Goal: Task Accomplishment & Management: Manage account settings

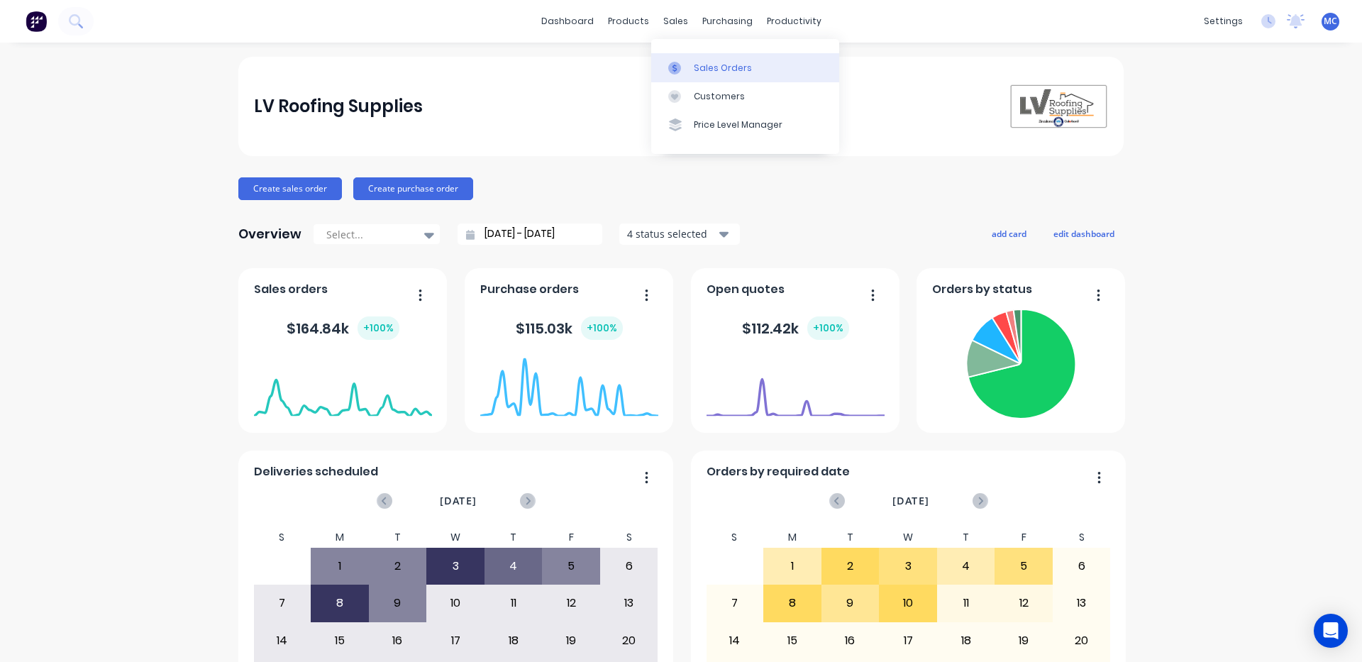
click at [675, 67] on icon at bounding box center [674, 68] width 13 height 13
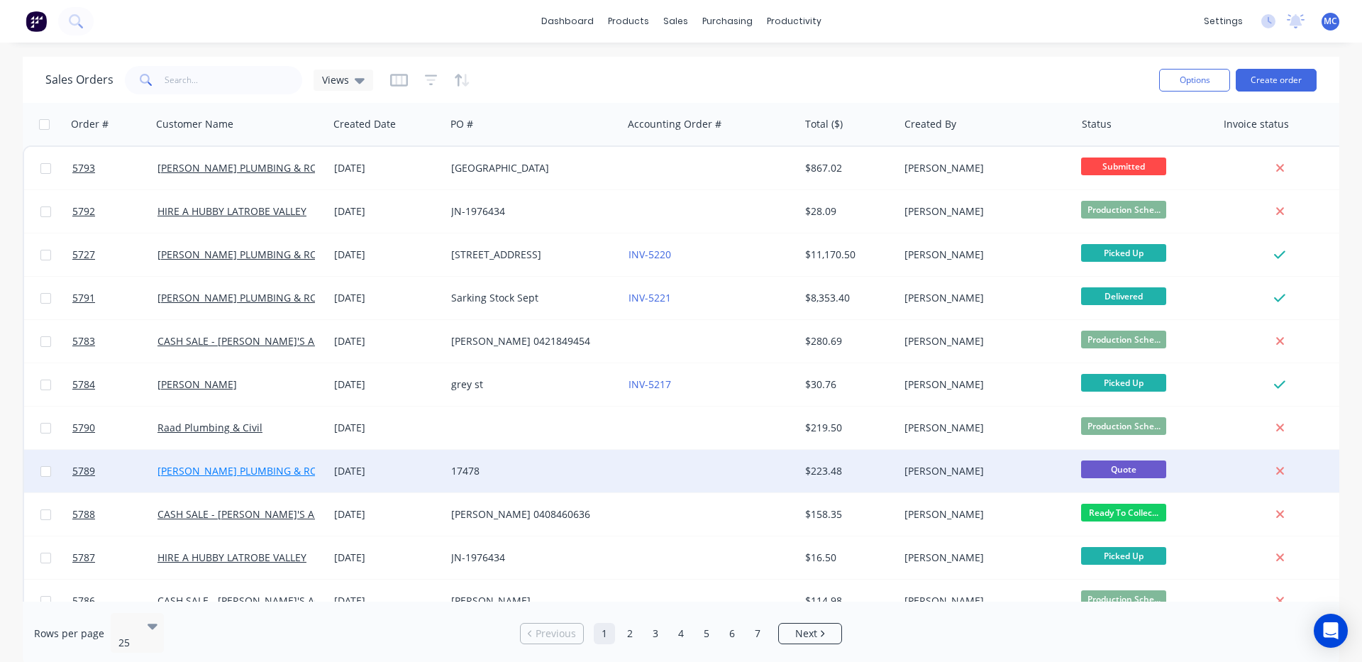
click at [259, 472] on link "[PERSON_NAME] PLUMBING & ROOFING PRO PTY LTD" at bounding box center [285, 470] width 254 height 13
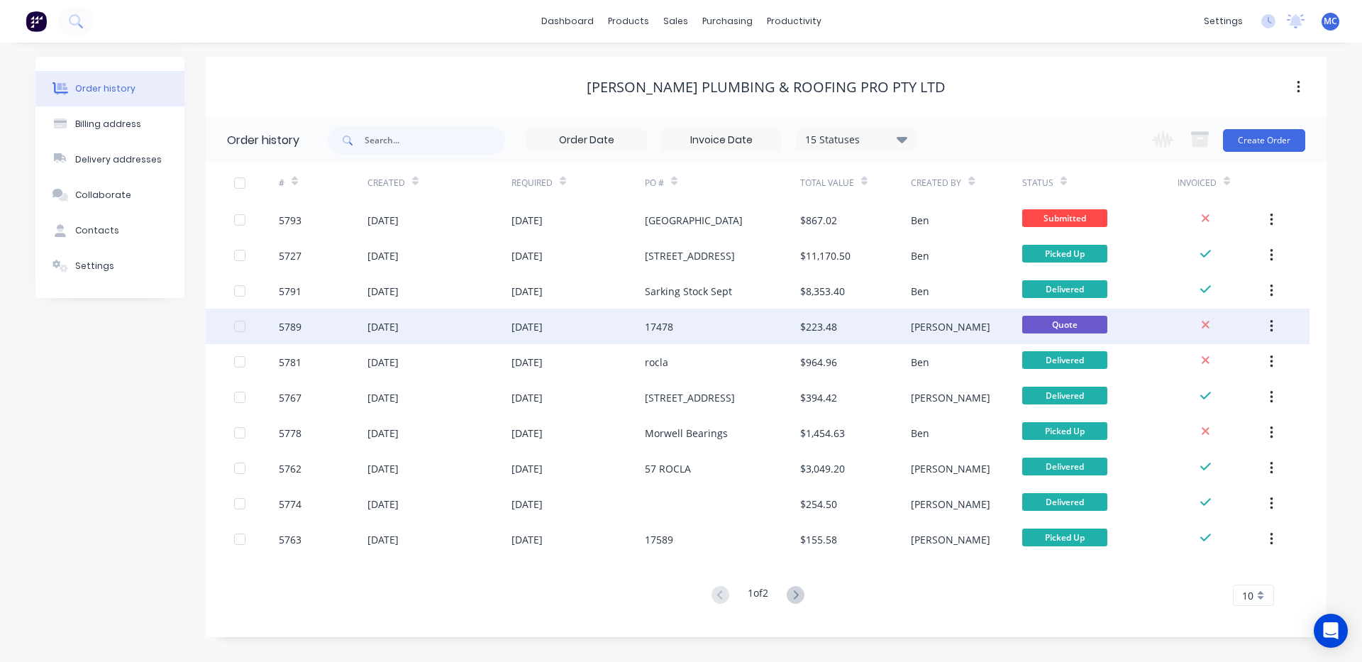
click at [399, 324] on div "[DATE]" at bounding box center [383, 326] width 31 height 15
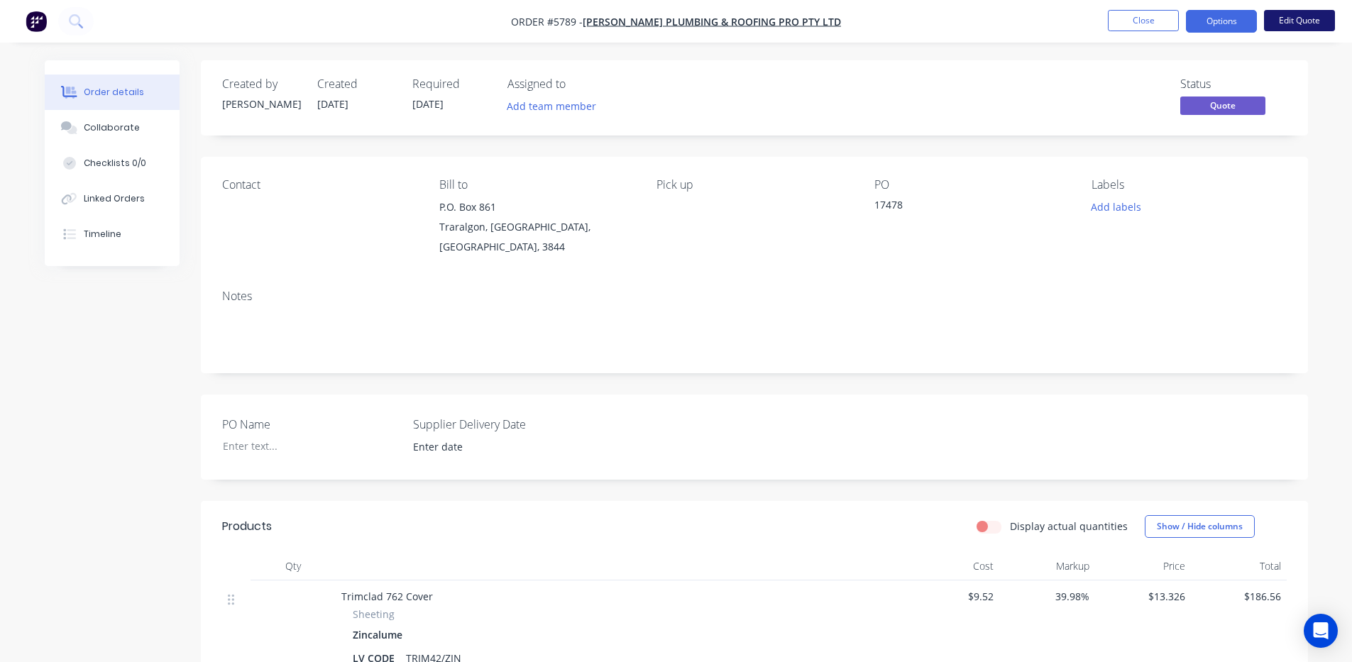
click at [1315, 19] on button "Edit Quote" at bounding box center [1299, 20] width 71 height 21
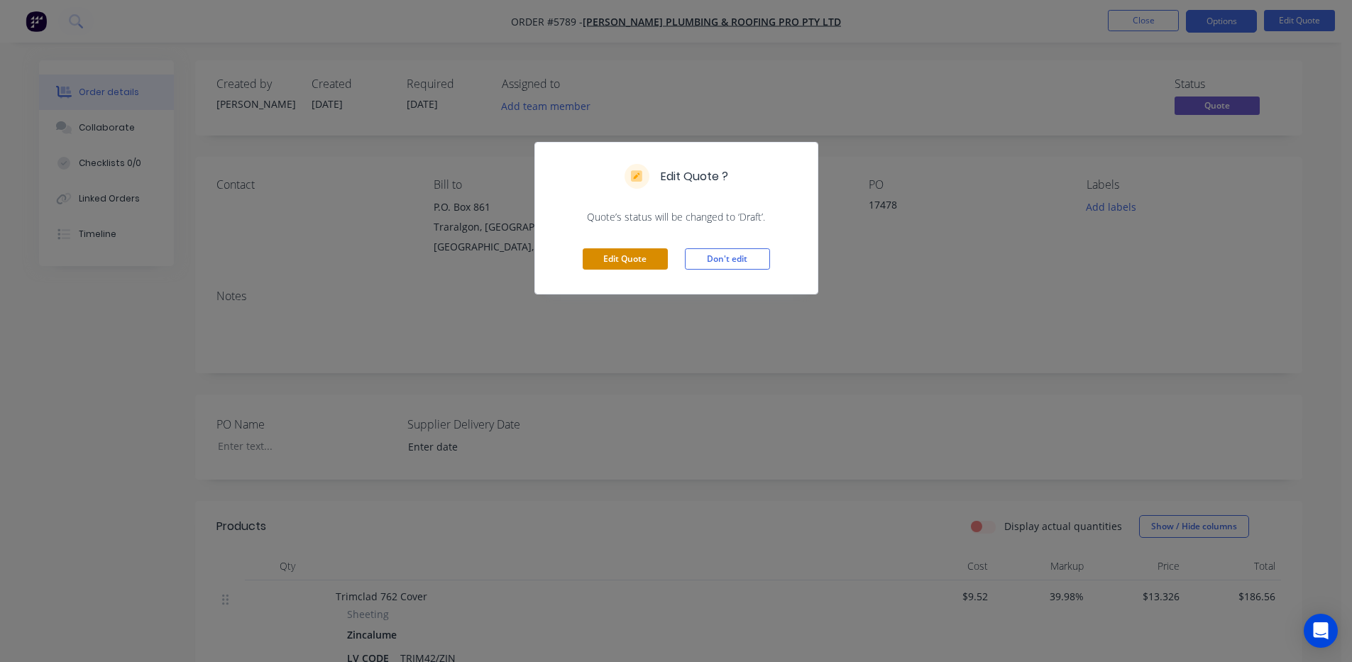
click at [638, 263] on button "Edit Quote" at bounding box center [625, 258] width 85 height 21
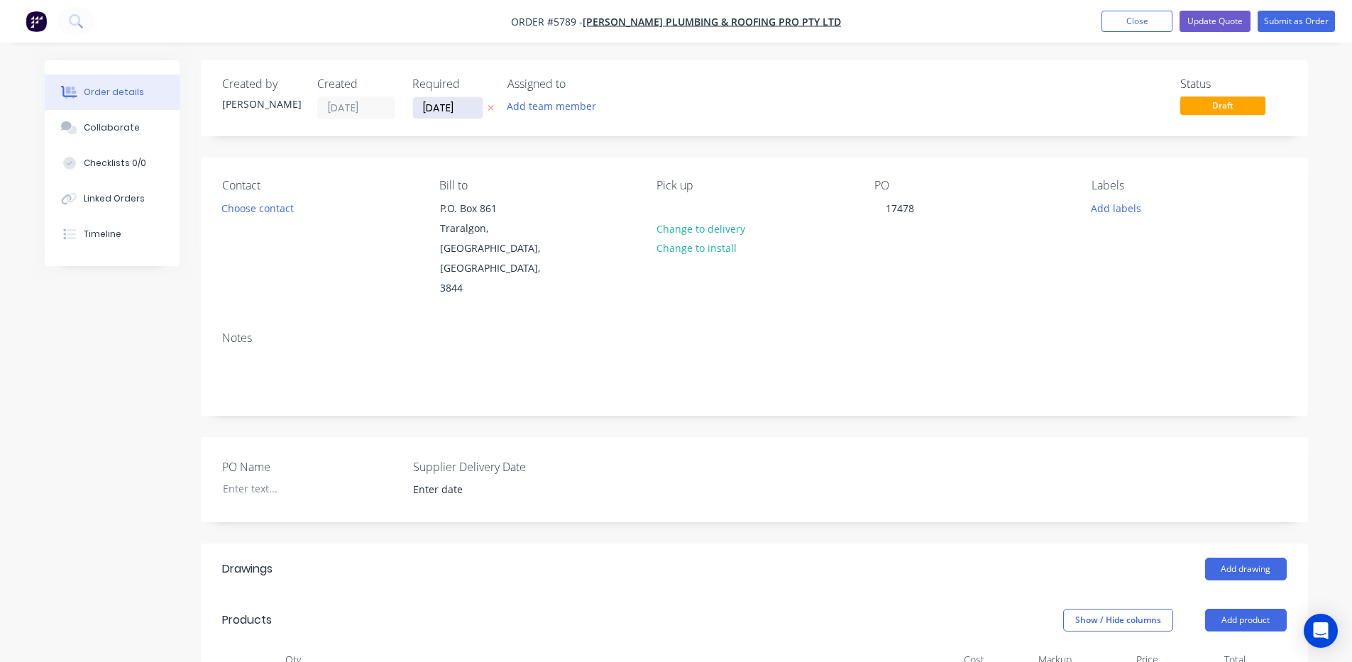
click at [454, 111] on input "[DATE]" at bounding box center [448, 107] width 70 height 21
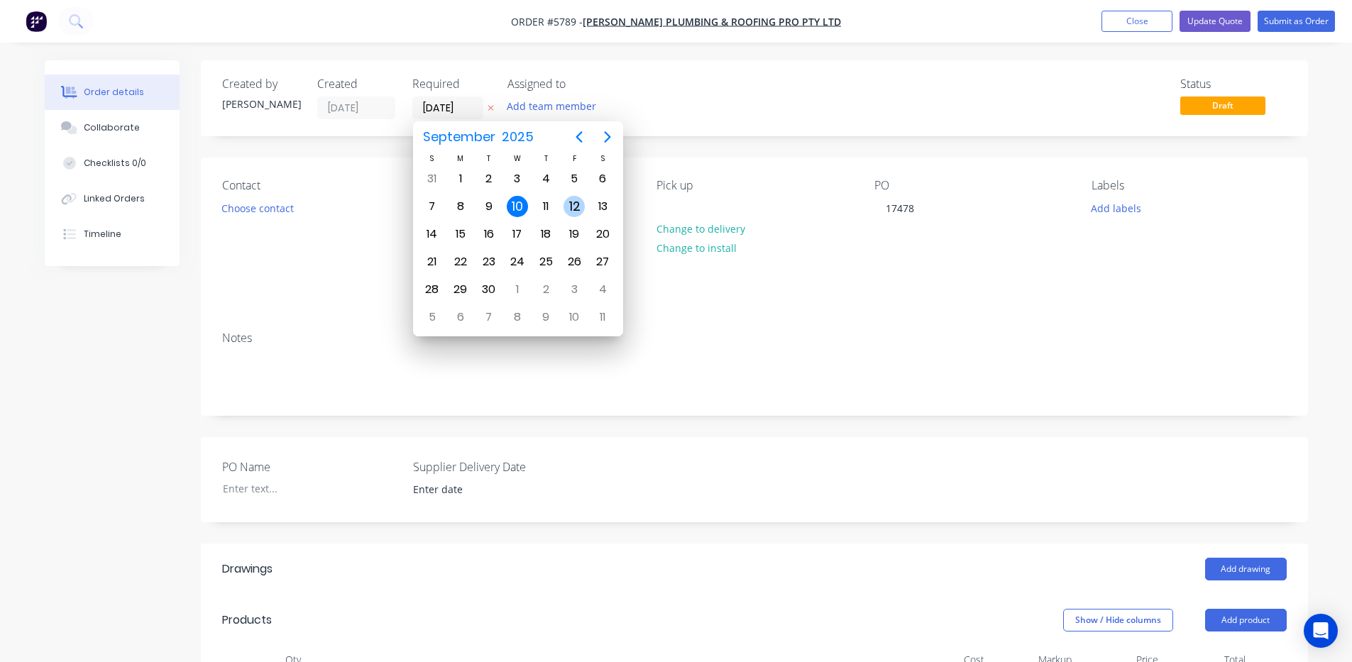
click at [575, 203] on div "12" at bounding box center [573, 206] width 21 height 21
type input "[DATE]"
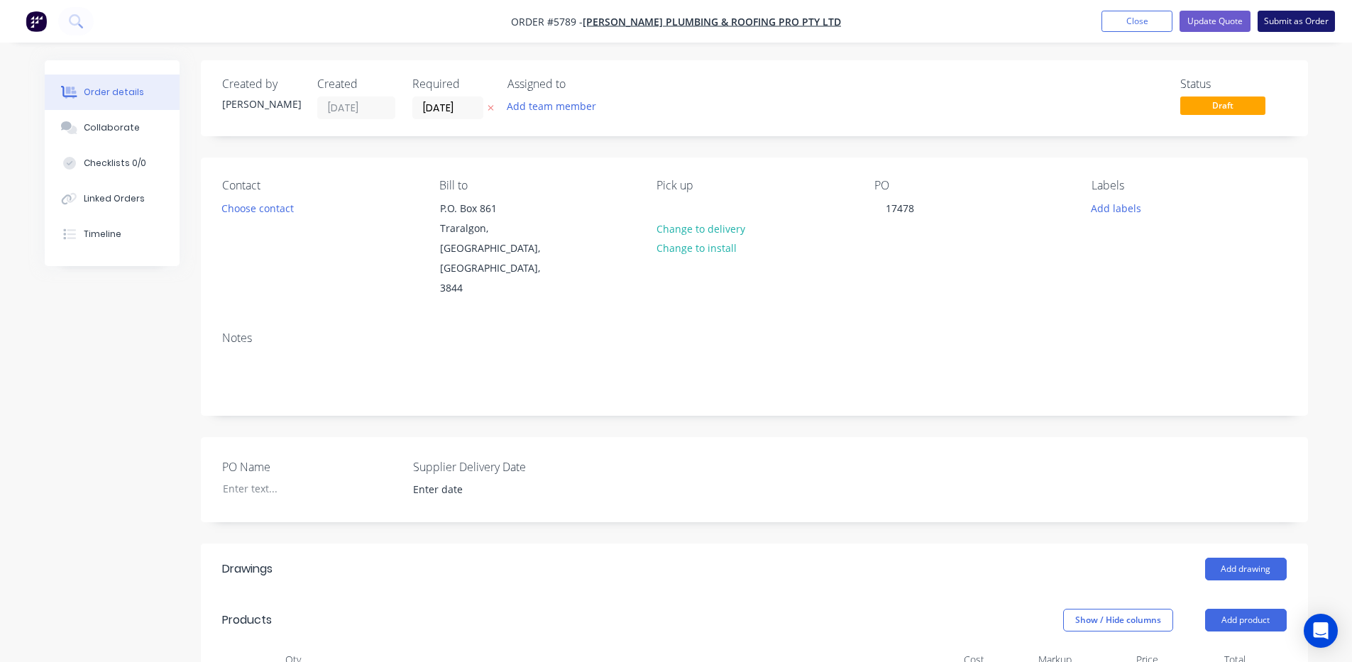
click at [1303, 20] on button "Submit as Order" at bounding box center [1295, 21] width 77 height 21
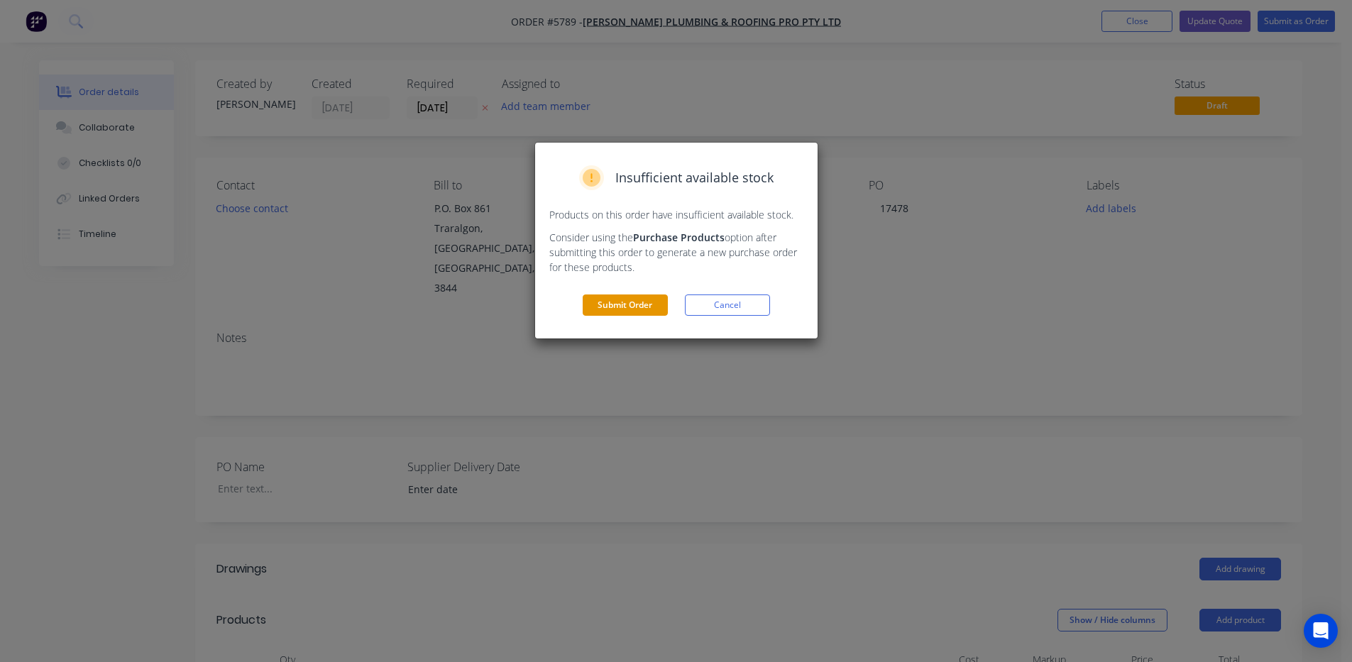
click at [617, 302] on button "Submit Order" at bounding box center [625, 304] width 85 height 21
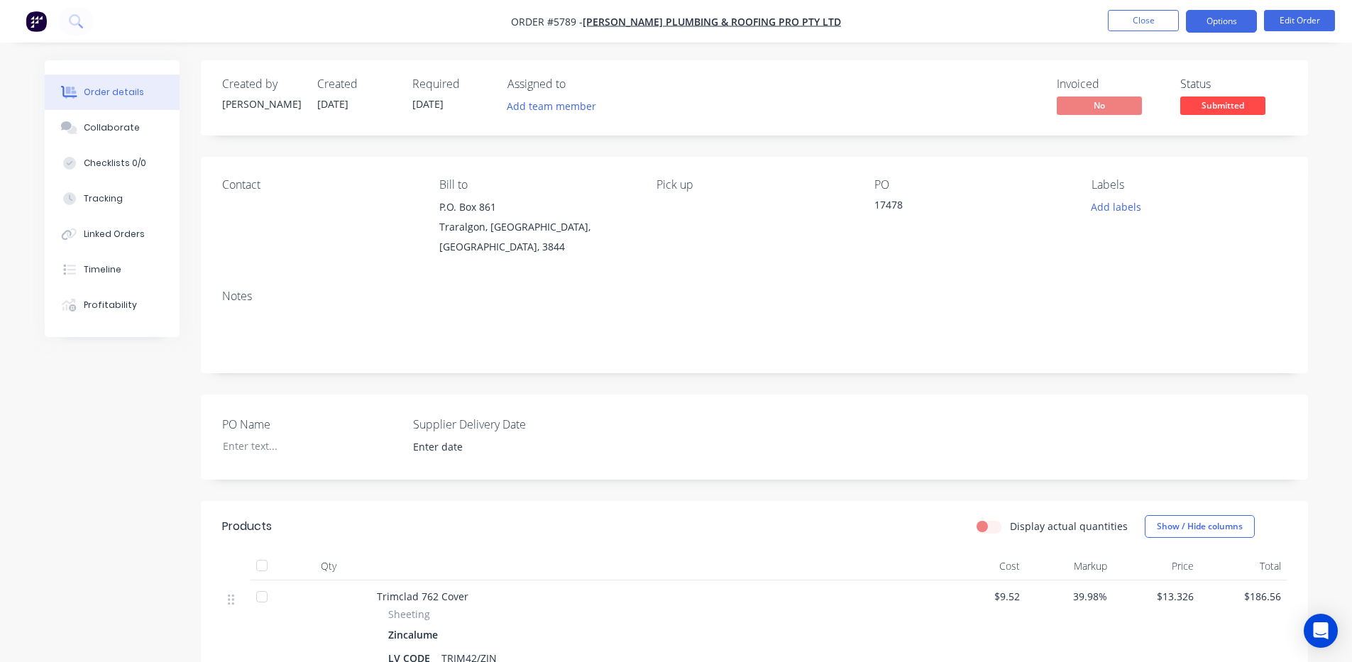
click at [1218, 21] on button "Options" at bounding box center [1221, 21] width 71 height 23
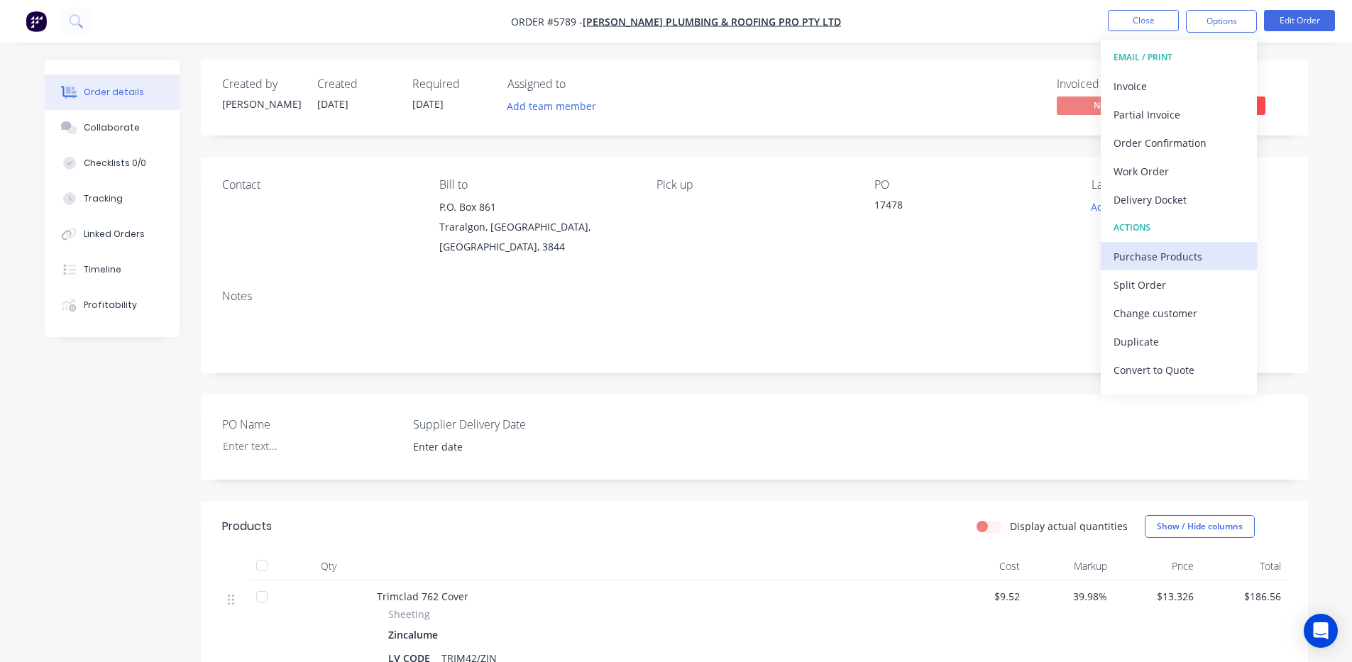
click at [1180, 257] on div "Purchase Products" at bounding box center [1178, 256] width 131 height 21
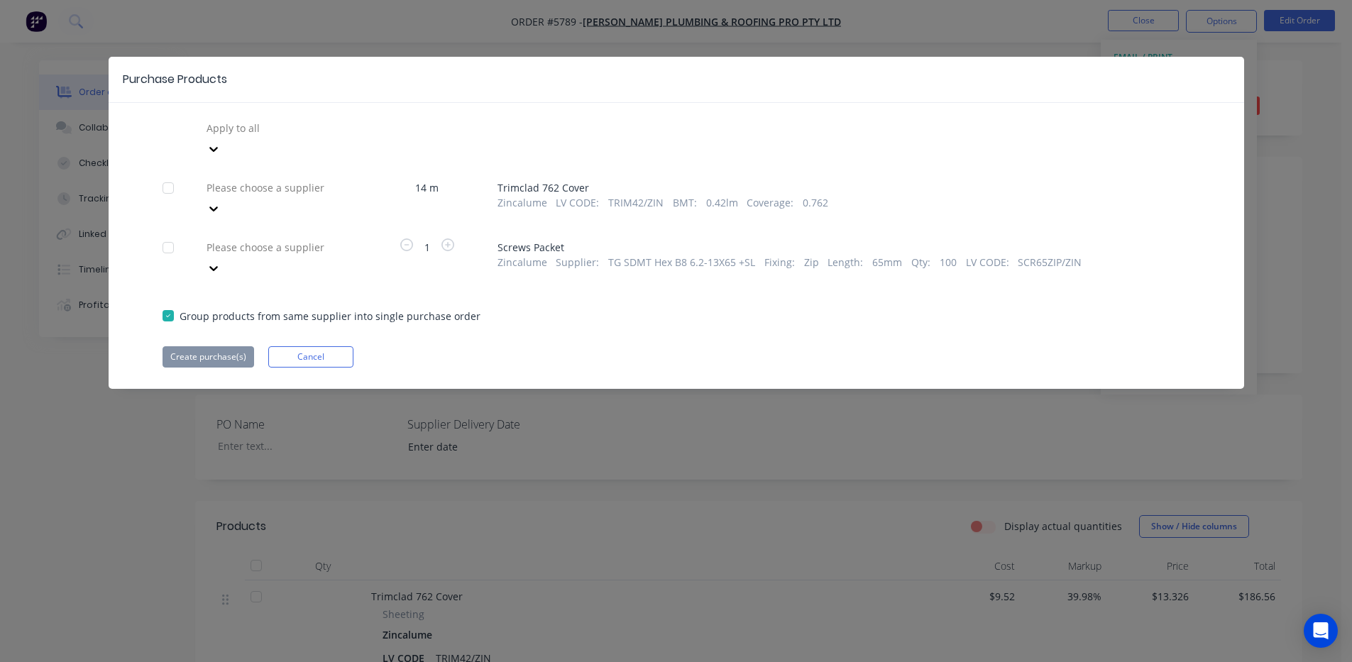
click at [274, 179] on div at bounding box center [307, 188] width 204 height 18
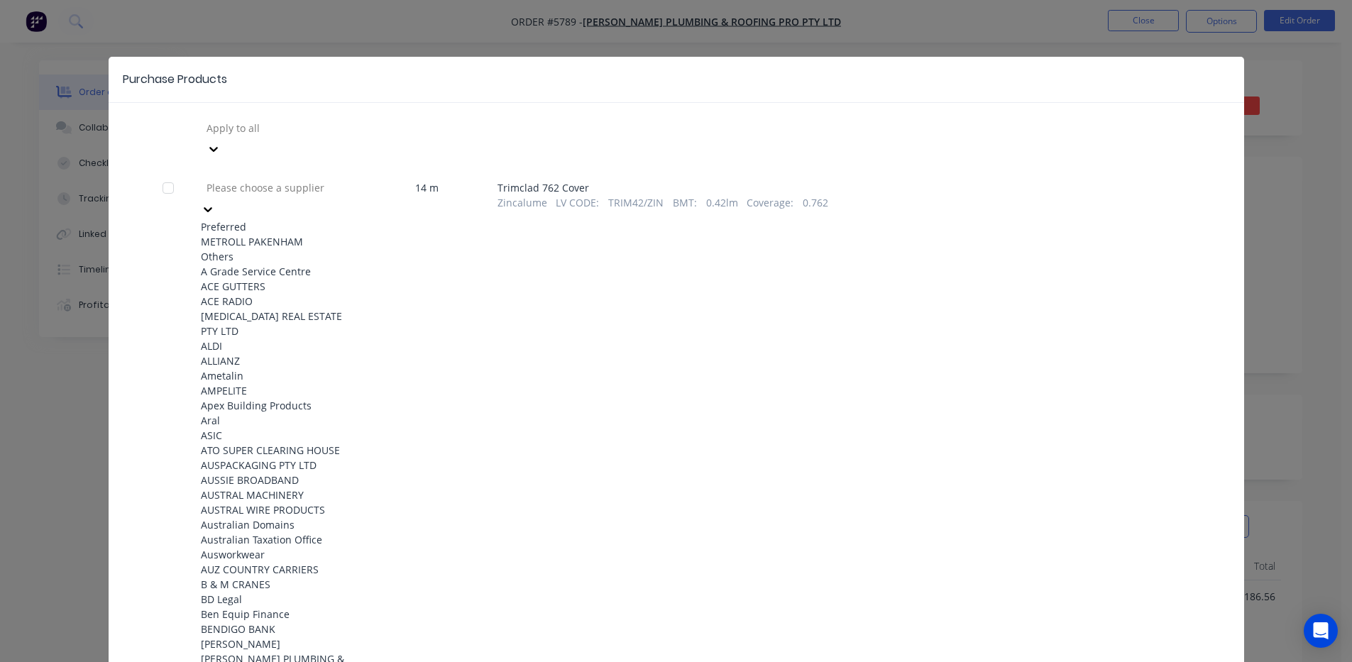
click at [273, 234] on div "METROLL PAKENHAM" at bounding box center [279, 241] width 156 height 15
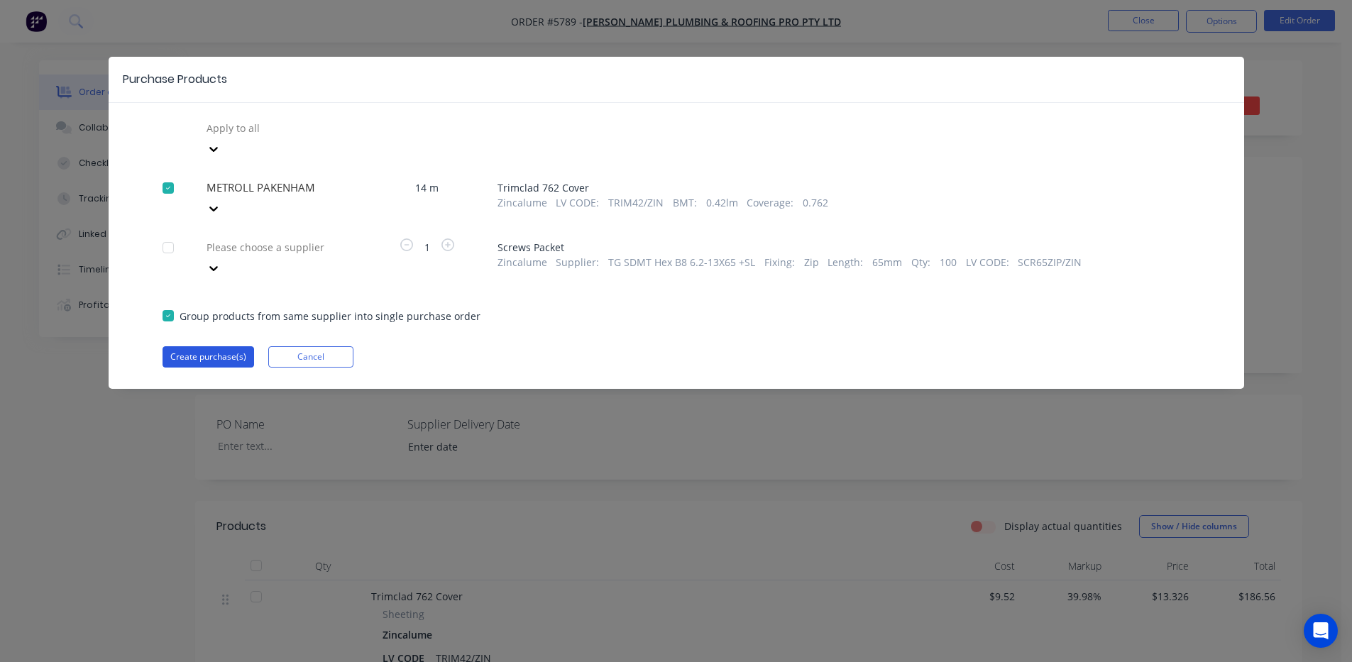
click at [211, 346] on button "Create purchase(s)" at bounding box center [208, 356] width 92 height 21
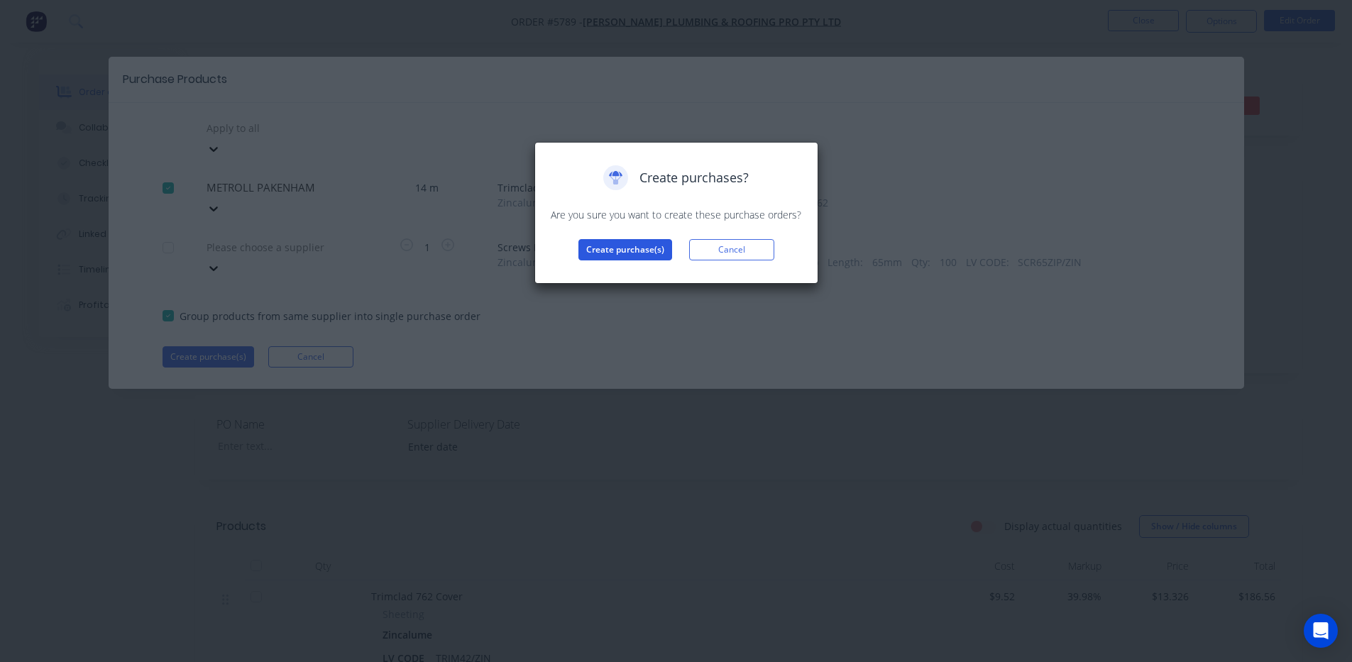
click at [639, 244] on button "Create purchase(s)" at bounding box center [625, 249] width 94 height 21
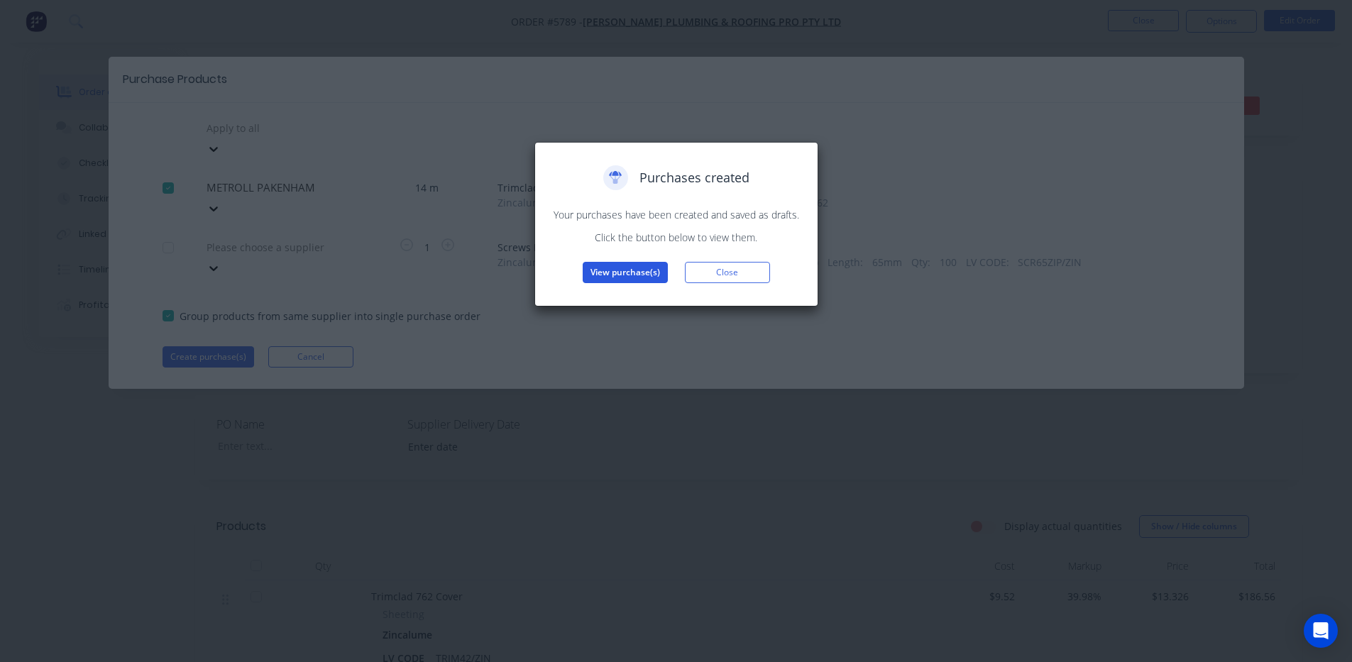
click at [625, 273] on button "View purchase(s)" at bounding box center [625, 272] width 85 height 21
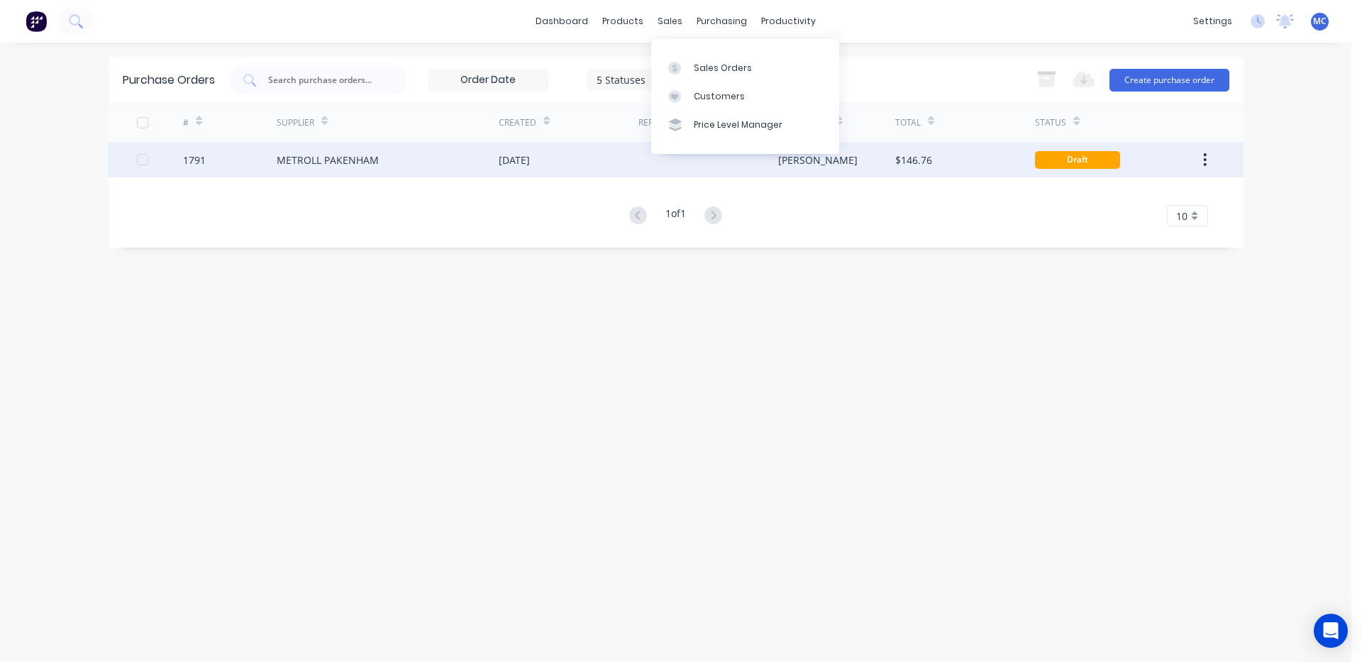
click at [530, 158] on div "[DATE]" at bounding box center [514, 160] width 31 height 15
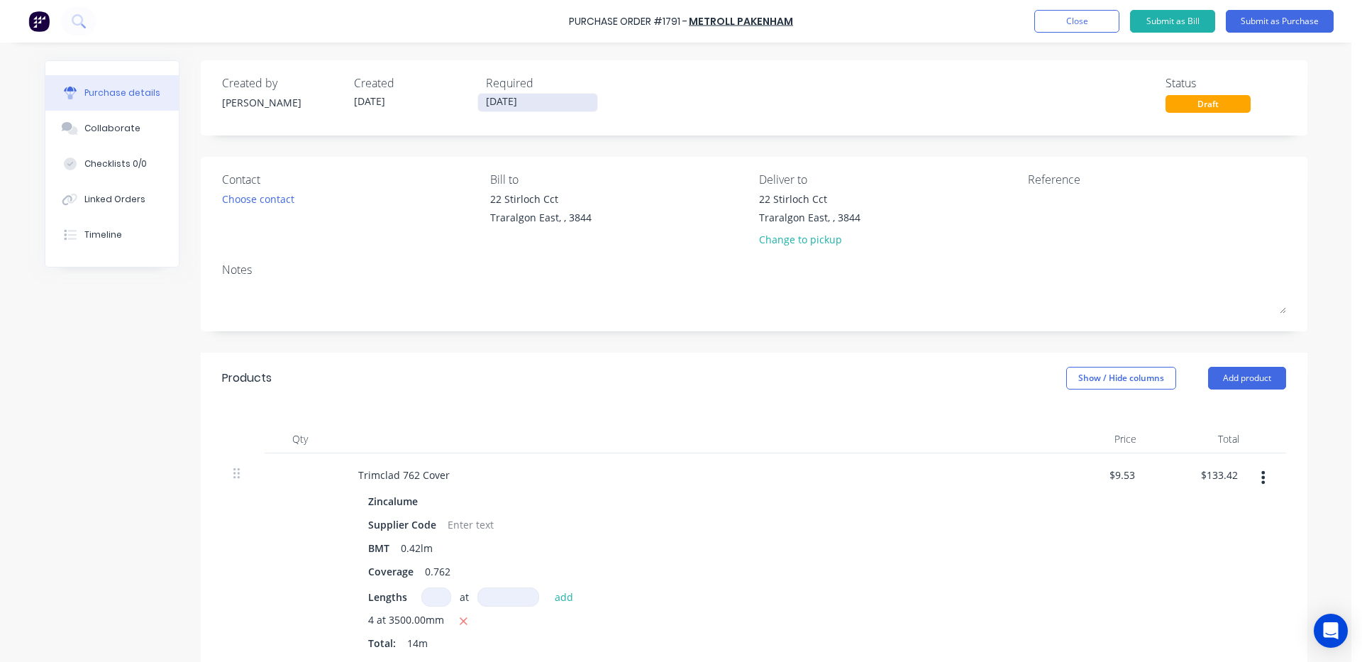
click at [546, 102] on input "[DATE]" at bounding box center [537, 103] width 119 height 18
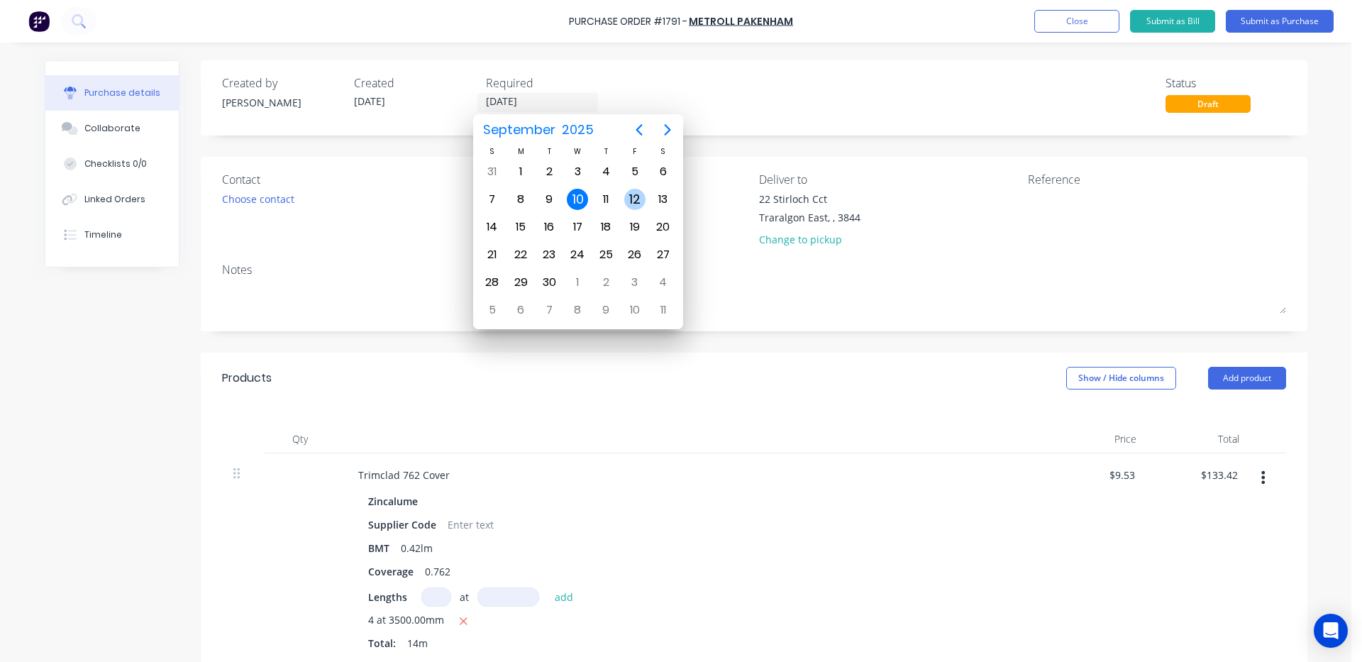
click at [639, 202] on div "12" at bounding box center [634, 199] width 21 height 21
type input "[DATE]"
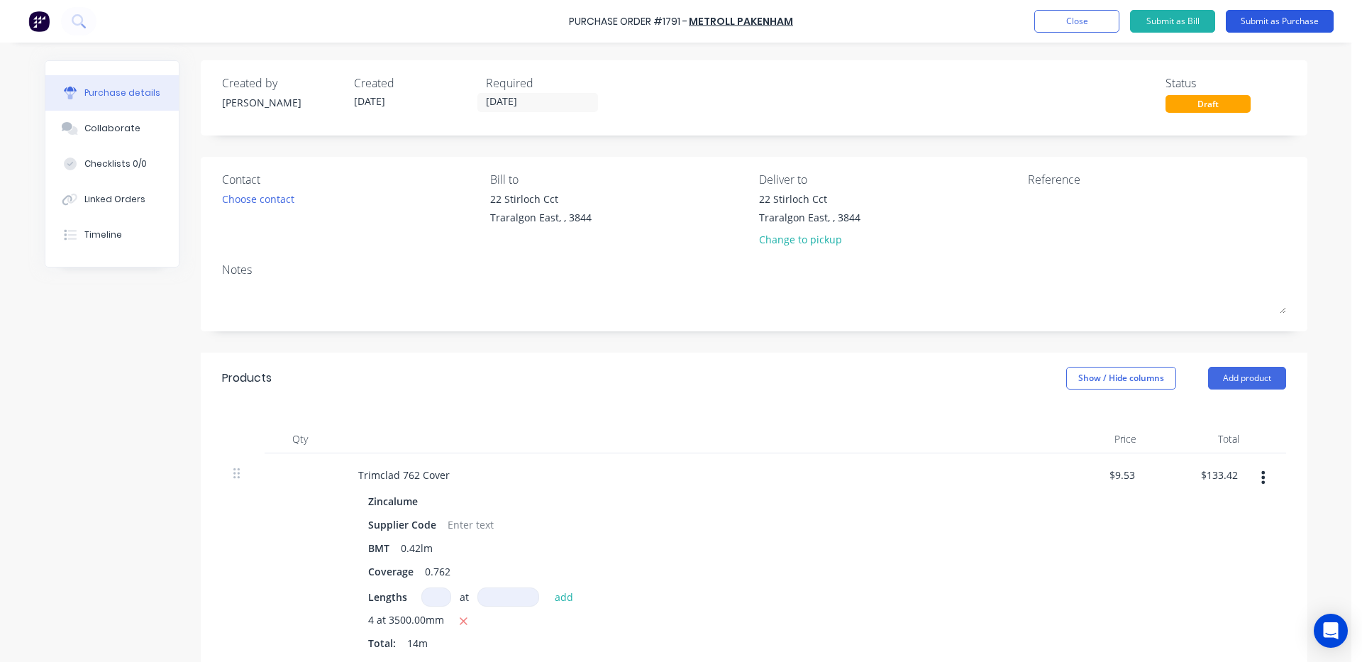
click at [1245, 18] on button "Submit as Purchase" at bounding box center [1280, 21] width 108 height 23
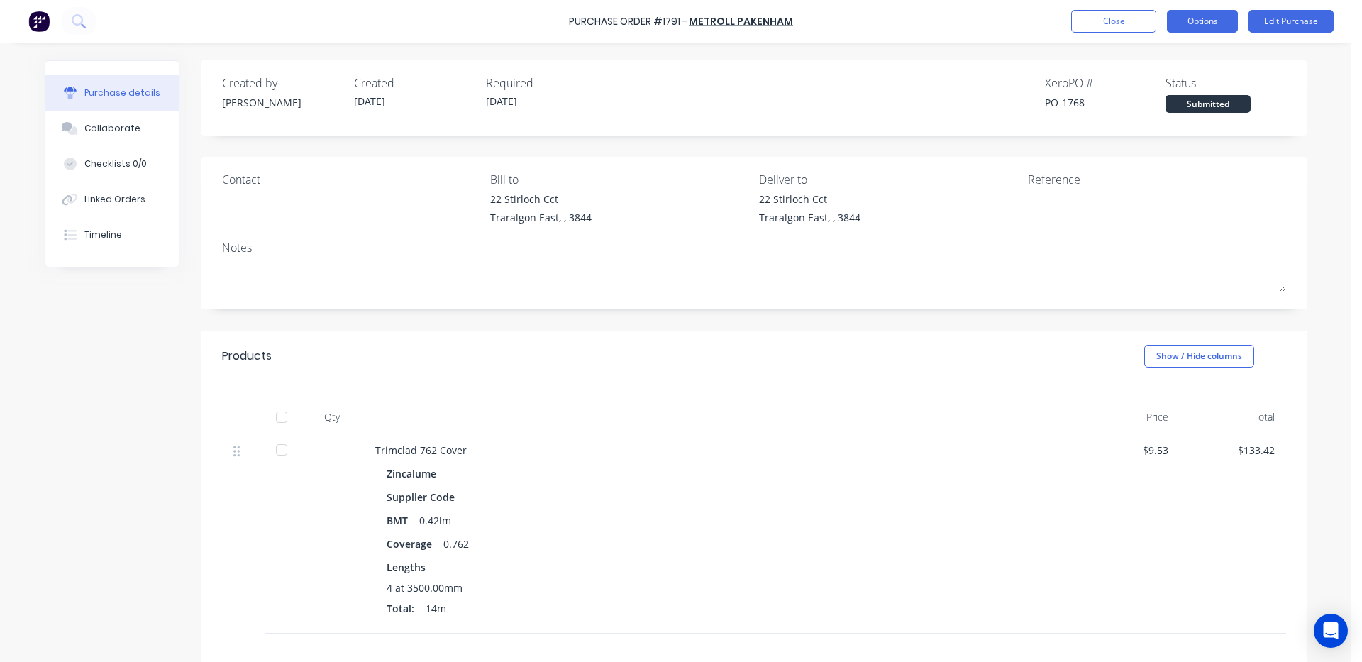
click at [1211, 13] on button "Options" at bounding box center [1202, 21] width 71 height 23
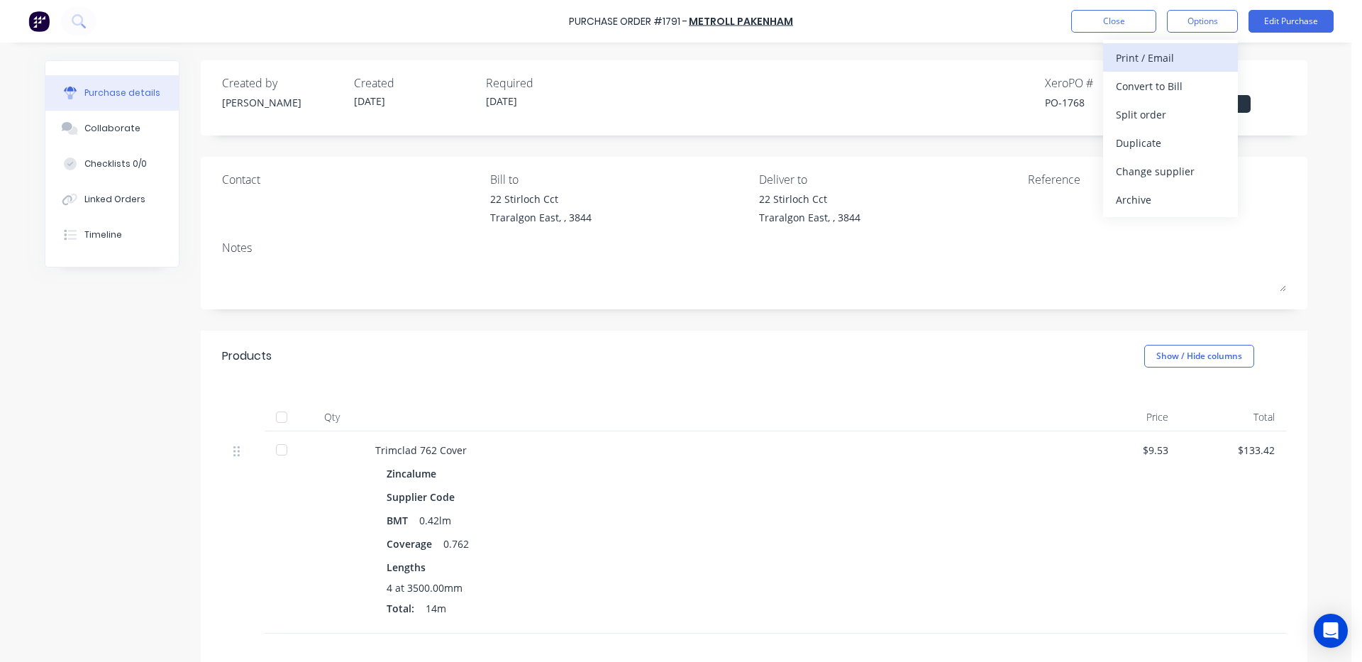
click at [1160, 61] on div "Print / Email" at bounding box center [1170, 58] width 109 height 21
click at [1153, 83] on div "With pricing" at bounding box center [1170, 86] width 109 height 21
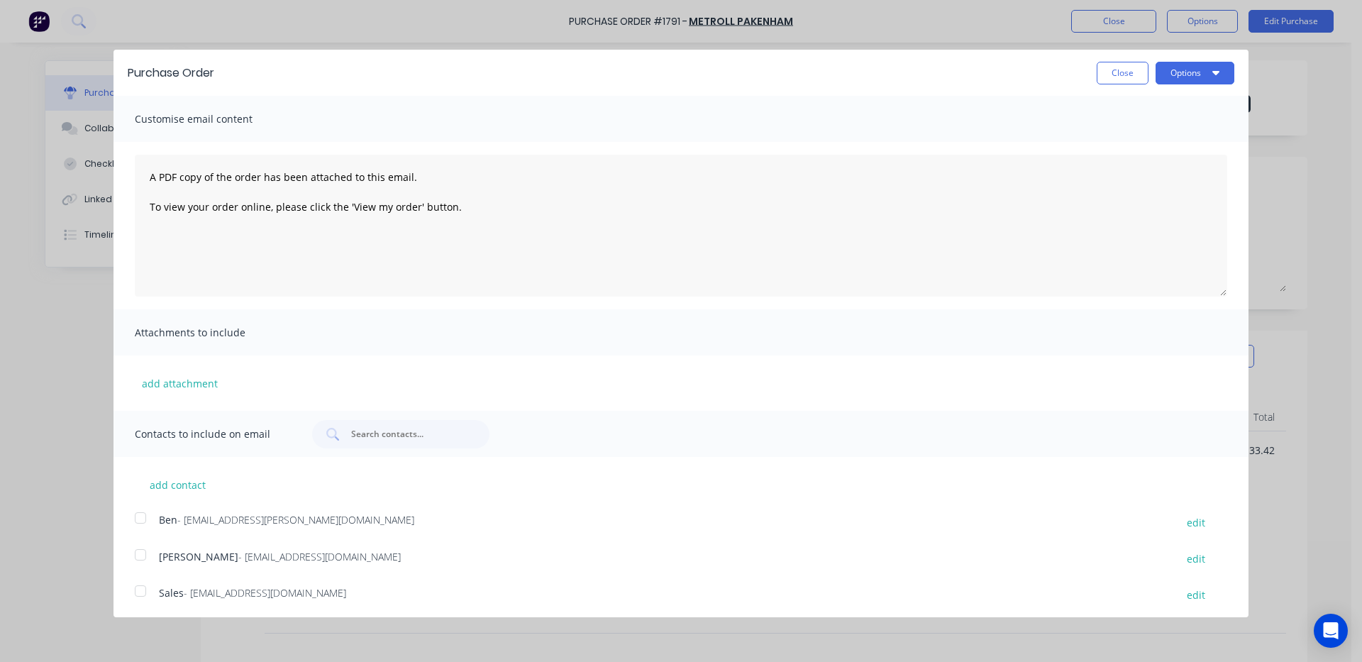
click at [137, 594] on div at bounding box center [140, 591] width 28 height 28
click at [1188, 77] on button "Options" at bounding box center [1195, 73] width 79 height 23
click at [1154, 135] on div "Email" at bounding box center [1167, 137] width 109 height 21
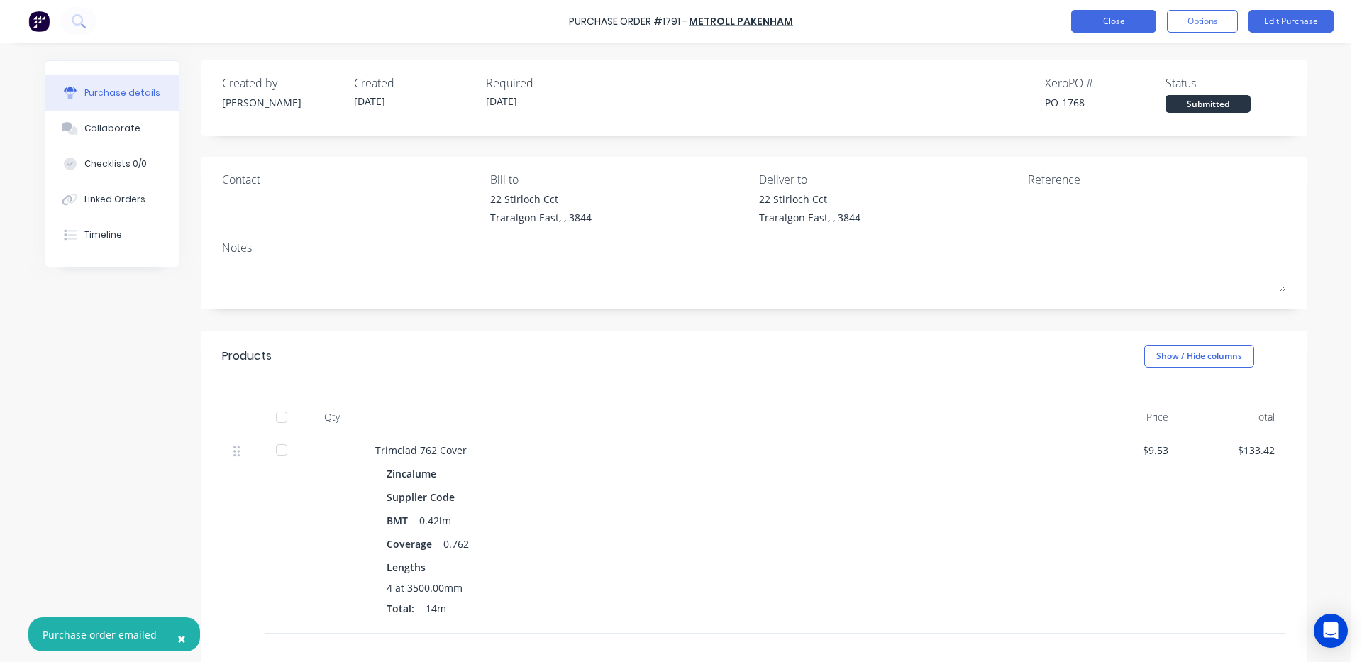
click at [1124, 18] on button "Close" at bounding box center [1113, 21] width 85 height 23
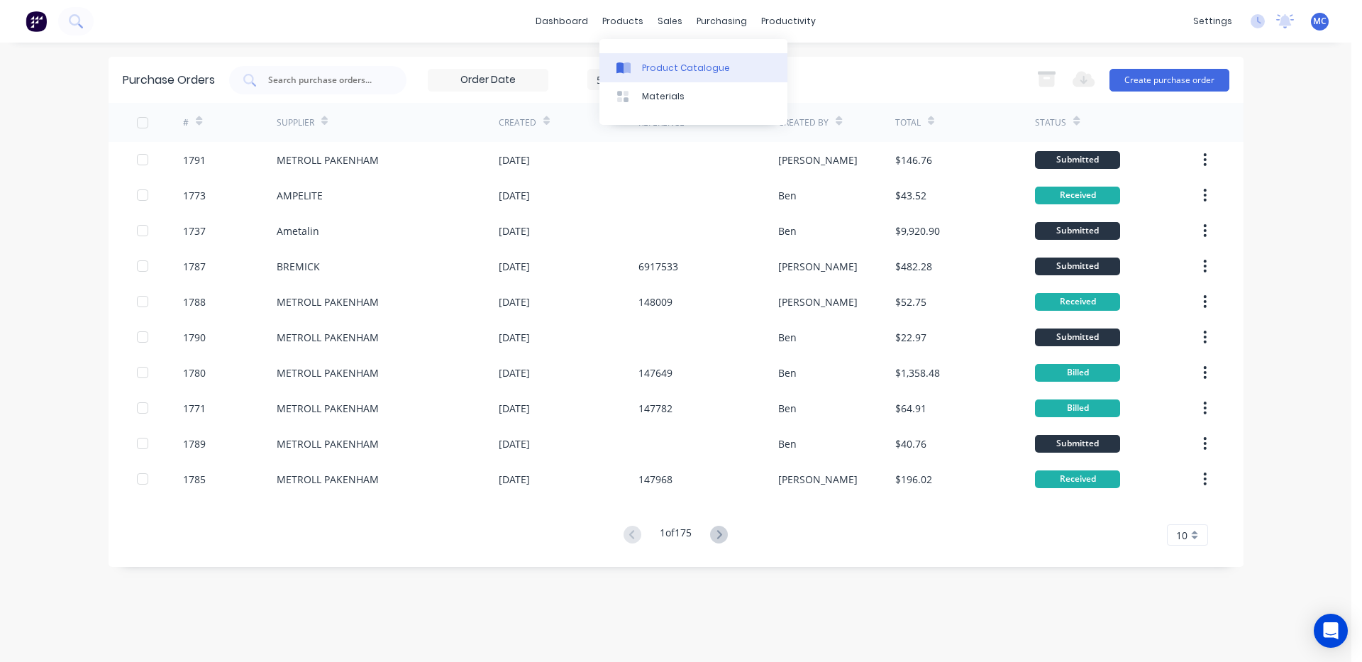
click at [663, 64] on div "Product Catalogue" at bounding box center [686, 68] width 88 height 13
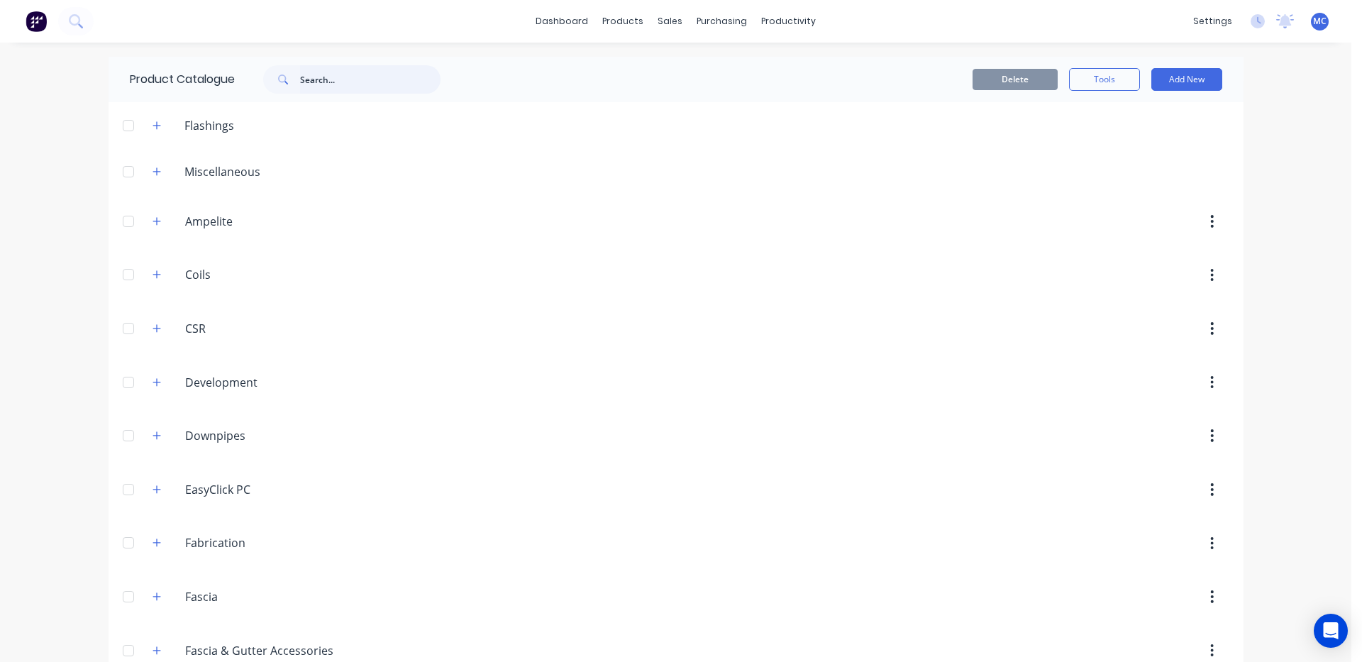
click at [351, 80] on input "text" at bounding box center [370, 79] width 140 height 28
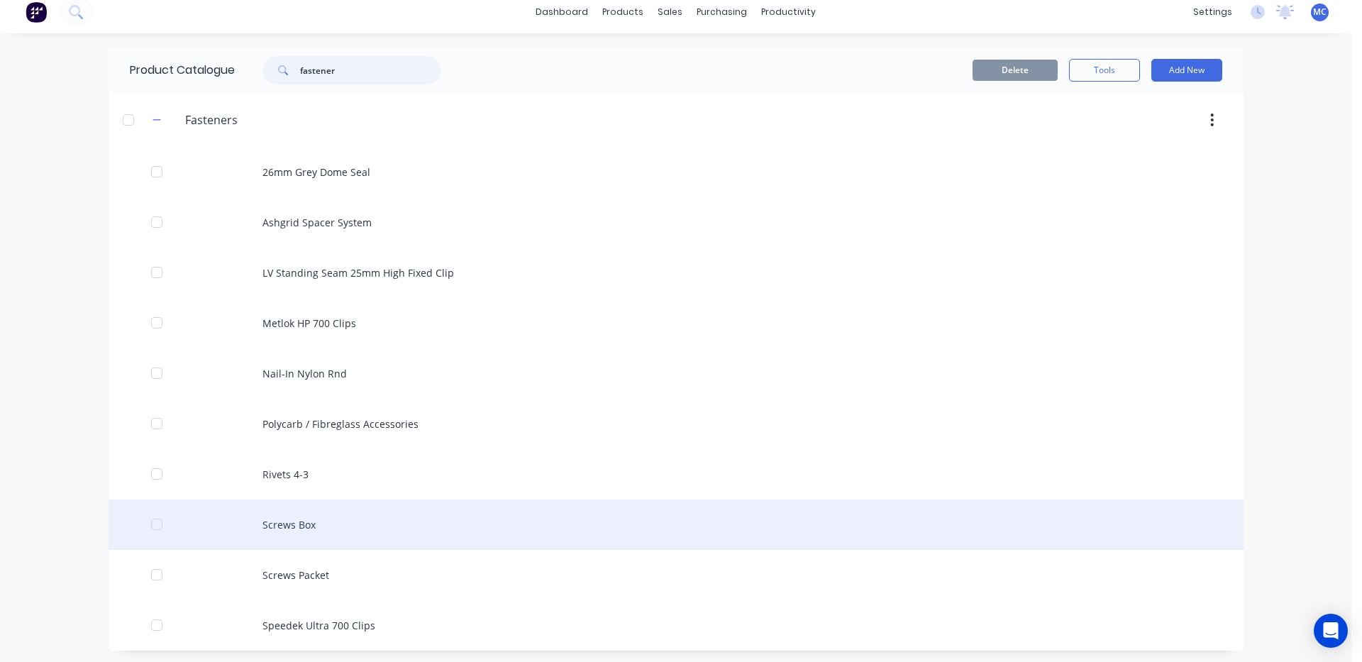
scroll to position [12, 0]
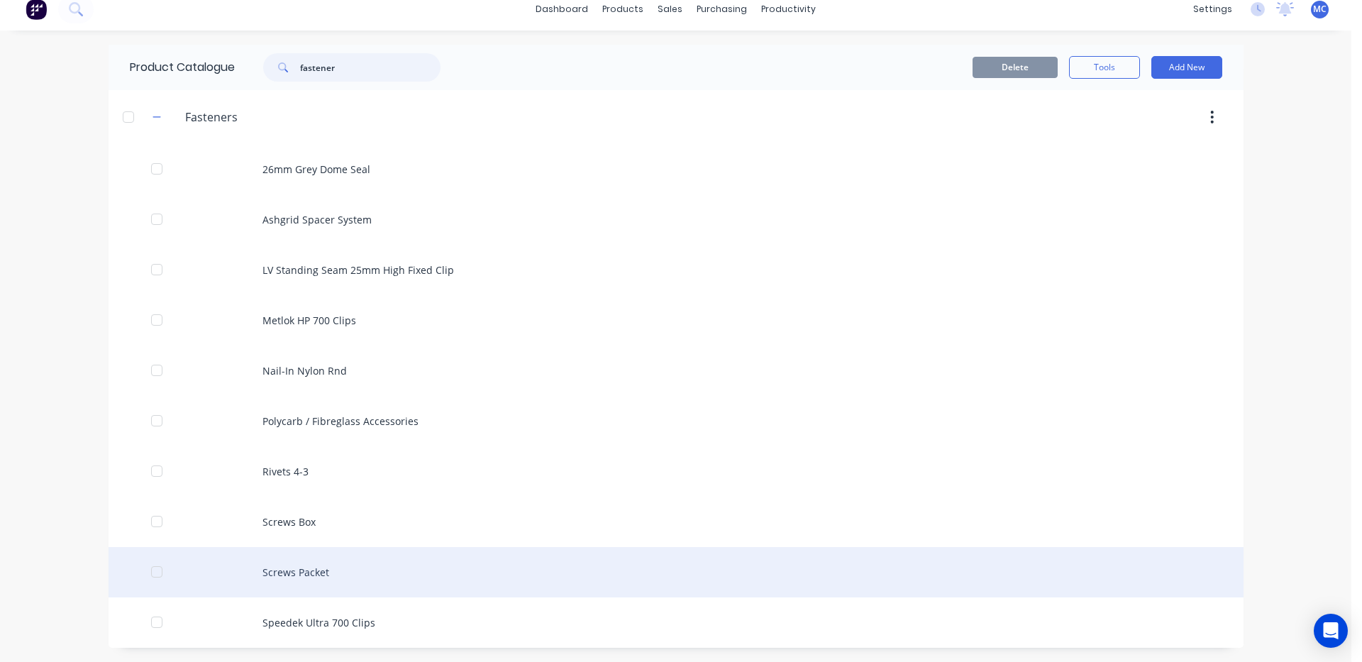
type input "fastener"
click at [358, 578] on div "Screws Packet" at bounding box center [676, 572] width 1135 height 50
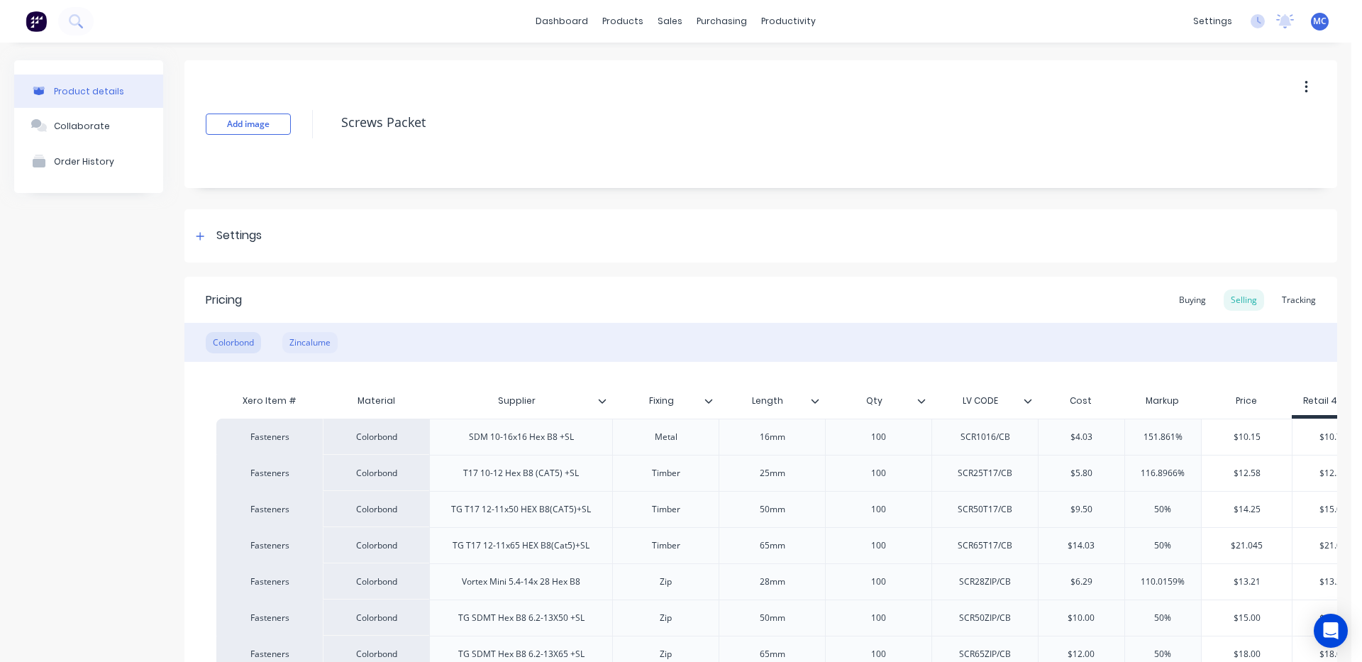
click at [324, 344] on div "Zincalume" at bounding box center [309, 342] width 55 height 21
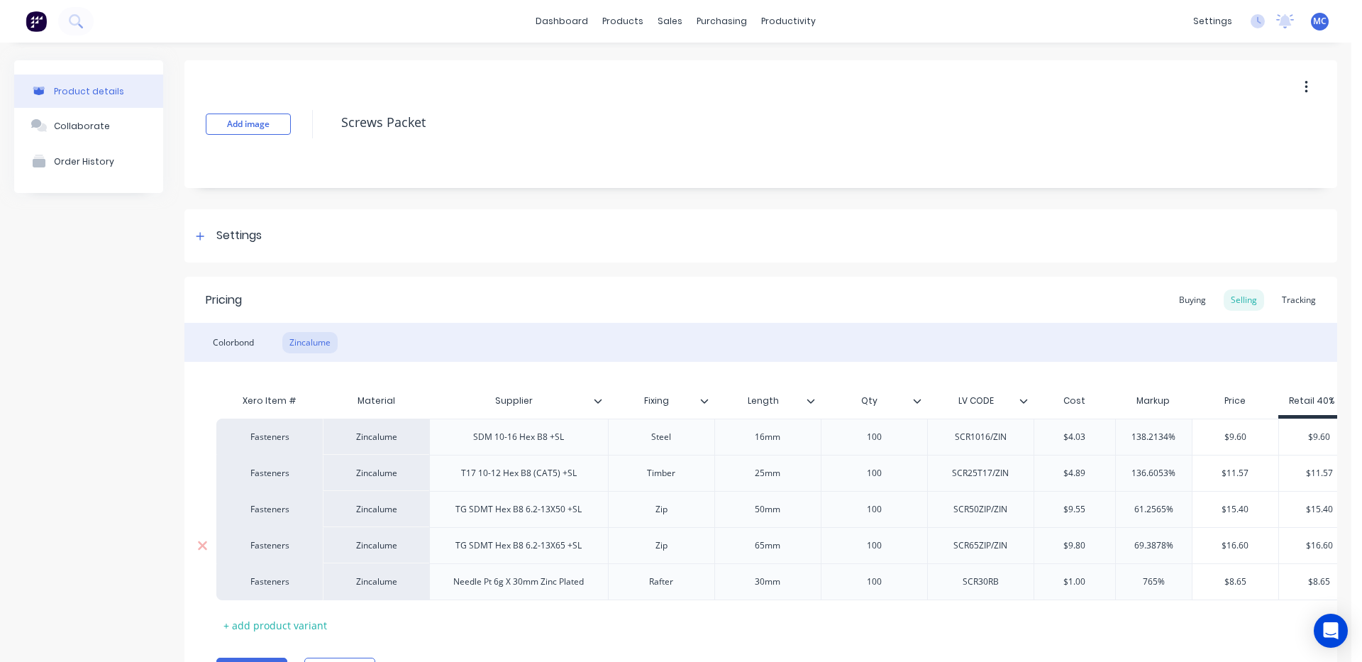
type textarea "x"
click at [1300, 307] on div "Tracking" at bounding box center [1299, 299] width 48 height 21
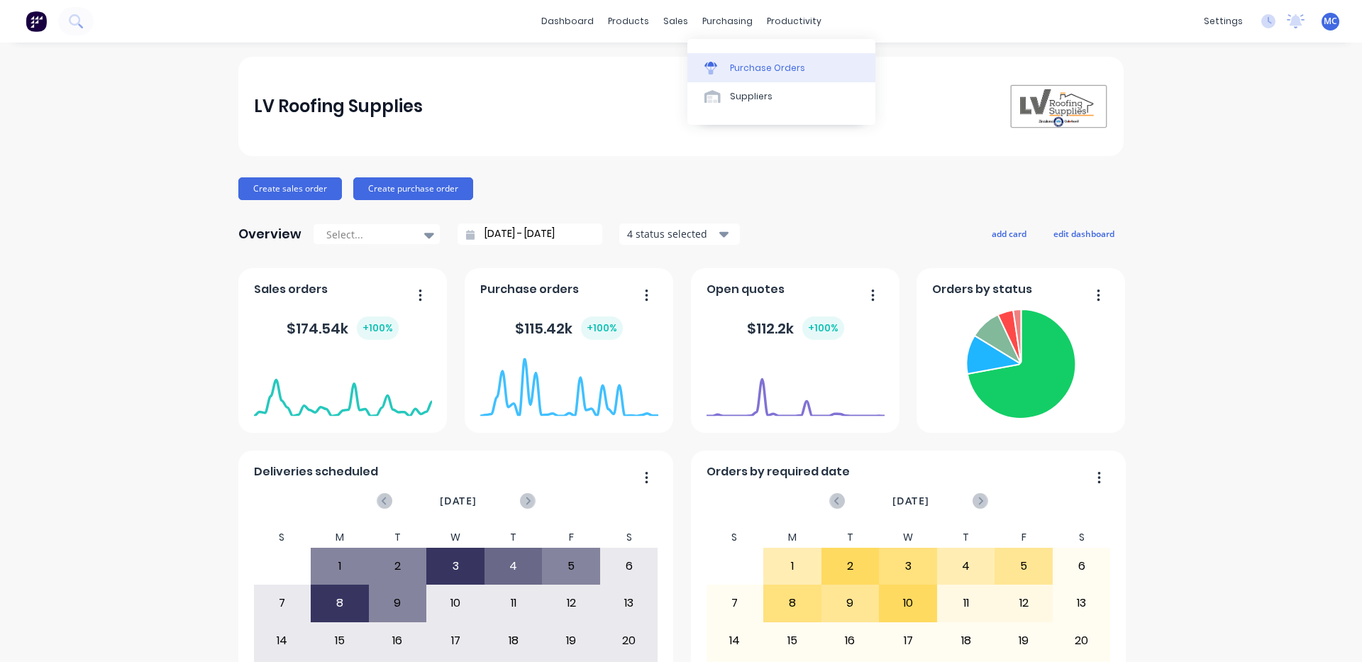
click at [738, 62] on div "Purchase Orders" at bounding box center [767, 68] width 75 height 13
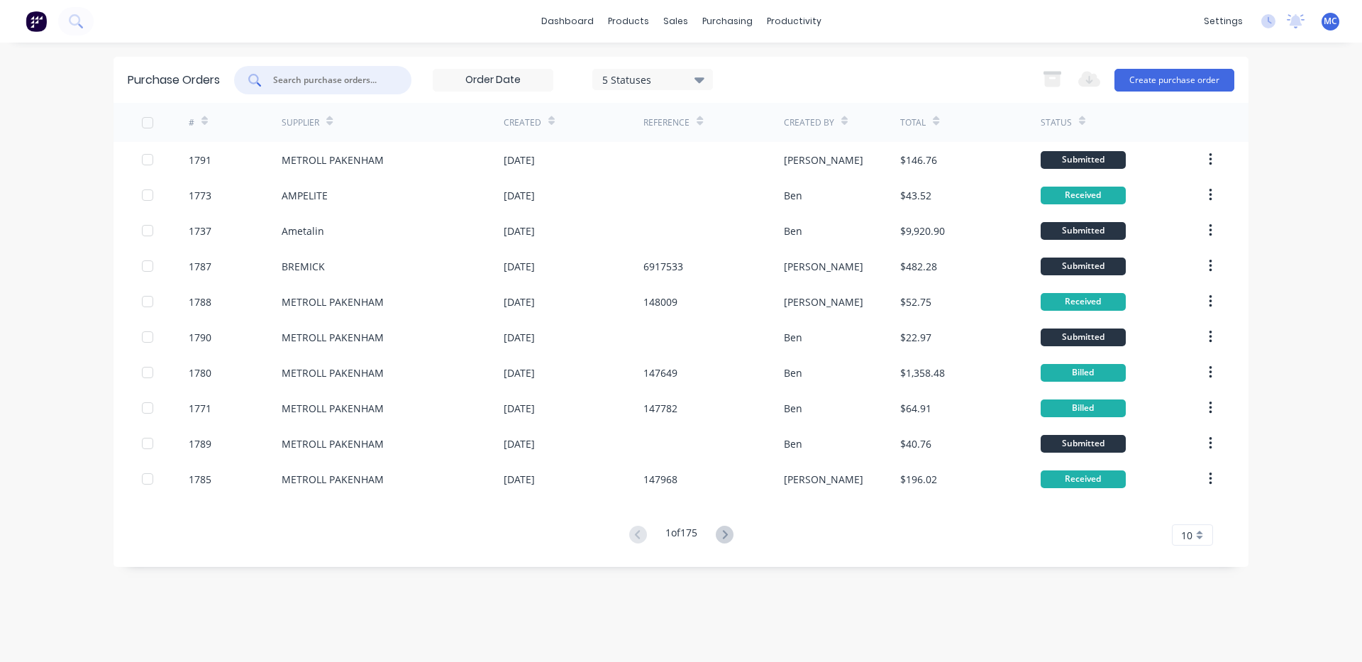
click at [351, 77] on input "text" at bounding box center [331, 80] width 118 height 14
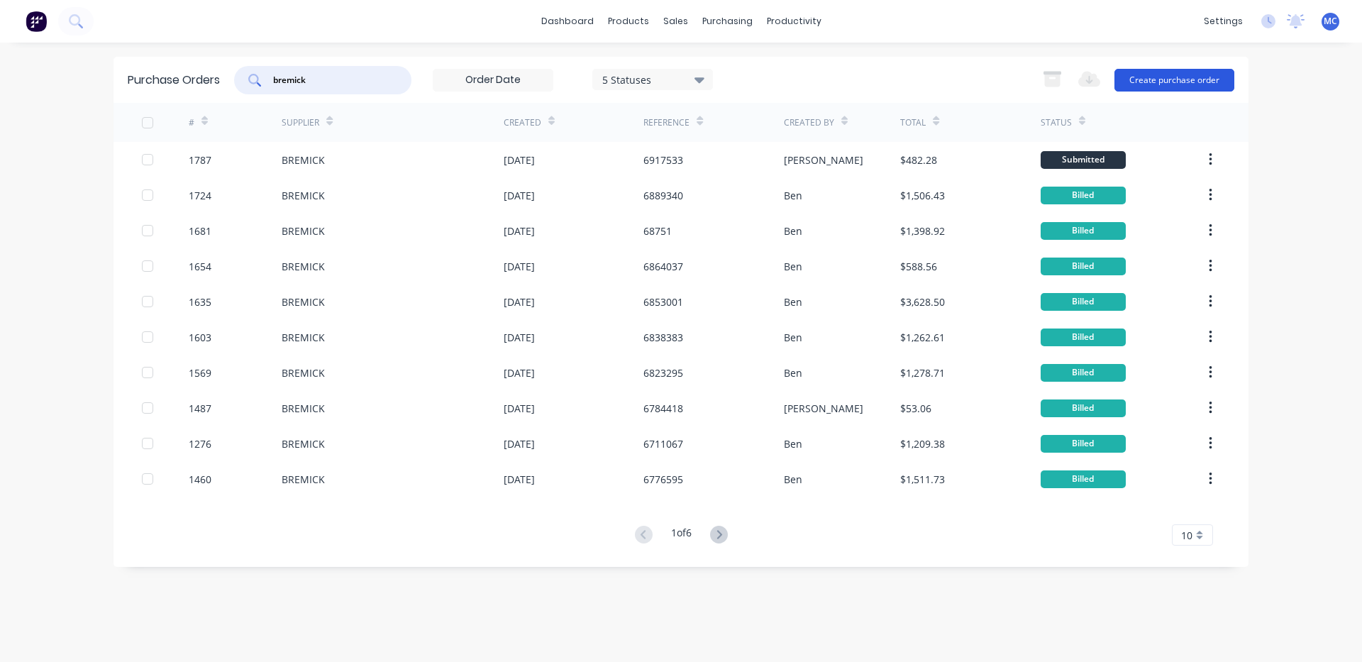
type input "bremick"
click at [1188, 80] on button "Create purchase order" at bounding box center [1175, 80] width 120 height 23
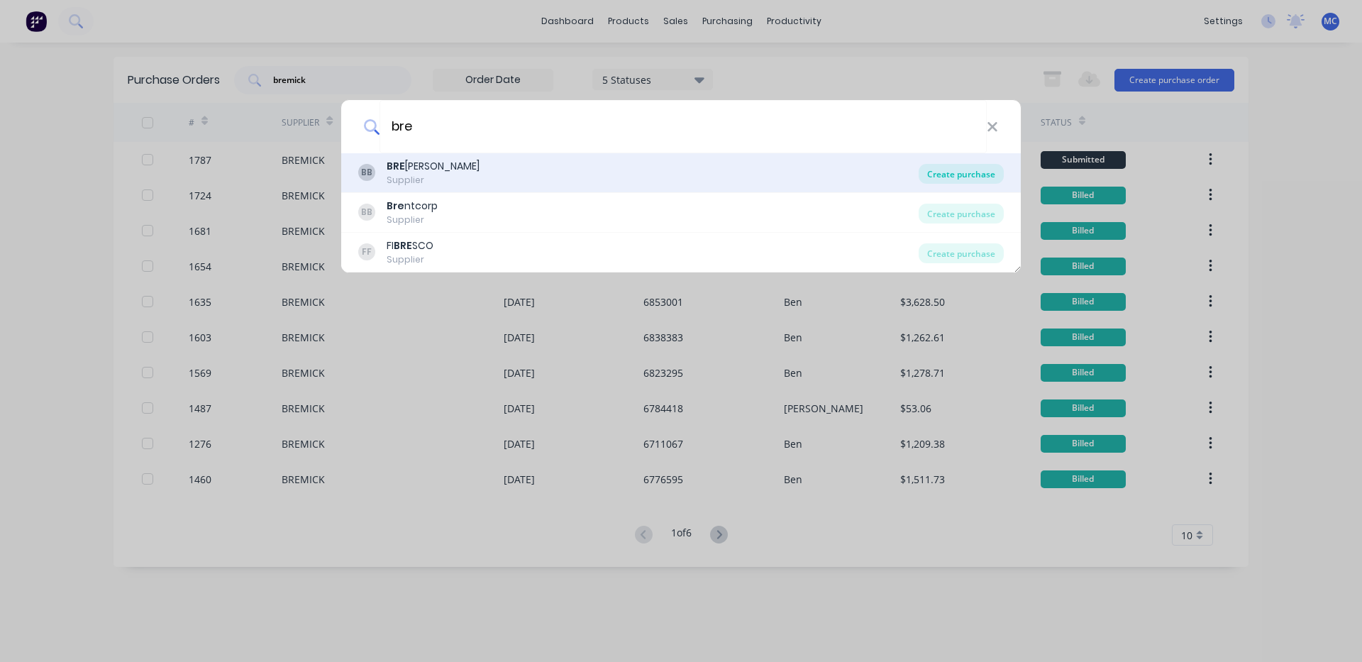
type input "bre"
click at [976, 168] on div "Create purchase" at bounding box center [961, 174] width 85 height 20
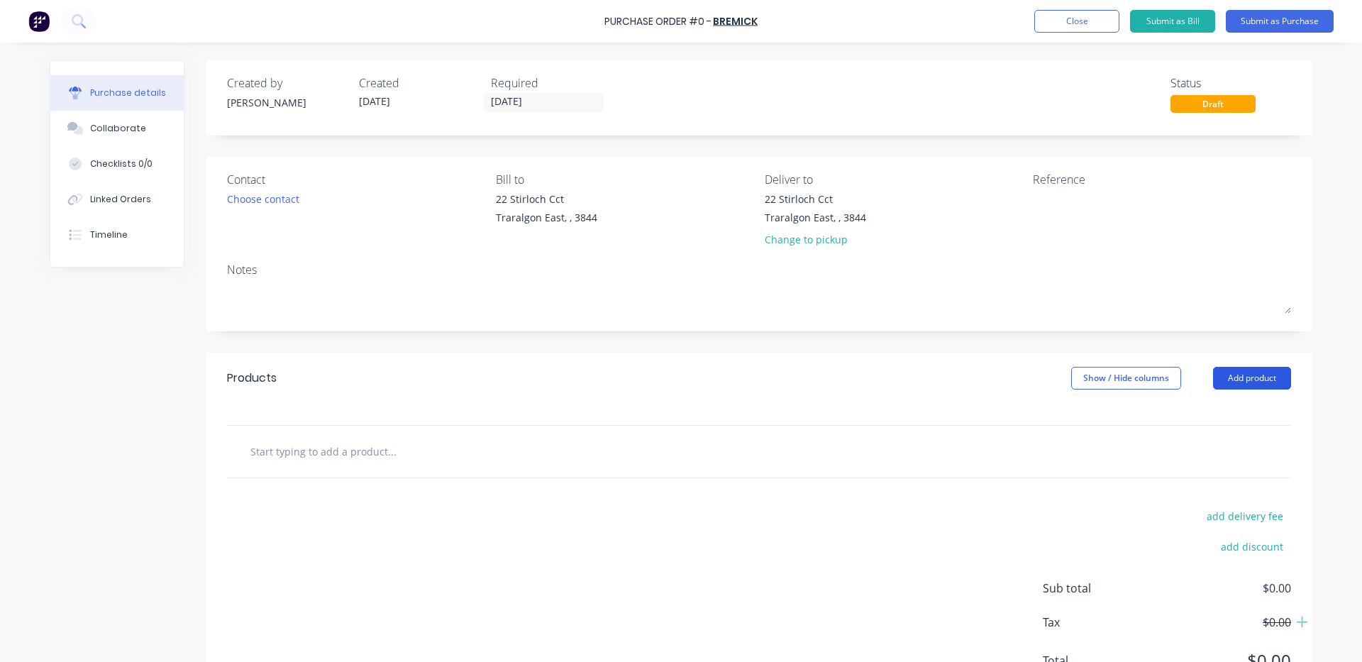
click at [1262, 377] on button "Add product" at bounding box center [1252, 378] width 78 height 23
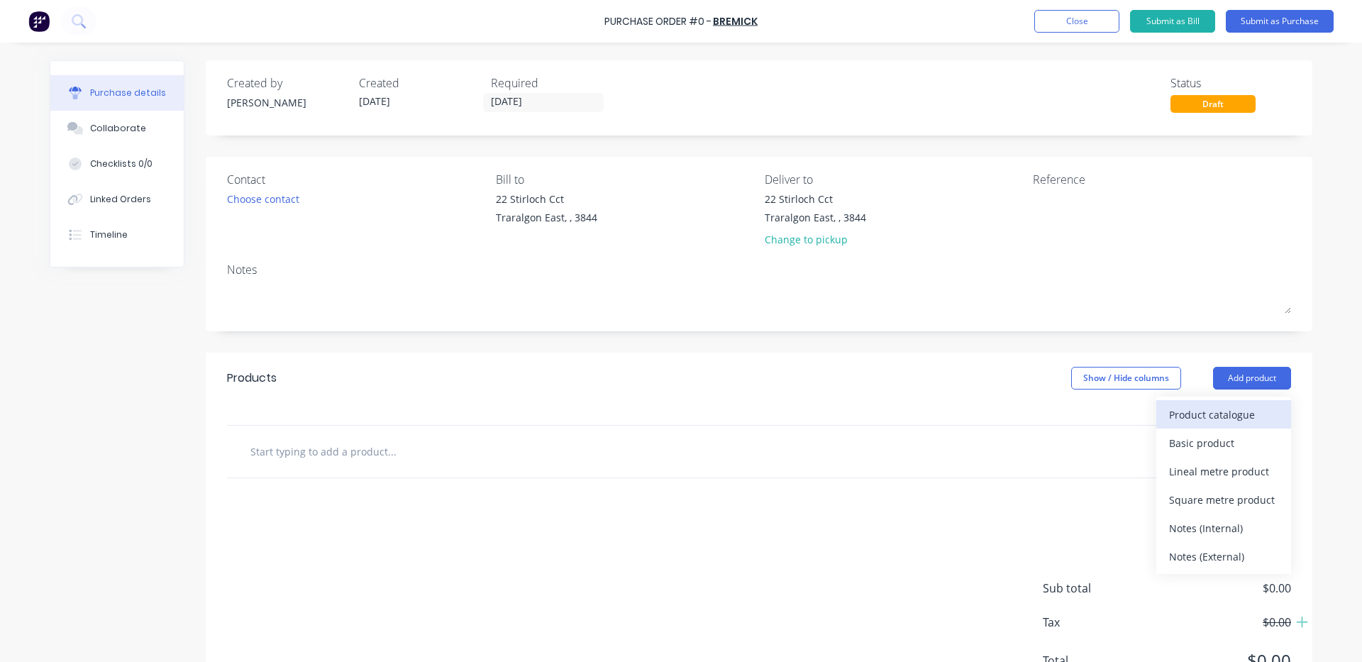
click at [1235, 409] on div "Product catalogue" at bounding box center [1223, 414] width 109 height 21
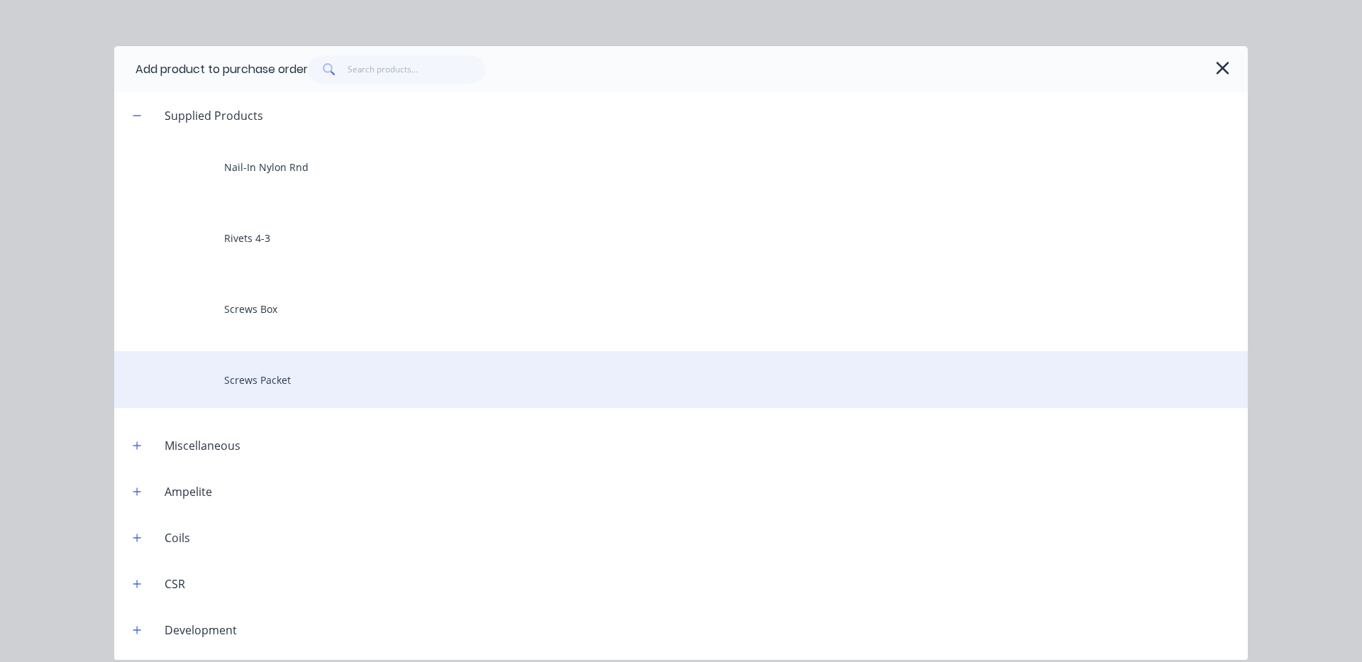
click at [252, 382] on div "Screws Packet" at bounding box center [681, 379] width 1134 height 57
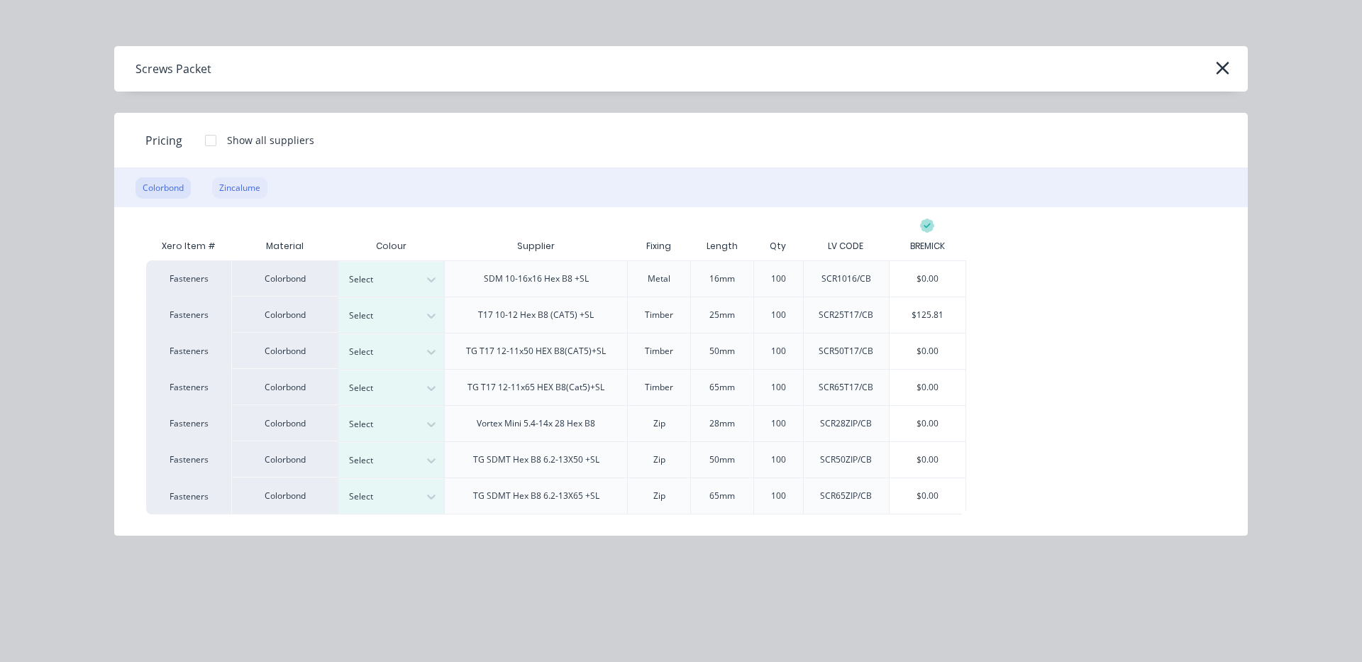
click at [241, 180] on div "Zincalume" at bounding box center [239, 187] width 55 height 21
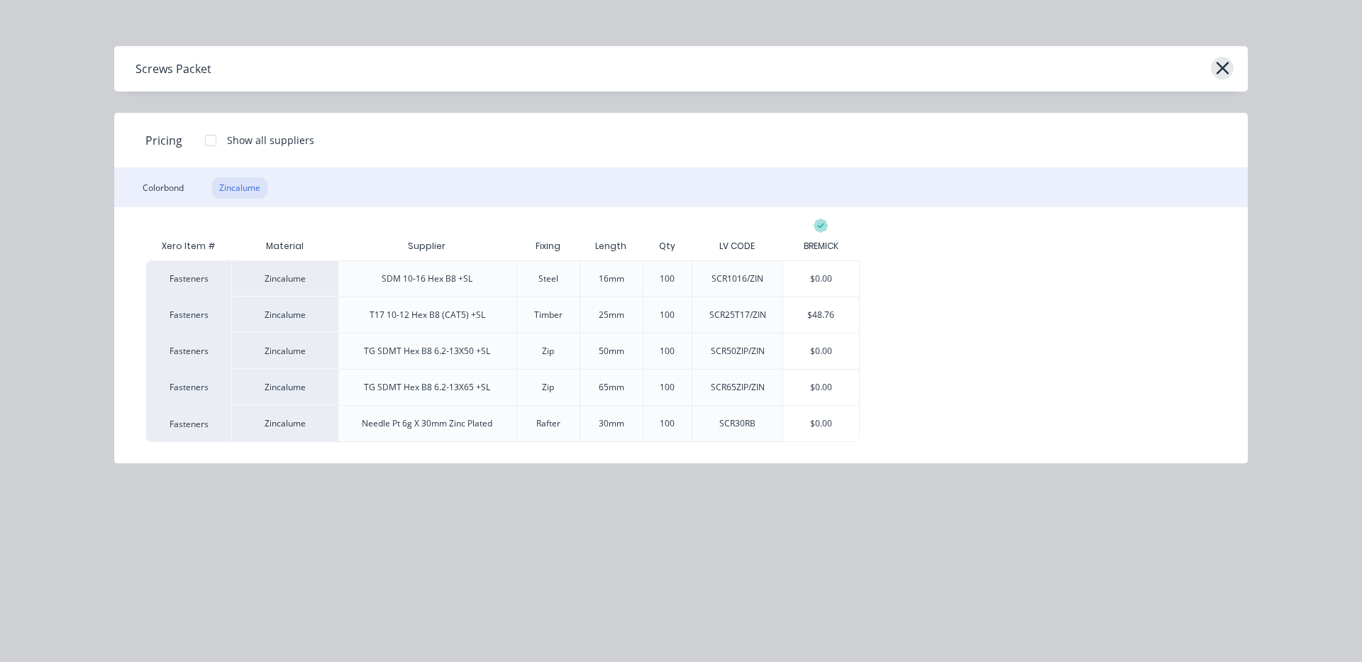
click at [1216, 67] on icon "button" at bounding box center [1222, 68] width 15 height 20
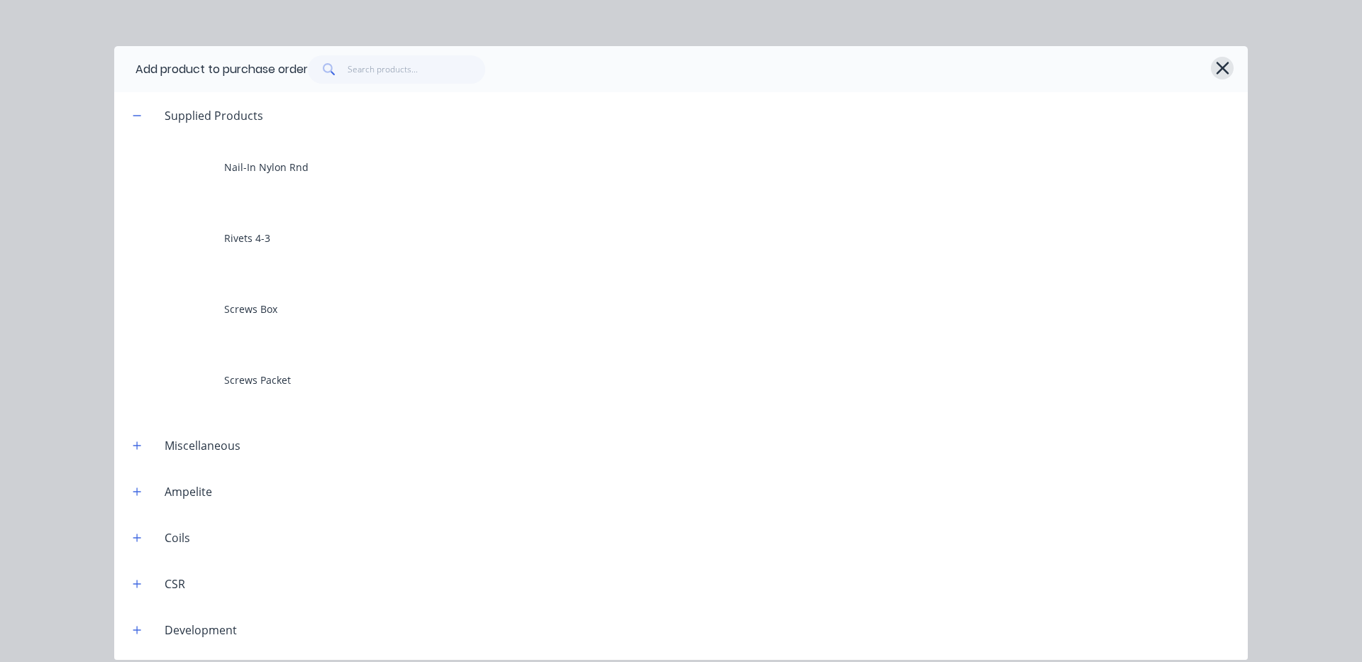
click at [1223, 66] on icon "button" at bounding box center [1222, 68] width 15 height 20
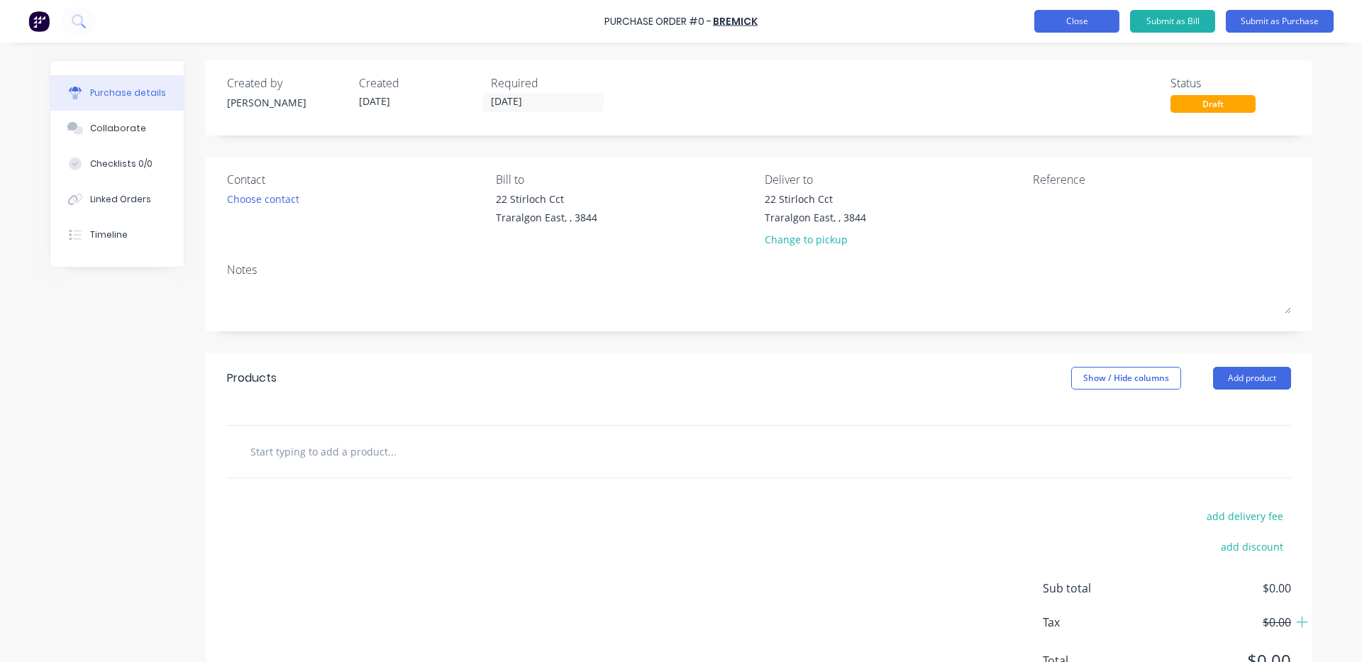
click at [1093, 20] on button "Close" at bounding box center [1076, 21] width 85 height 23
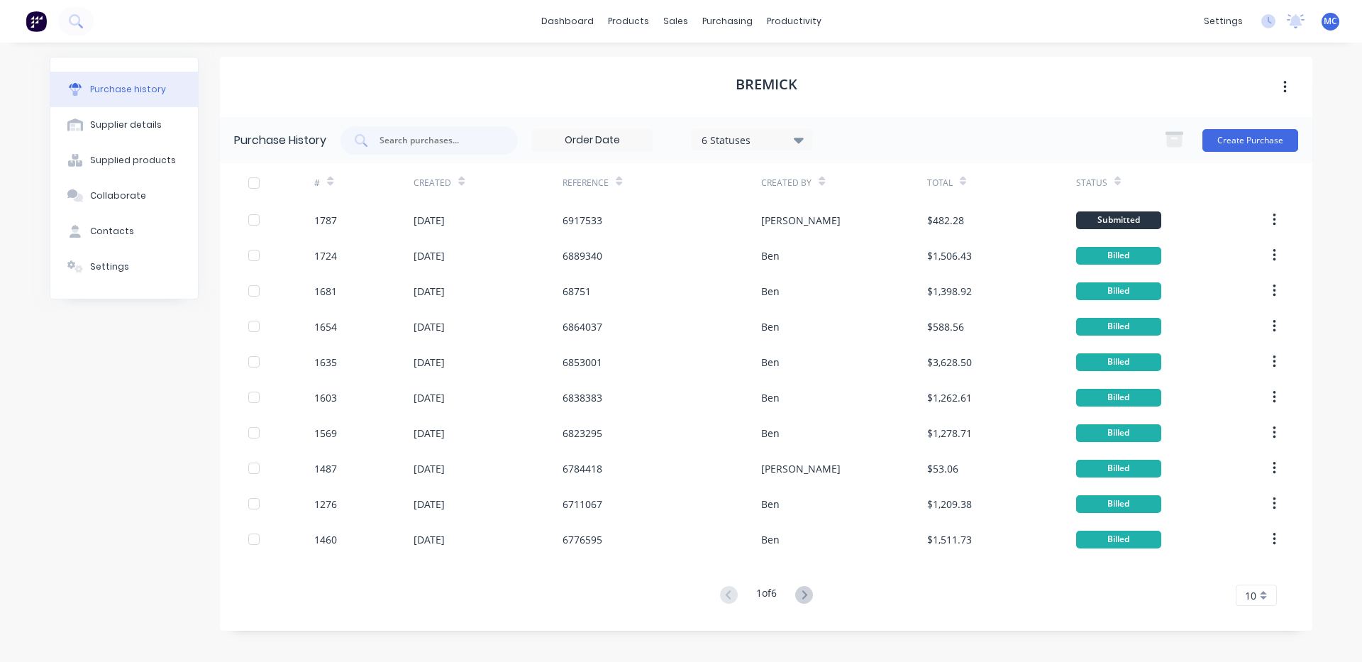
click at [1026, 82] on div "BREMICK" at bounding box center [766, 87] width 1093 height 60
click at [695, 59] on link "Sales Orders" at bounding box center [750, 67] width 188 height 28
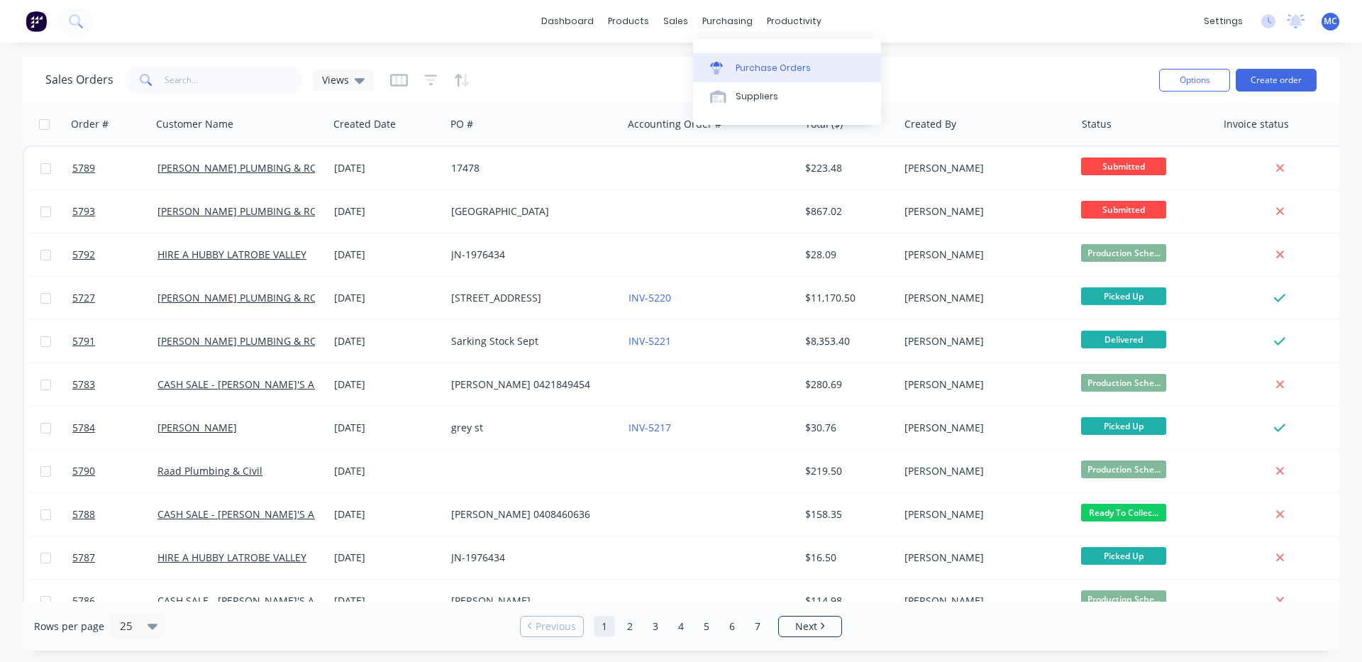
click at [738, 62] on div "Purchase Orders" at bounding box center [773, 68] width 75 height 13
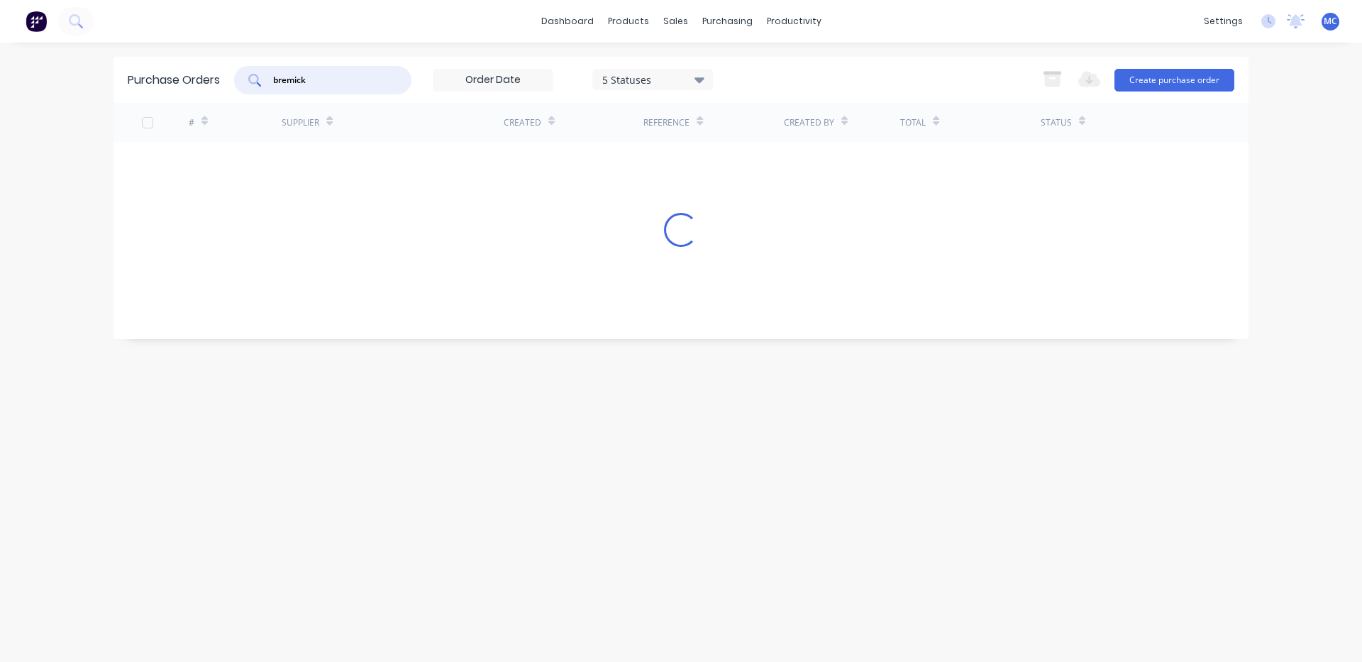
drag, startPoint x: 291, startPoint y: 76, endPoint x: 255, endPoint y: 76, distance: 36.2
click at [255, 76] on div "bremick" at bounding box center [322, 80] width 177 height 28
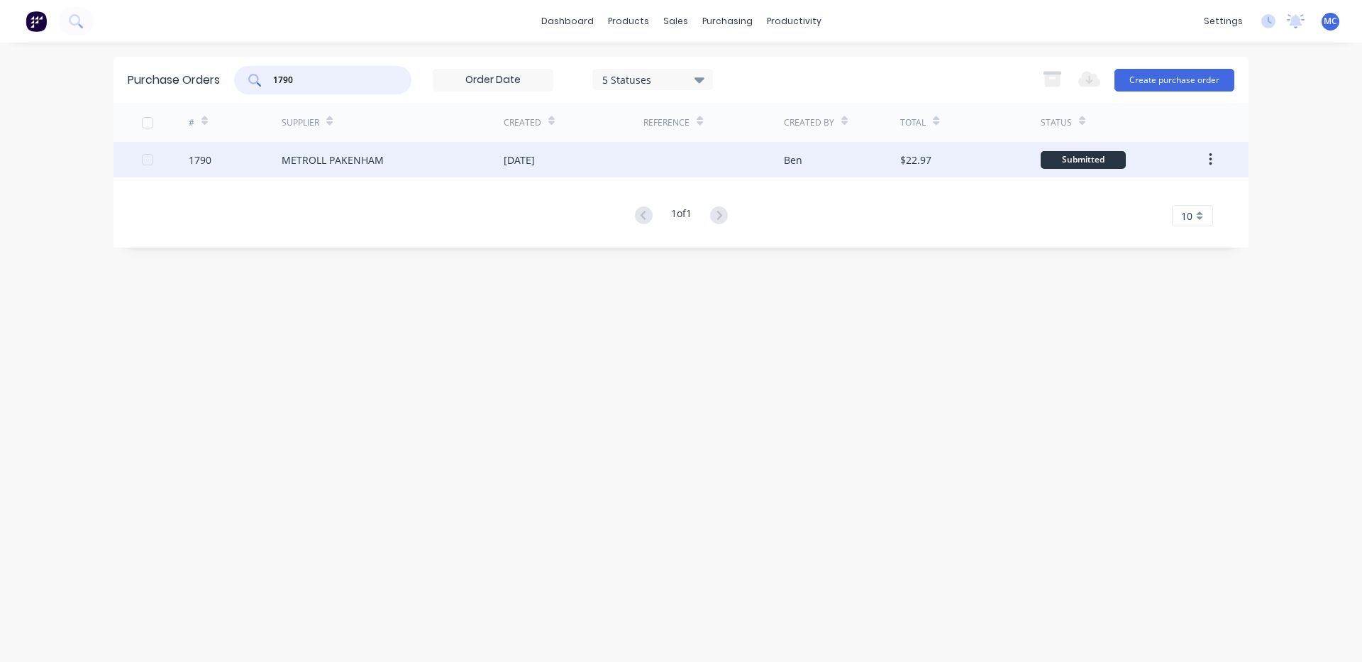
type input "1790"
click at [705, 169] on div at bounding box center [714, 159] width 140 height 35
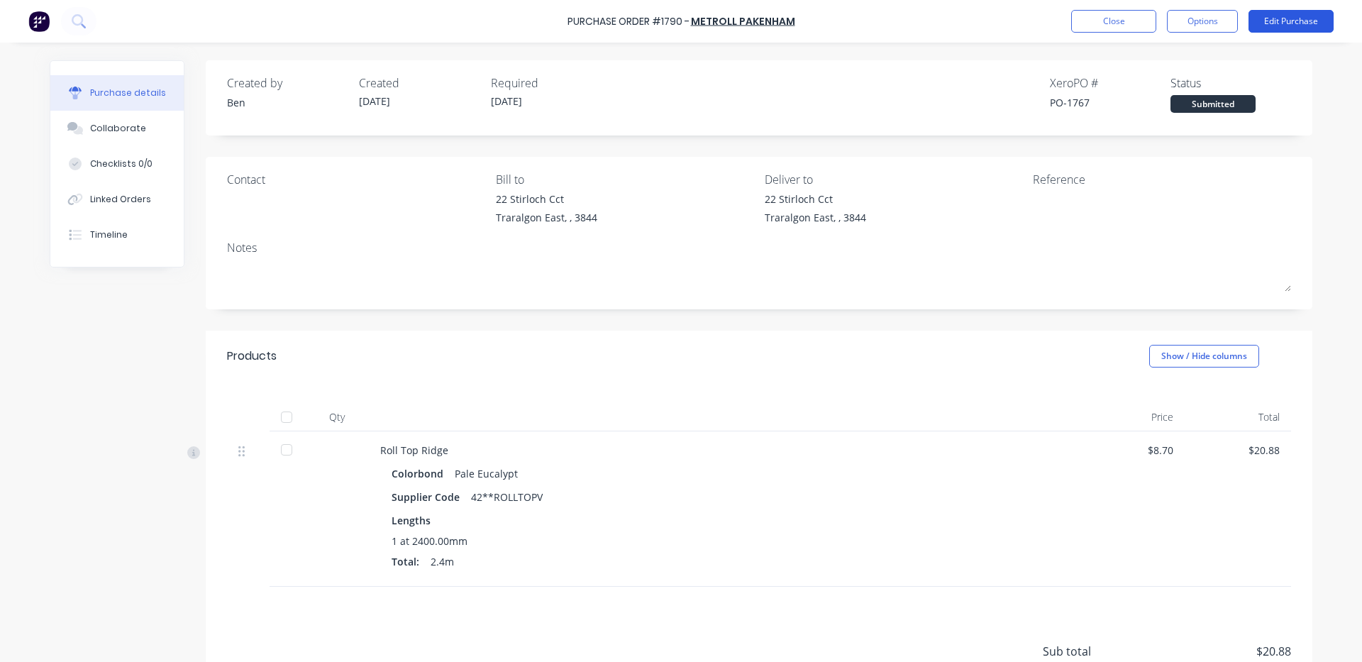
click at [1291, 23] on button "Edit Purchase" at bounding box center [1291, 21] width 85 height 23
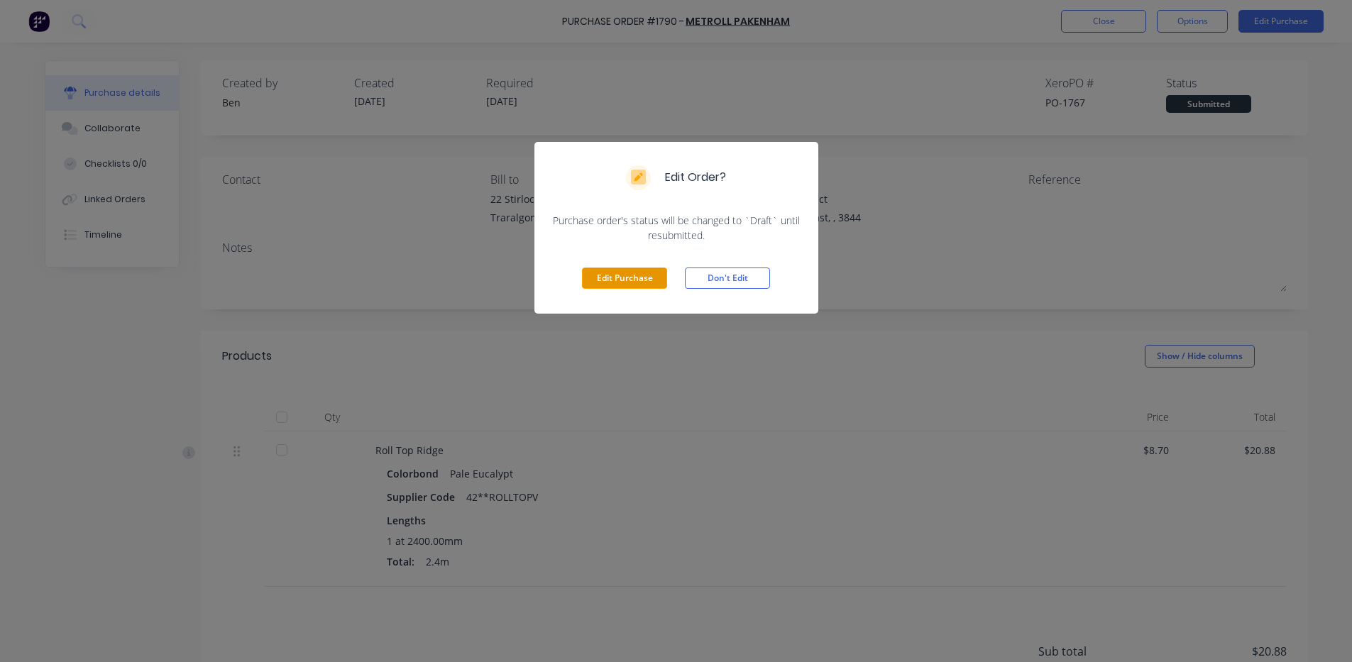
click at [633, 280] on button "Edit Purchase" at bounding box center [624, 277] width 85 height 21
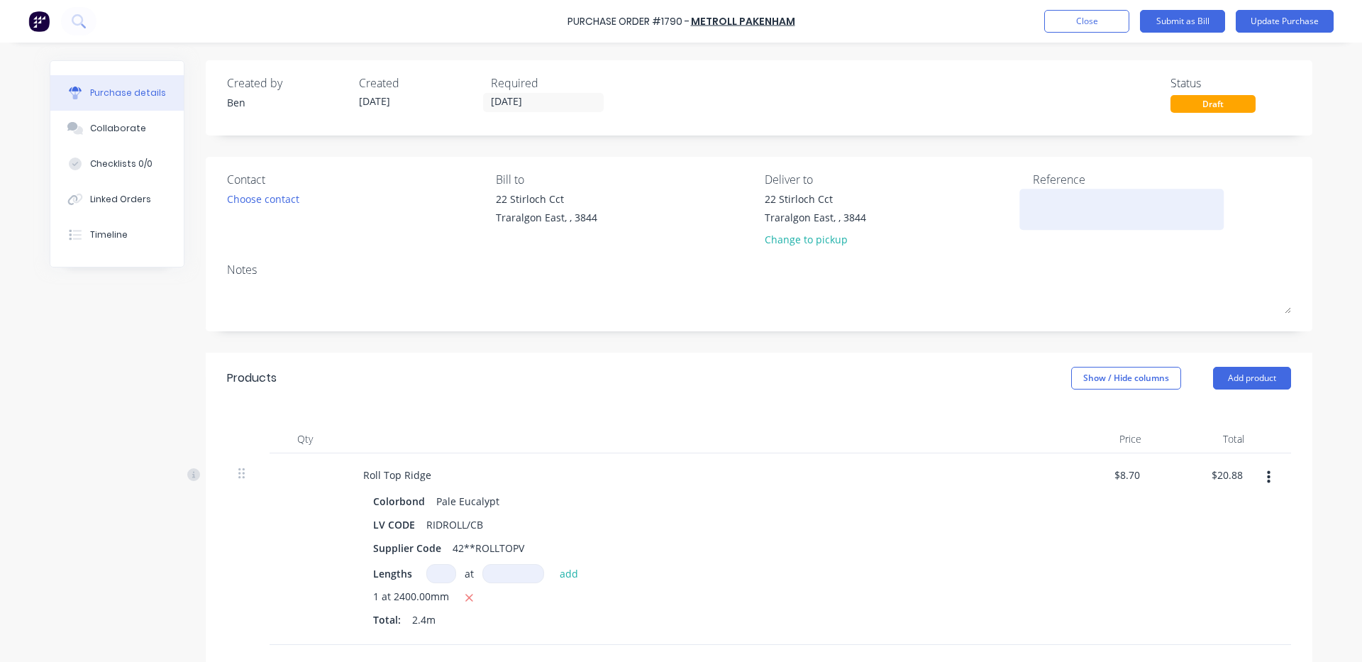
click at [1072, 213] on textarea at bounding box center [1121, 208] width 177 height 32
type textarea "148"
type textarea "x"
type textarea "1481"
type textarea "x"
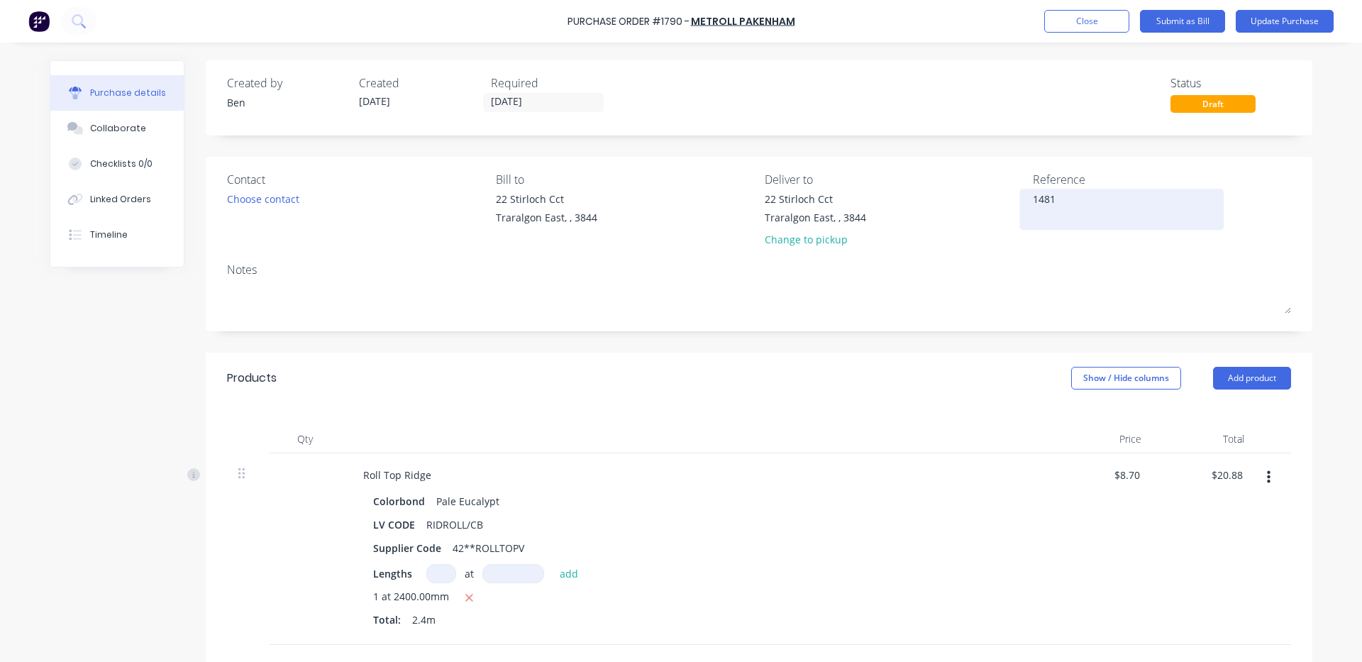
type textarea "14811"
type textarea "x"
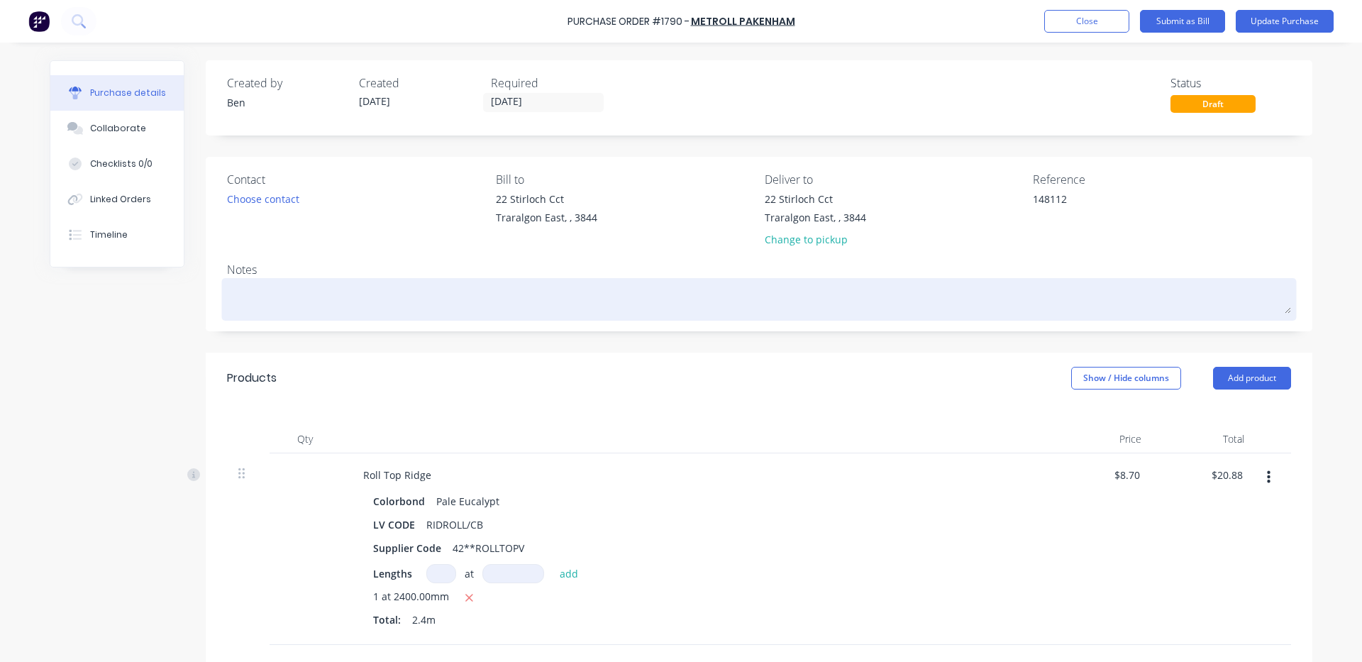
type textarea "148112"
type textarea "x"
type textarea "148112"
click at [937, 316] on div at bounding box center [759, 299] width 1064 height 35
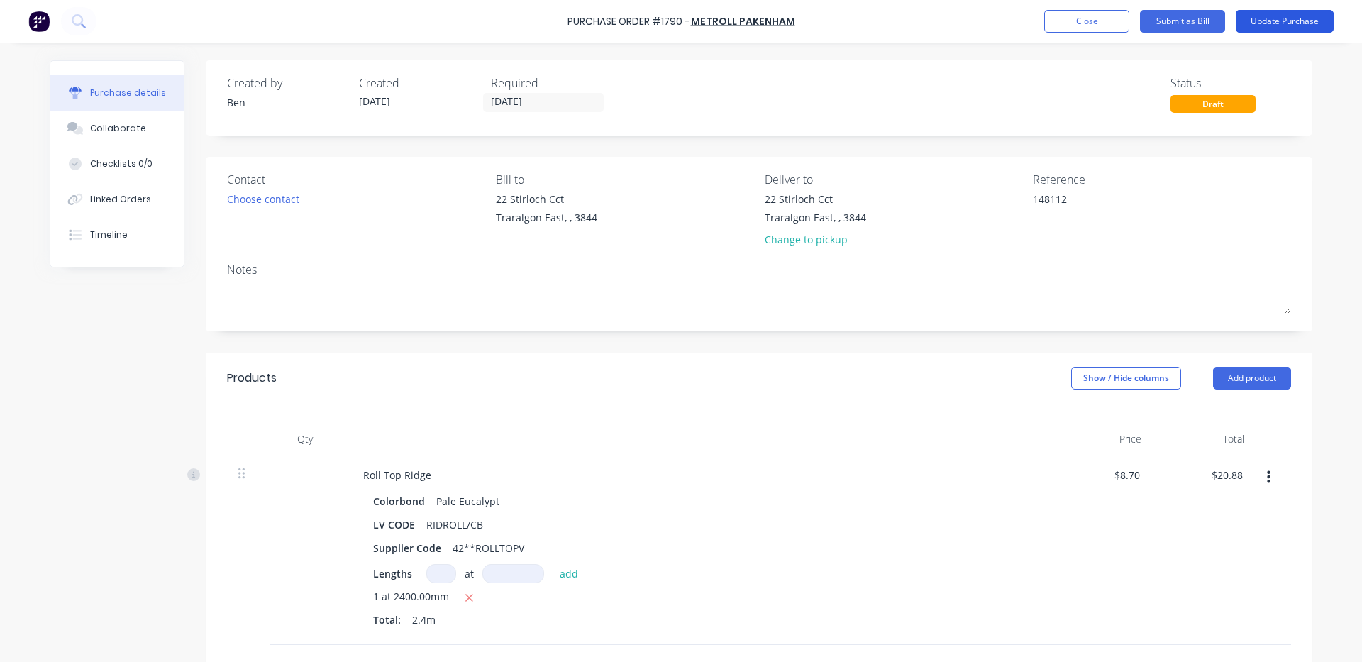
click at [1293, 21] on button "Update Purchase" at bounding box center [1285, 21] width 98 height 23
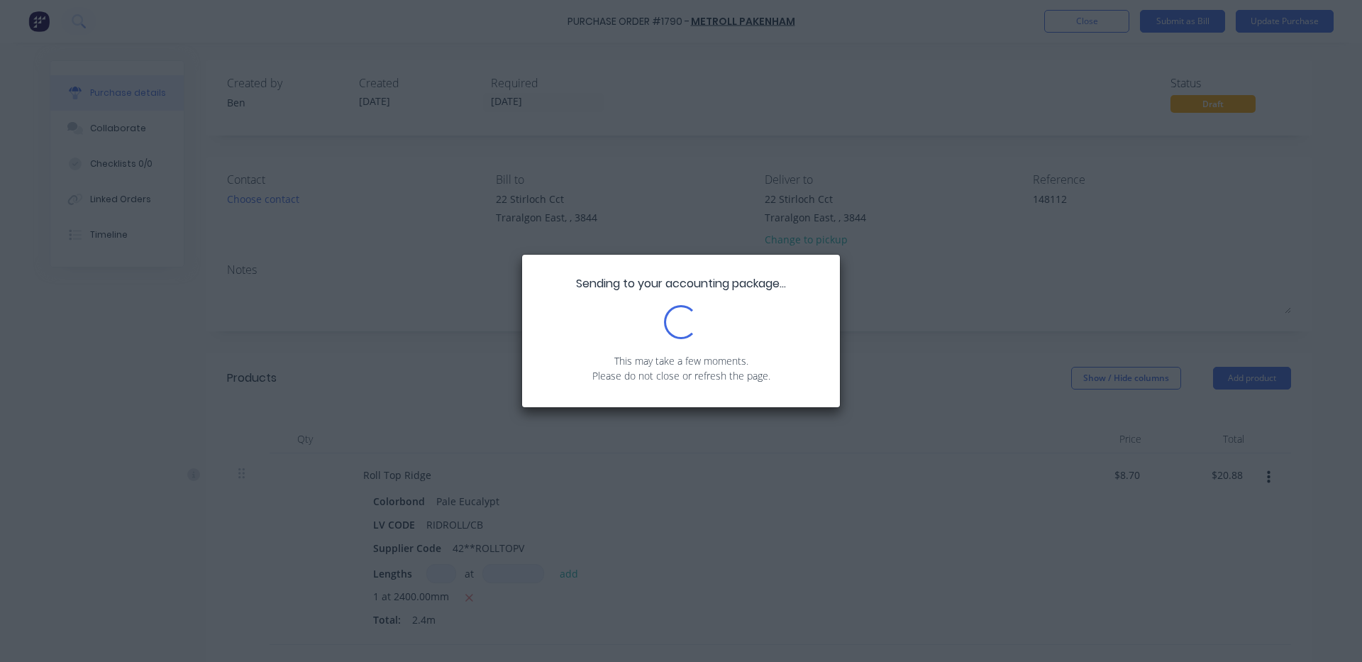
type textarea "x"
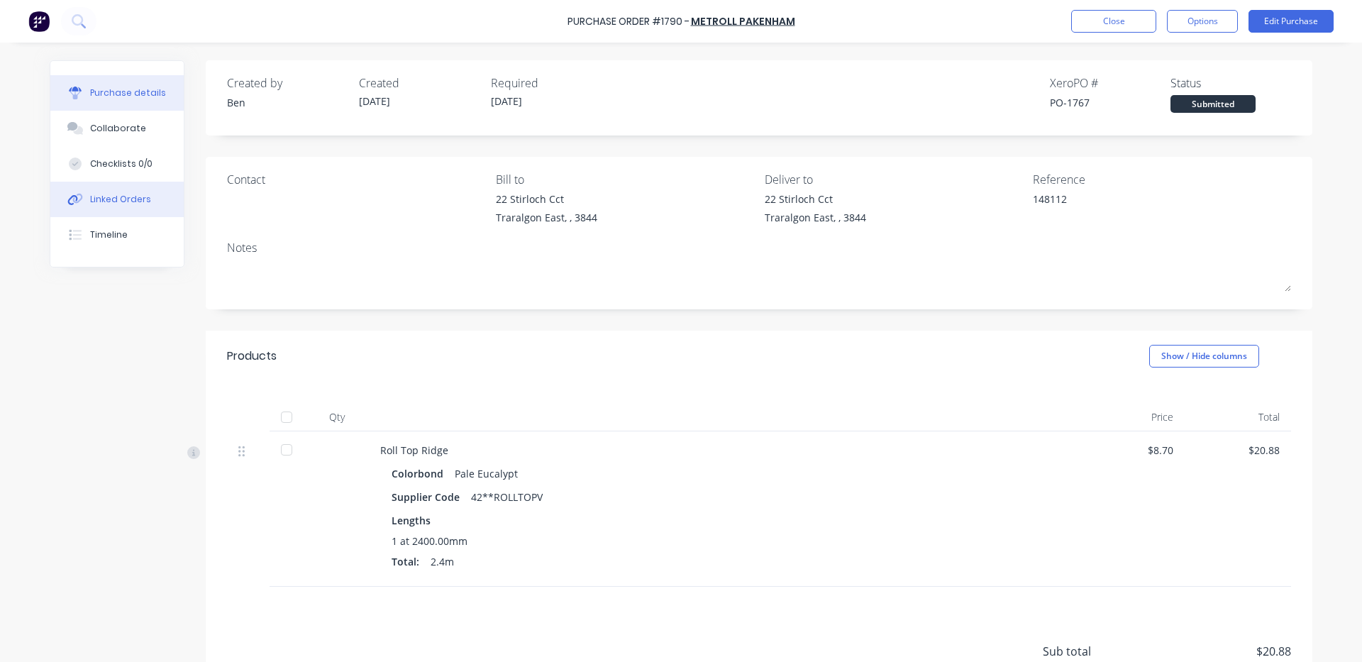
click at [92, 203] on div "Linked Orders" at bounding box center [120, 199] width 61 height 13
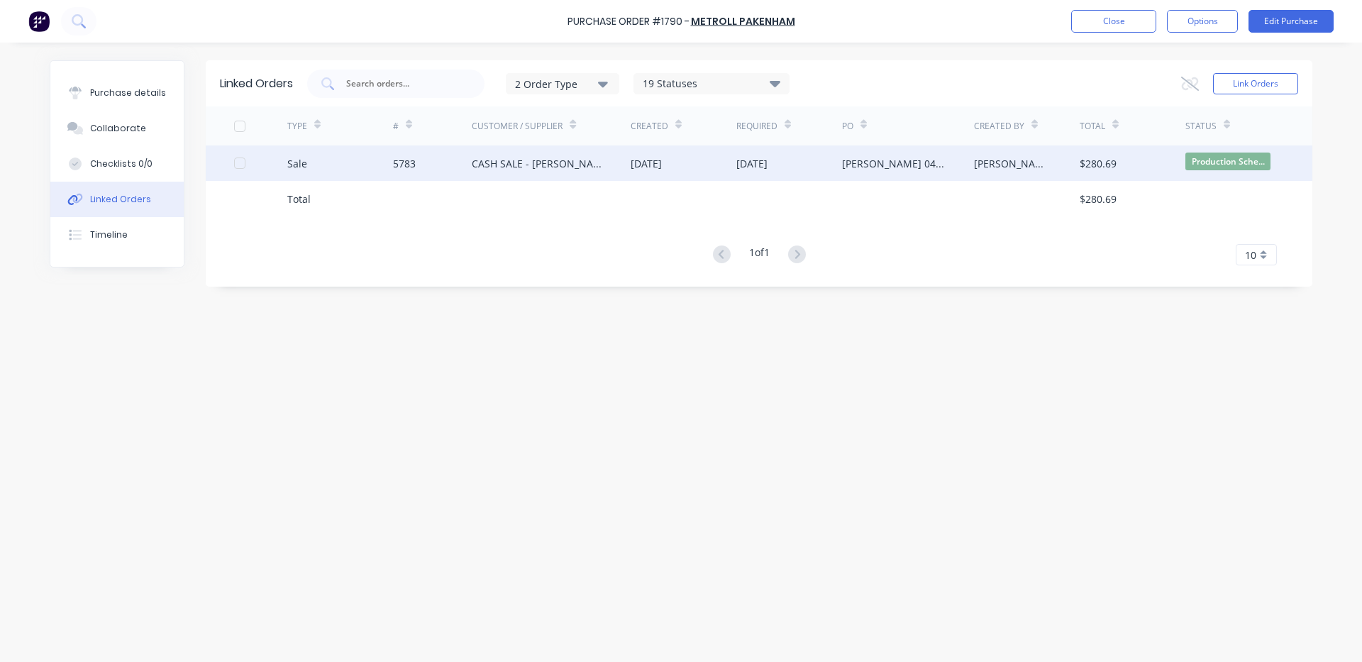
click at [562, 157] on div "CASH SALE - [PERSON_NAME]'S ACCOUNT" at bounding box center [537, 163] width 131 height 15
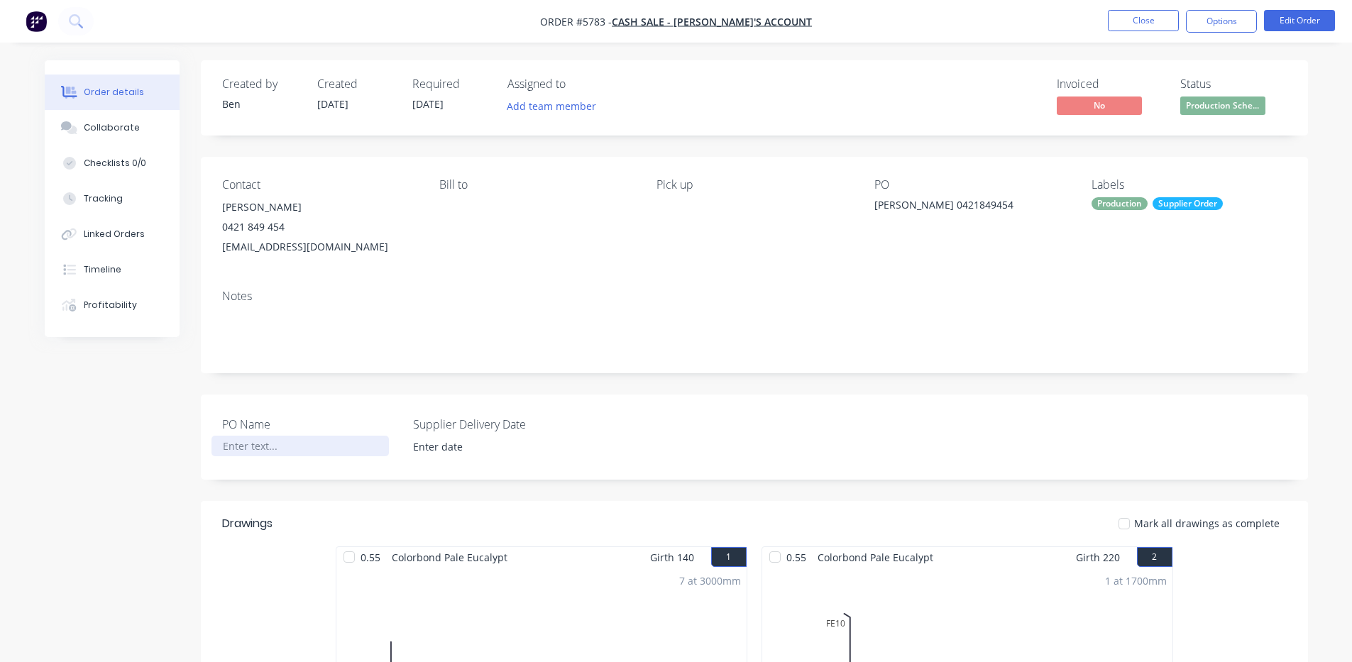
click at [255, 446] on div at bounding box center [299, 446] width 177 height 21
click at [438, 438] on input at bounding box center [491, 446] width 177 height 21
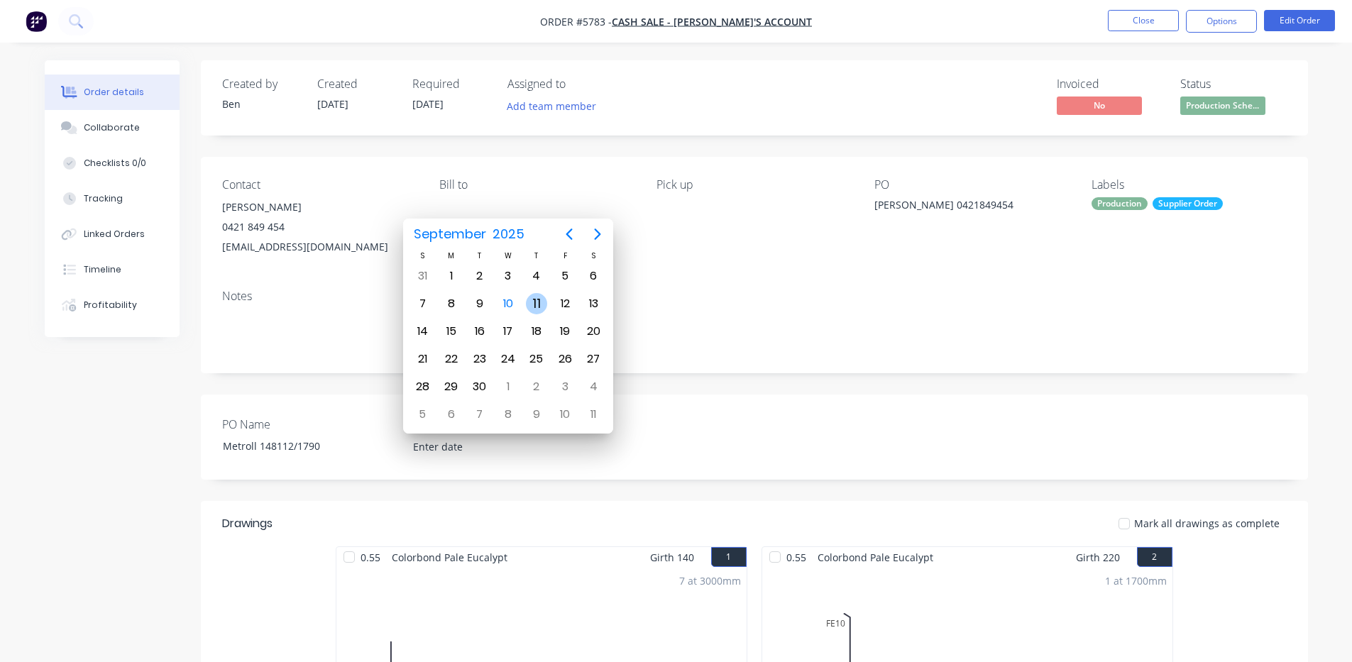
click at [533, 308] on div "11" at bounding box center [536, 303] width 21 height 21
type input "[DATE]"
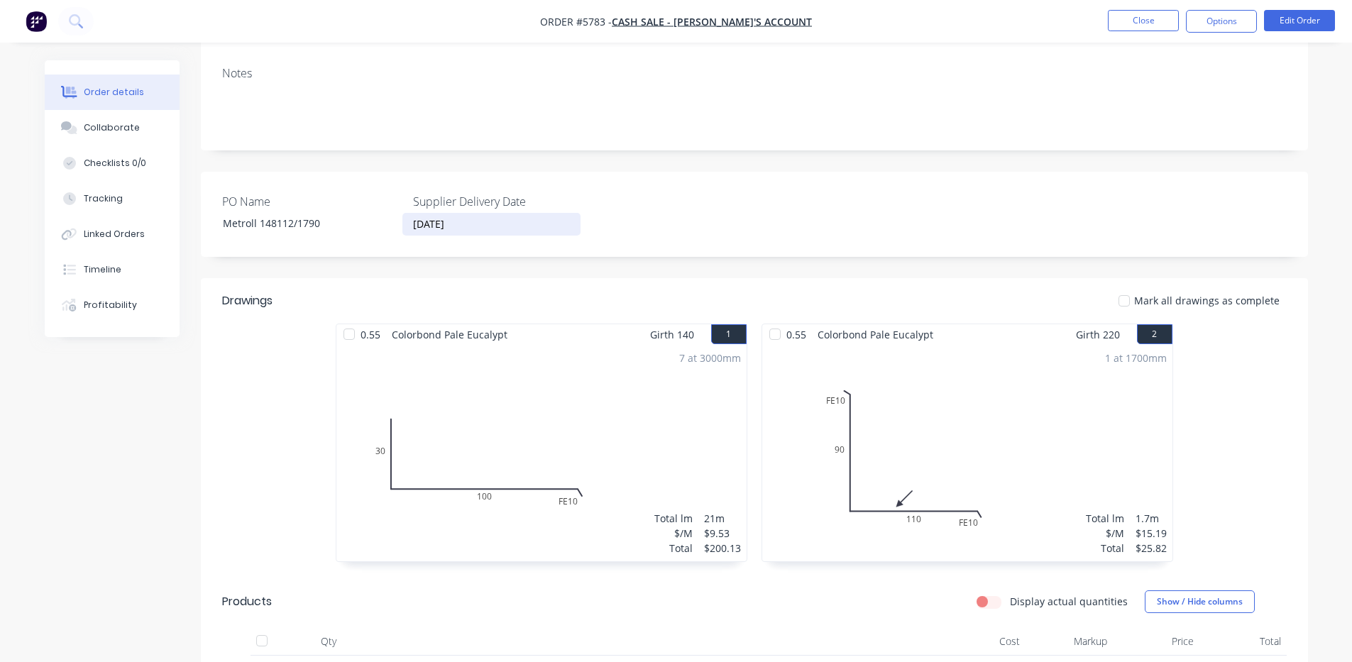
scroll to position [236, 0]
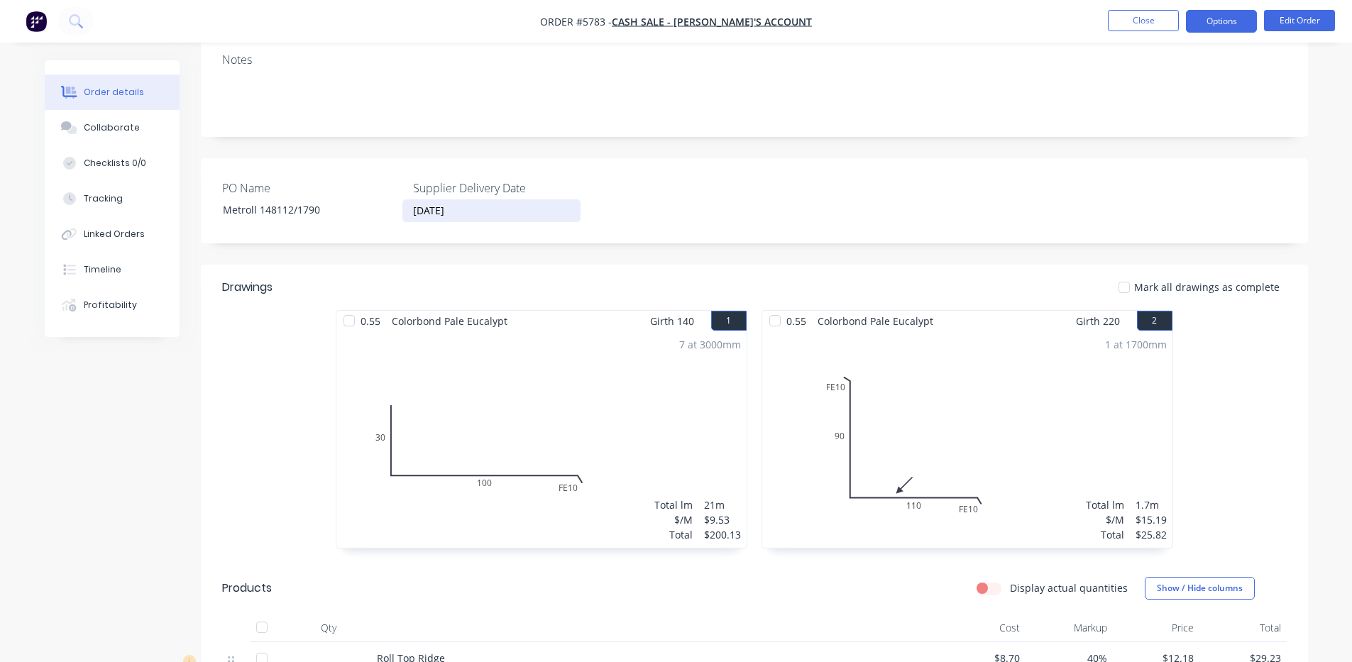
click at [1223, 24] on button "Options" at bounding box center [1221, 21] width 71 height 23
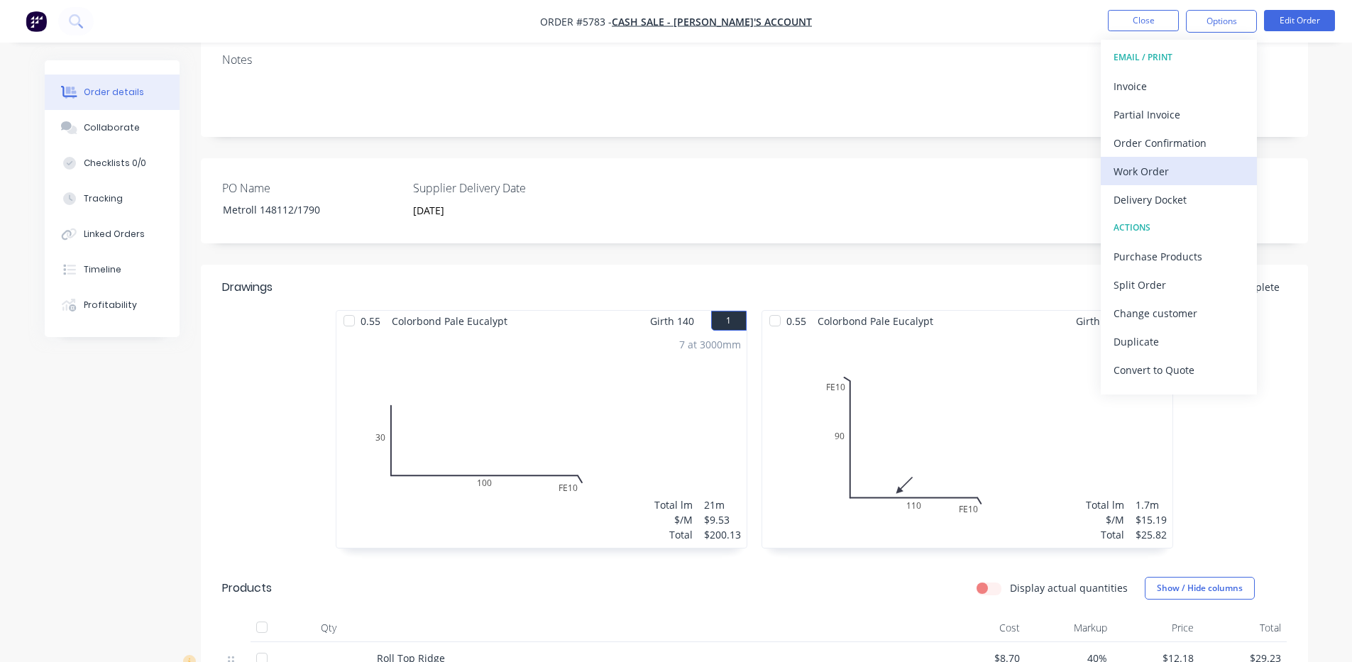
click at [1183, 170] on div "Work Order" at bounding box center [1178, 171] width 131 height 21
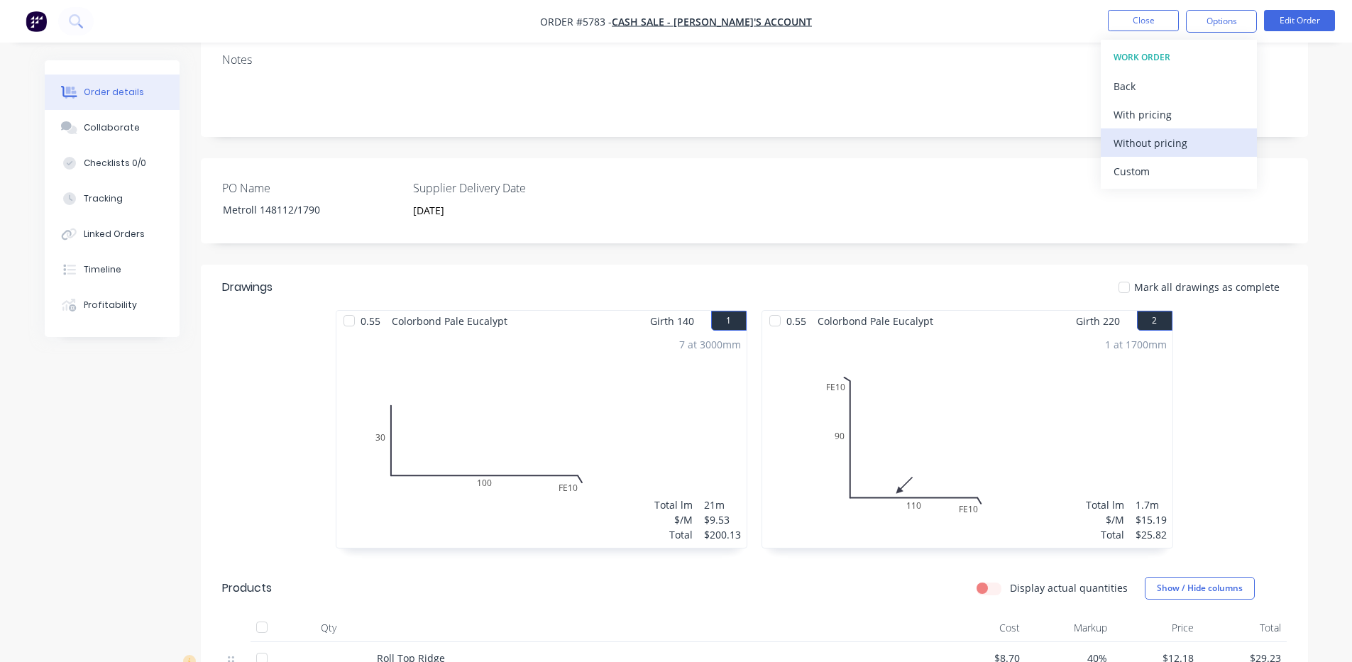
click at [1175, 143] on div "Without pricing" at bounding box center [1178, 143] width 131 height 21
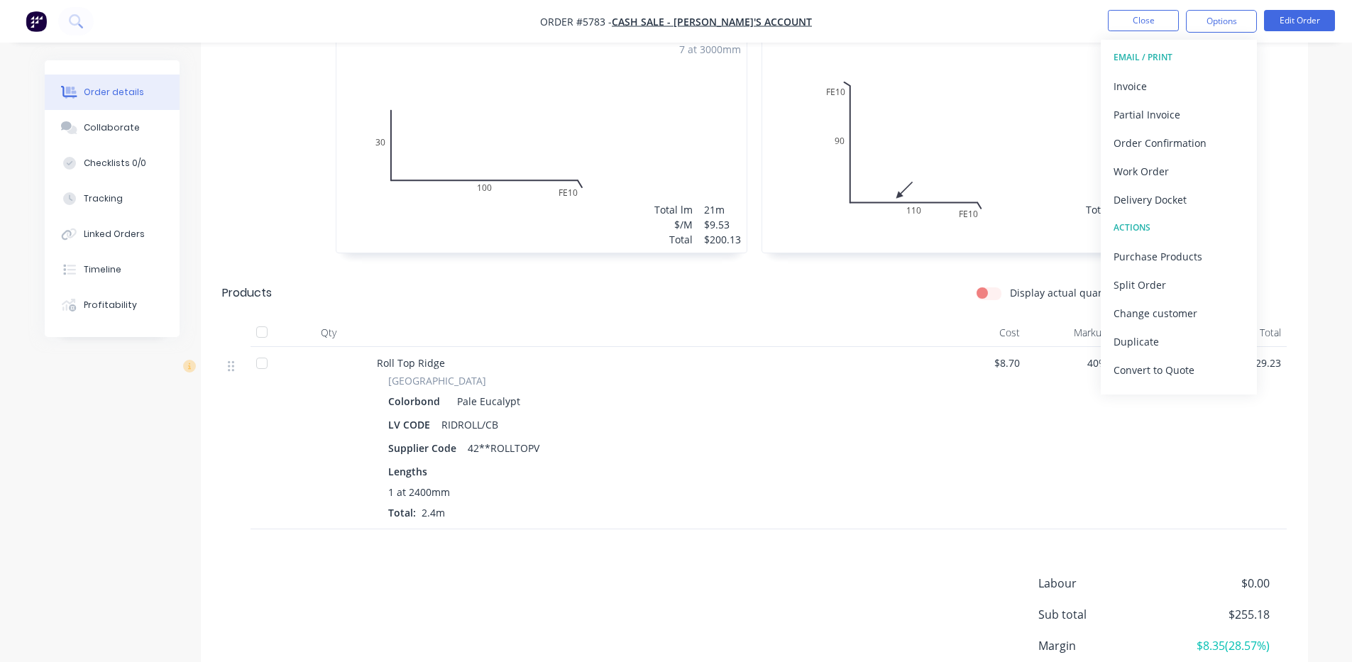
scroll to position [651, 0]
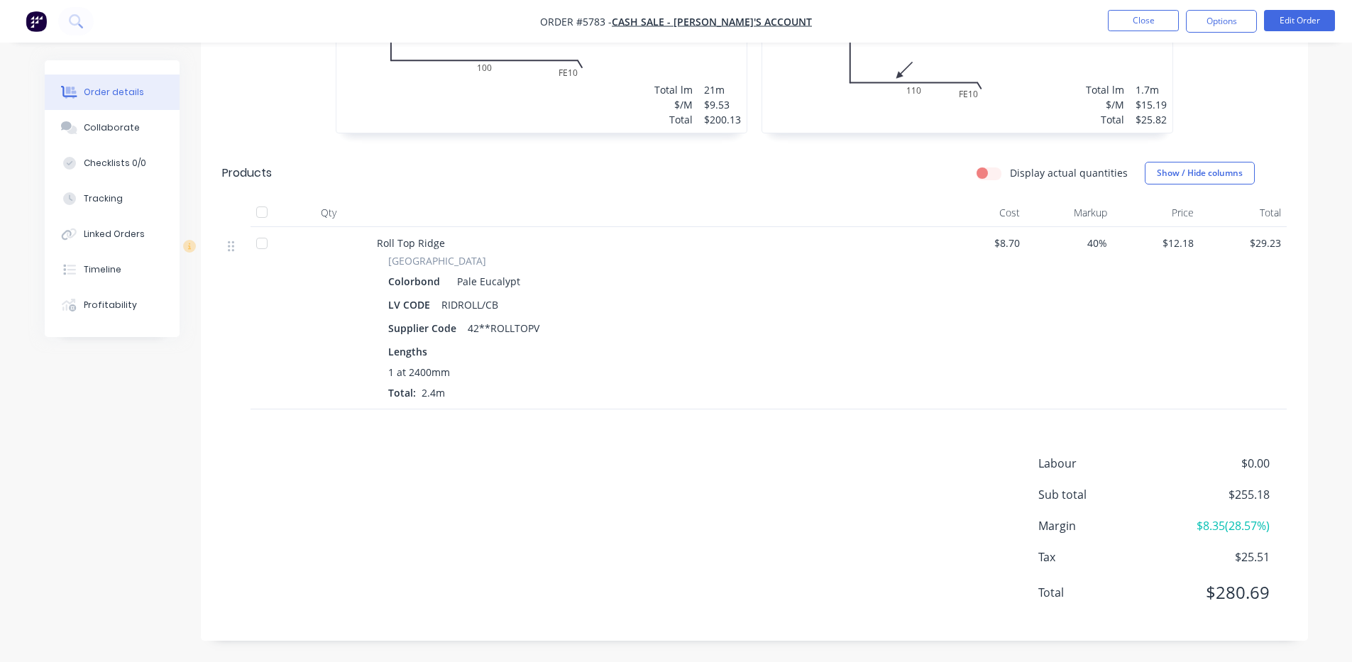
click at [854, 230] on div "Roll Top Ridge Ridge & Valley Colorbond Pale Eucalypt LV CODE RIDROLL/CB Suppli…" at bounding box center [655, 318] width 568 height 182
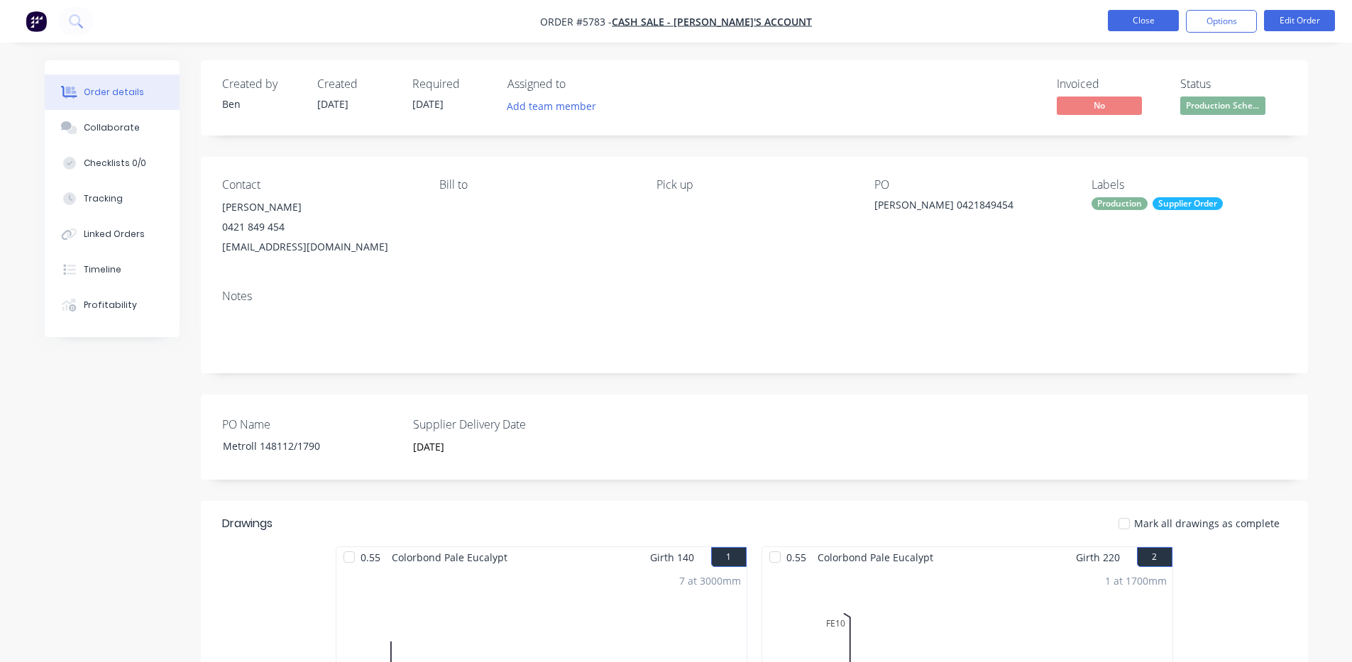
click at [1134, 25] on button "Close" at bounding box center [1143, 20] width 71 height 21
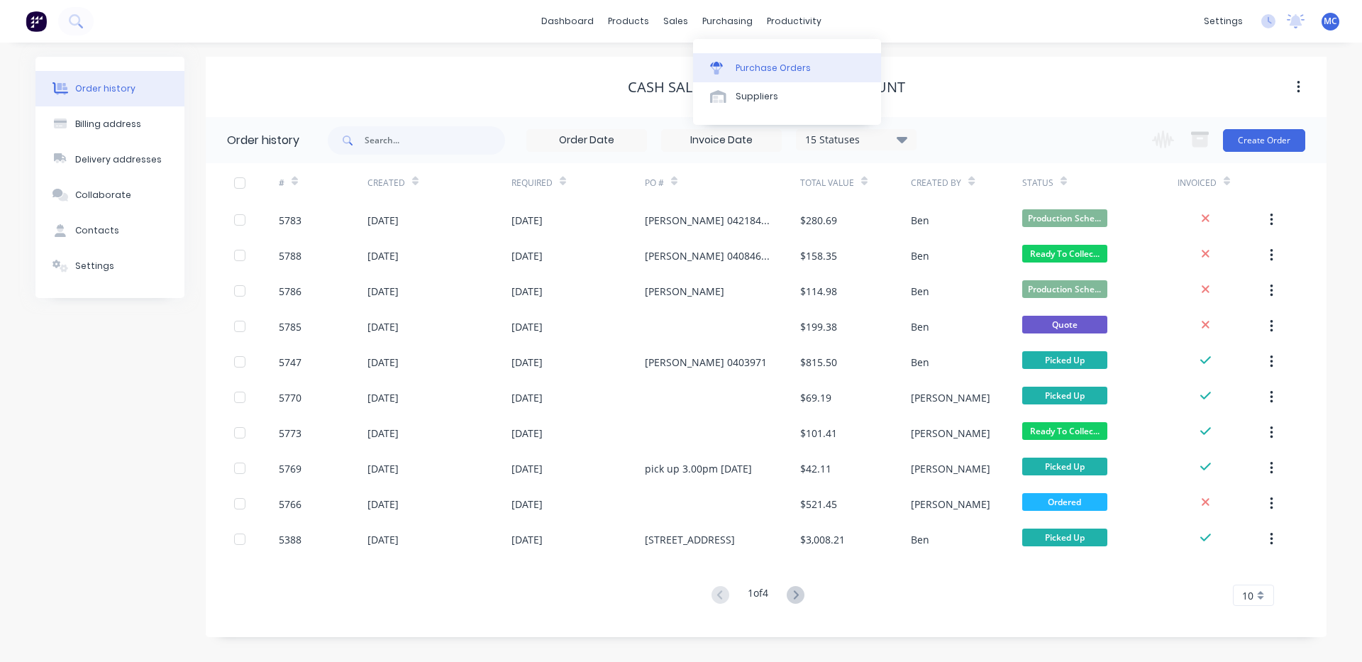
click at [754, 77] on link "Purchase Orders" at bounding box center [787, 67] width 188 height 28
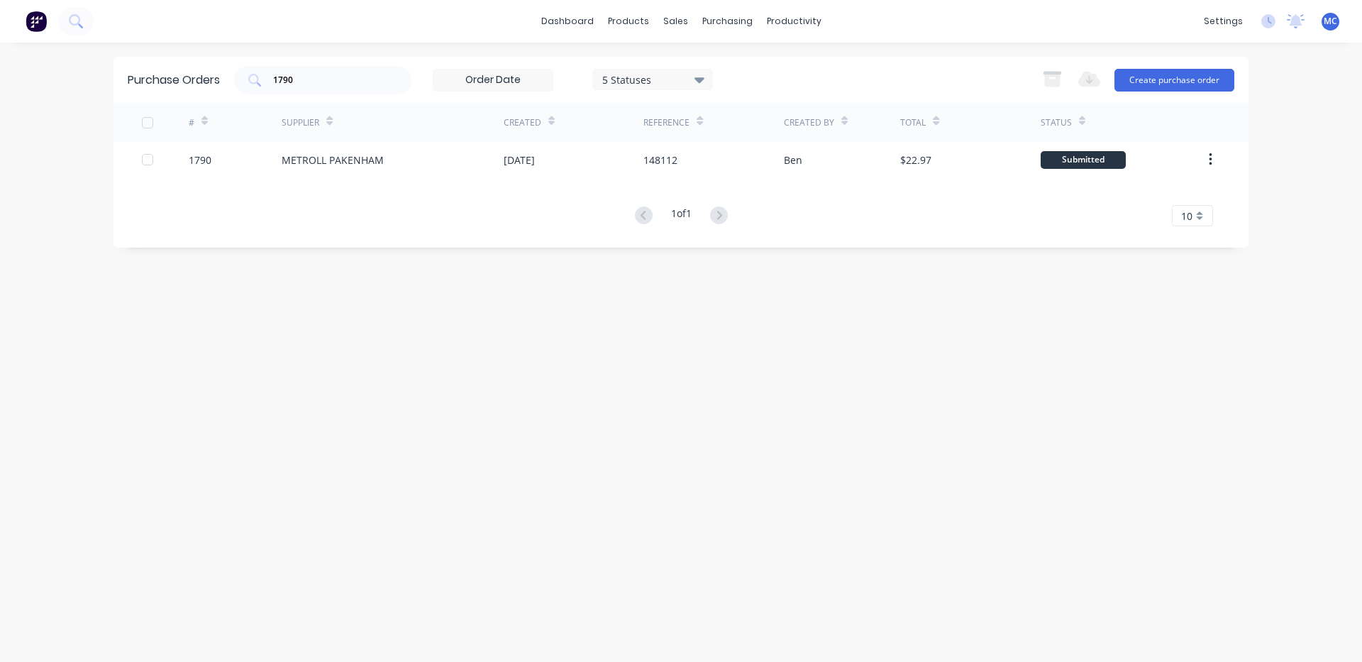
drag, startPoint x: 216, startPoint y: 81, endPoint x: 199, endPoint y: 81, distance: 17.0
click at [199, 81] on div "Purchase Orders 1790 5 Statuses 5 Statuses Export to Excel (XLSX) Create purcha…" at bounding box center [681, 80] width 1135 height 46
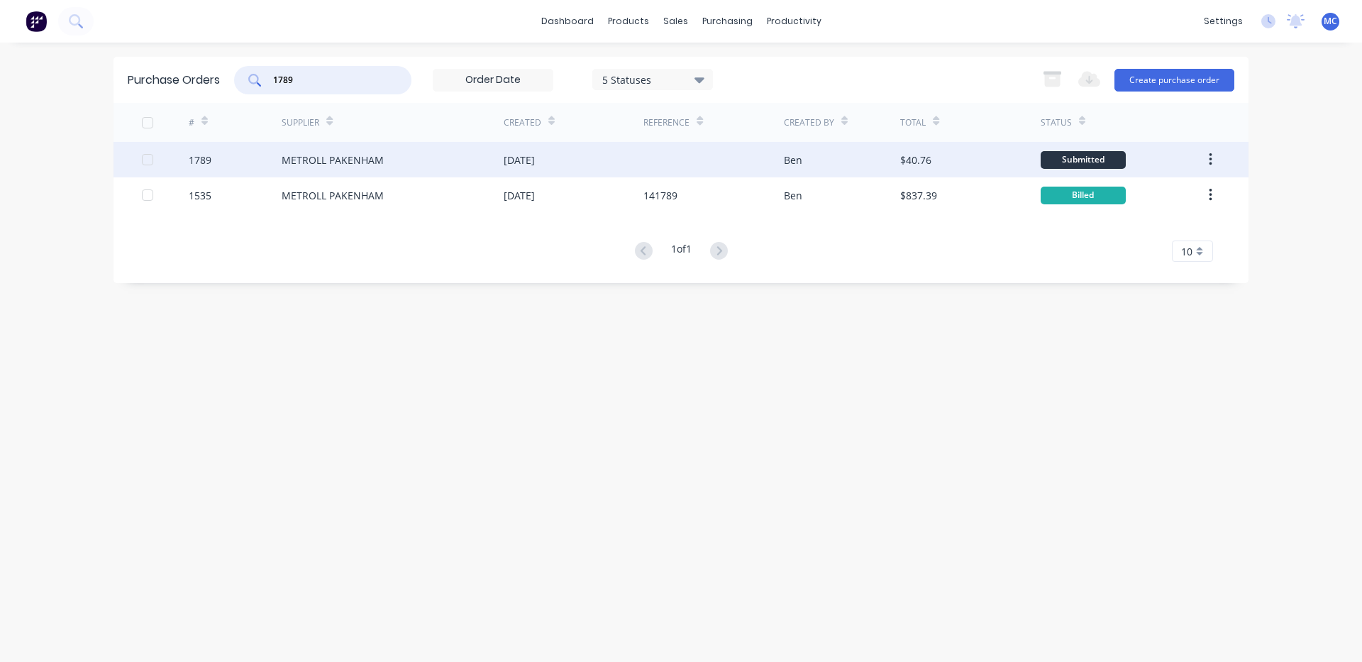
type input "1789"
click at [466, 159] on div "METROLL PAKENHAM" at bounding box center [393, 159] width 222 height 35
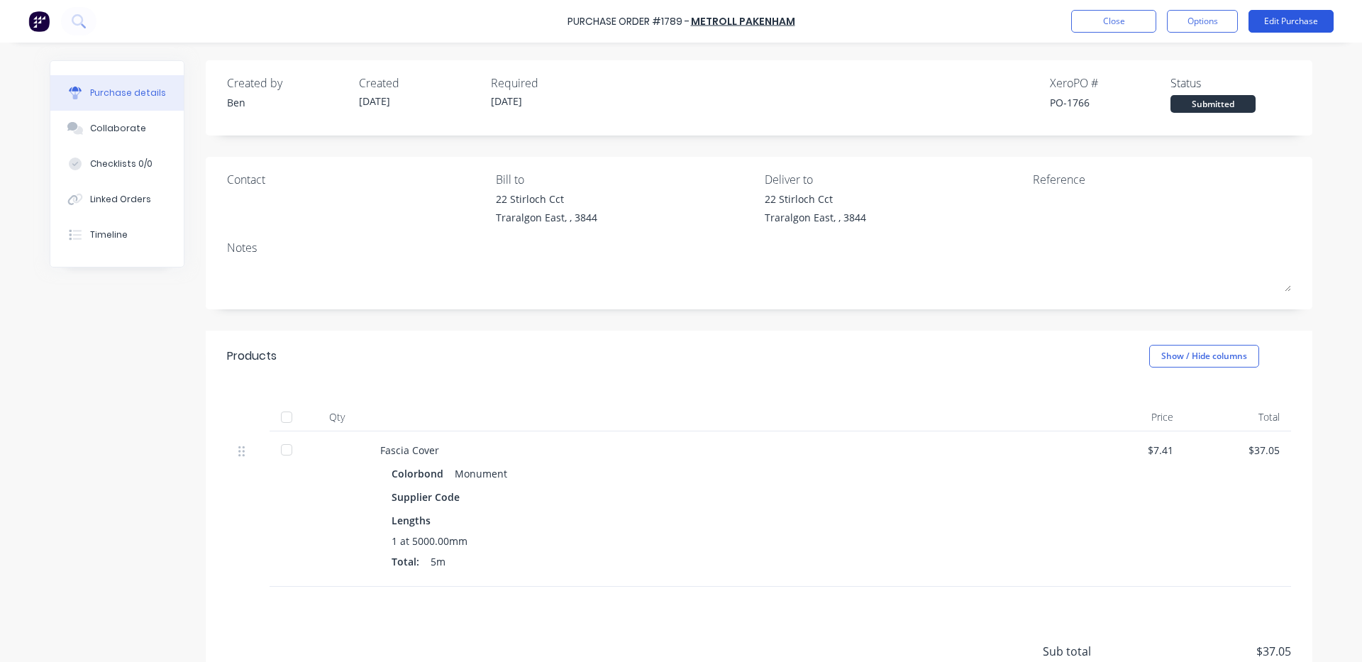
click at [1286, 20] on button "Edit Purchase" at bounding box center [1291, 21] width 85 height 23
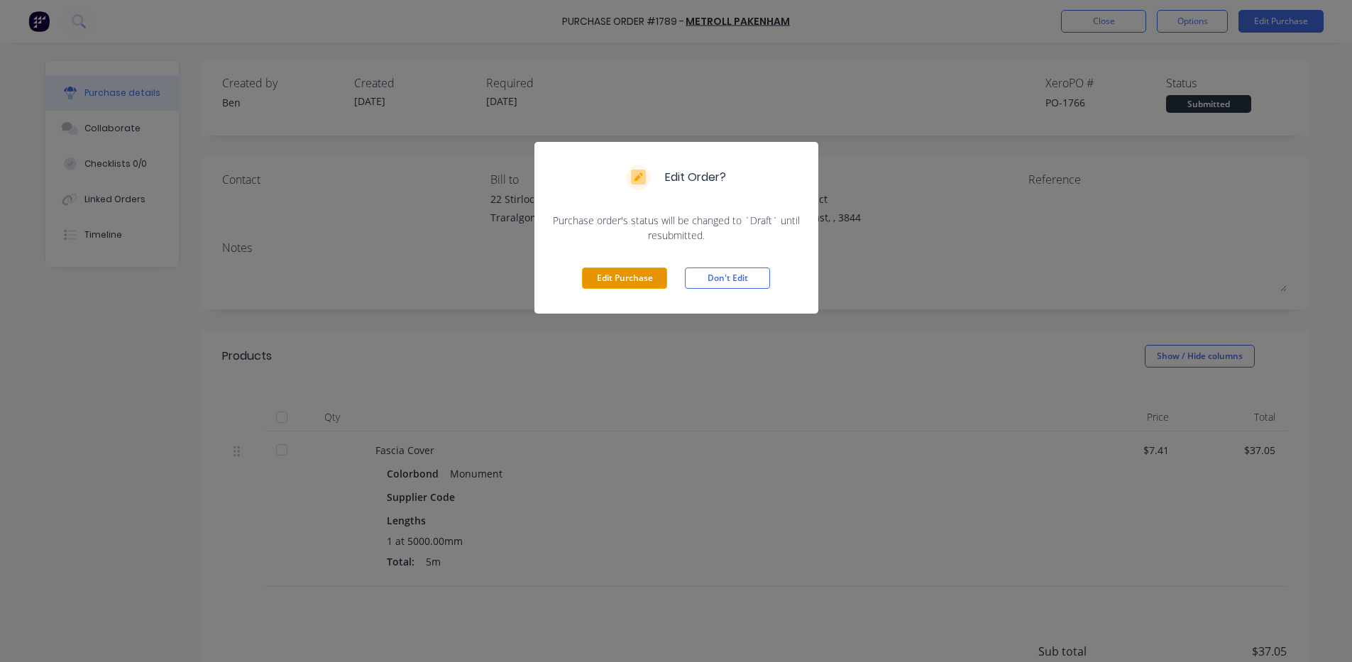
click at [640, 282] on button "Edit Purchase" at bounding box center [624, 277] width 85 height 21
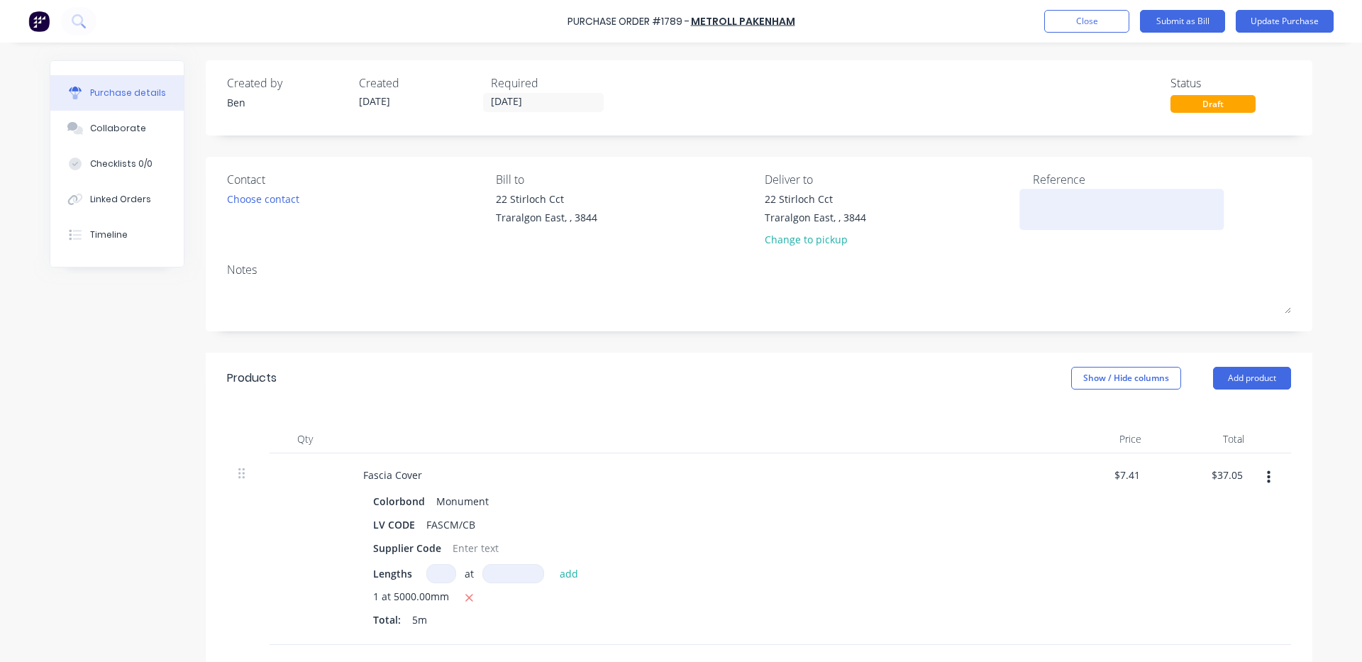
click at [1069, 208] on textarea at bounding box center [1121, 208] width 177 height 32
type textarea "148111"
type textarea "x"
type textarea "148111"
click at [559, 102] on input "[DATE]" at bounding box center [543, 103] width 119 height 18
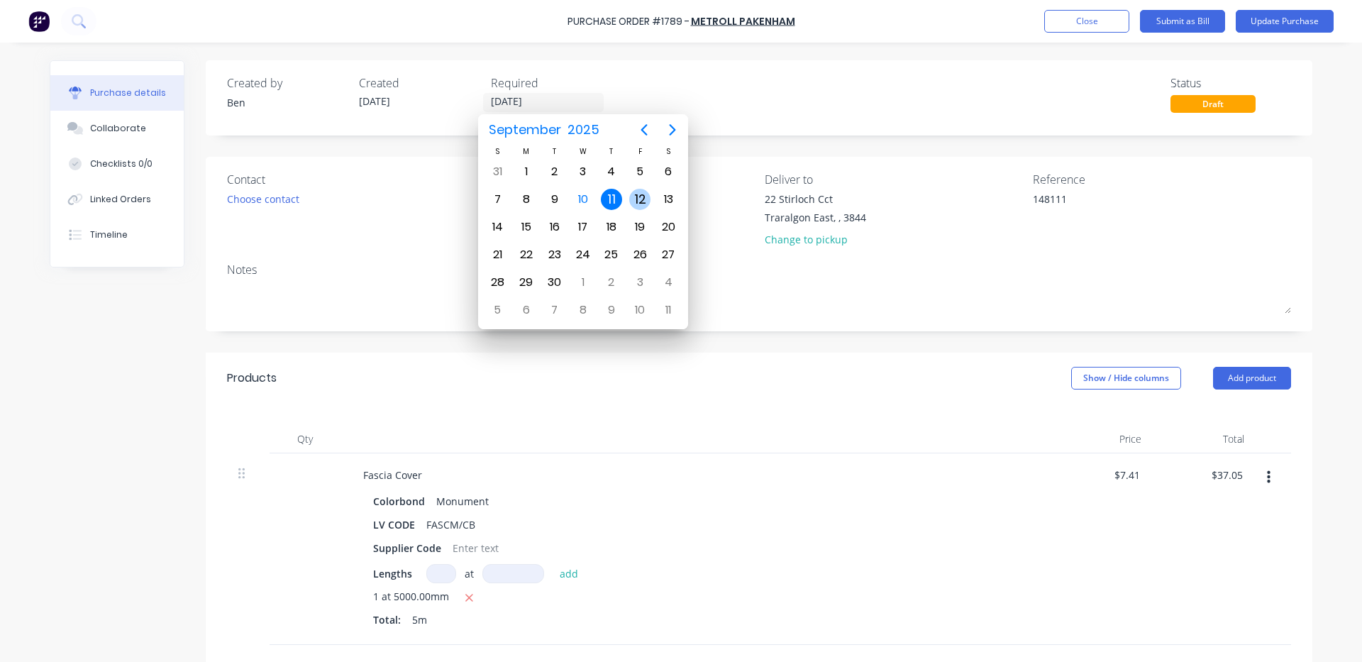
click at [639, 195] on div "12" at bounding box center [639, 199] width 21 height 21
type textarea "x"
type input "[DATE]"
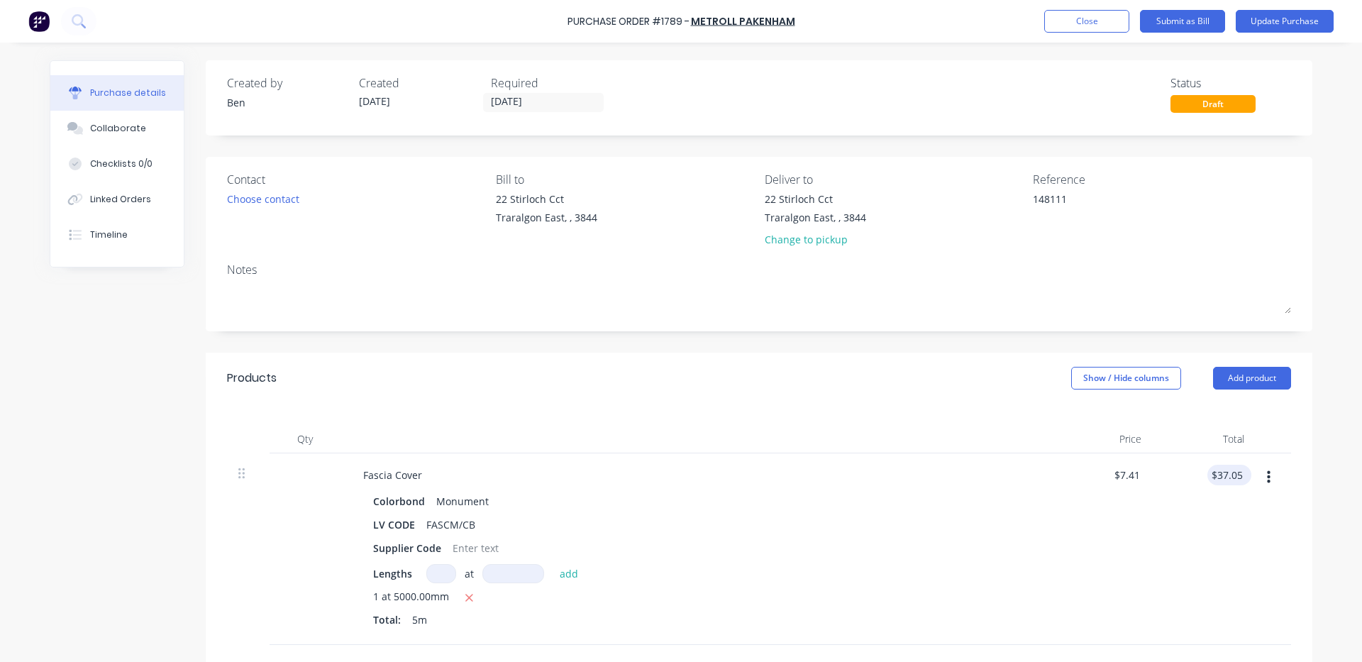
type textarea "x"
click at [1240, 475] on input "37.05" at bounding box center [1229, 475] width 33 height 21
type input "37.09"
type textarea "x"
type input "$7.418"
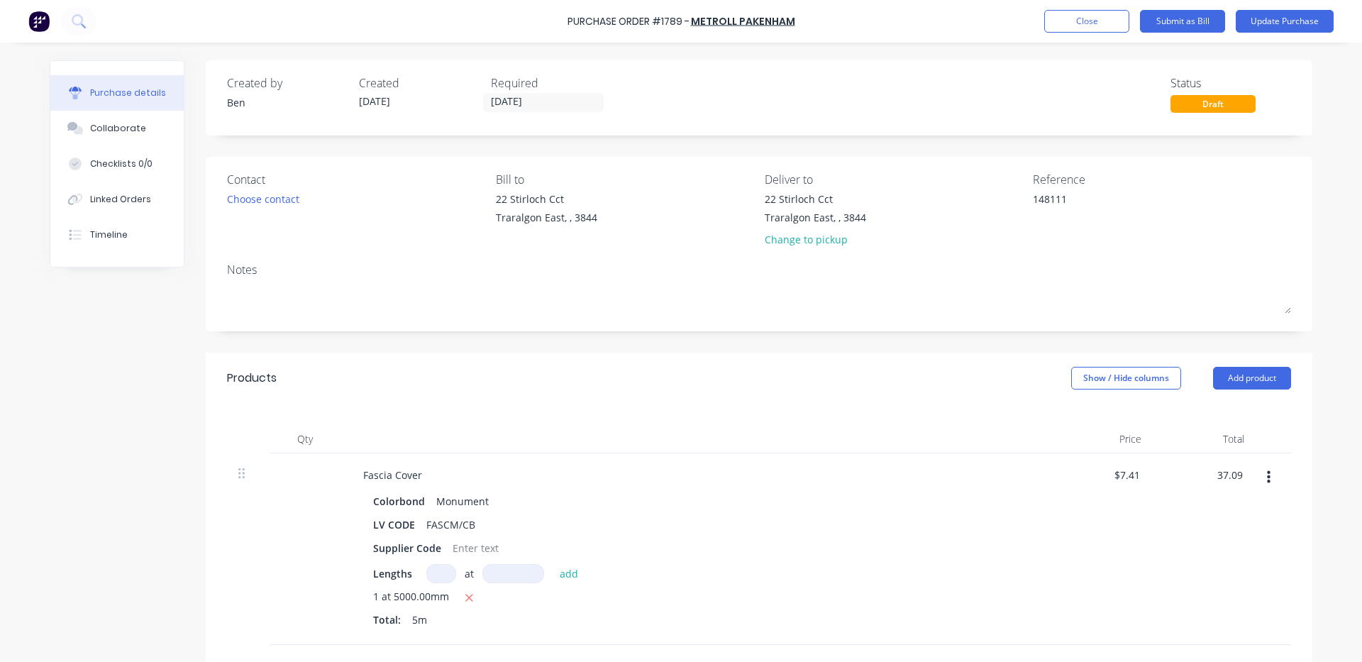
type input "$37.09"
click at [1157, 565] on div "$37.09 $37.09" at bounding box center [1204, 549] width 103 height 192
click at [1288, 13] on button "Update Purchase" at bounding box center [1285, 21] width 98 height 23
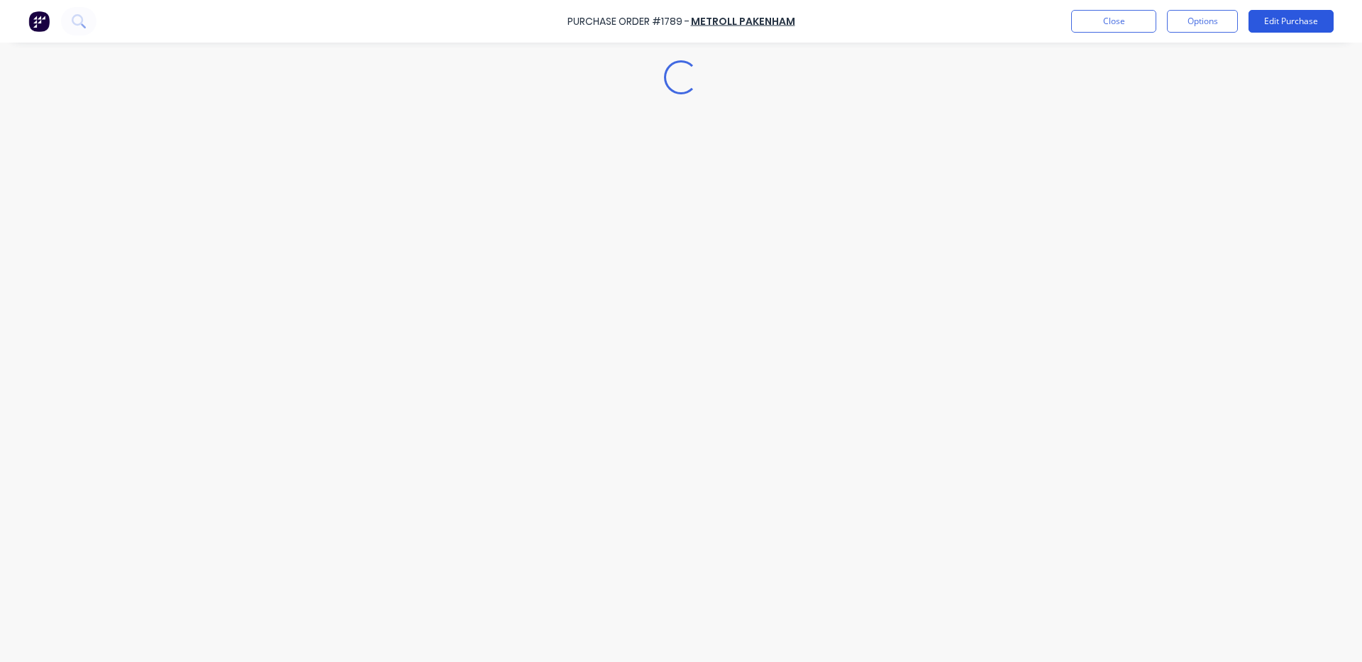
type textarea "x"
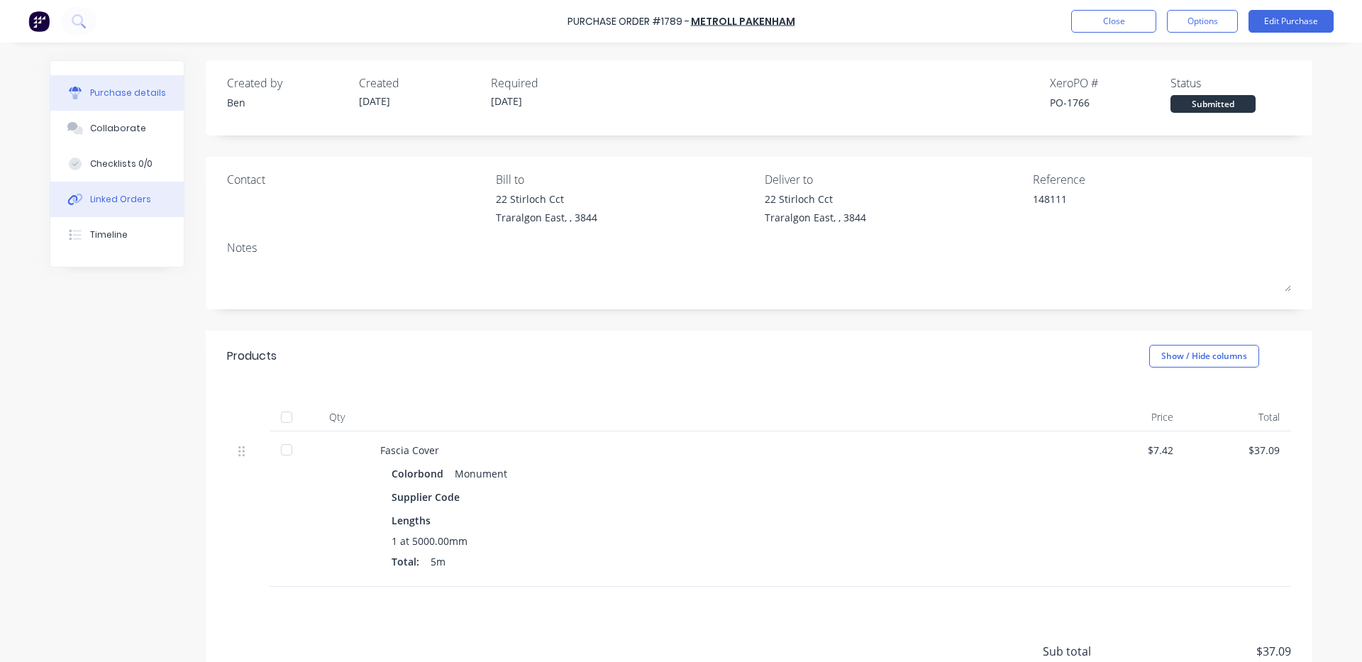
click at [133, 204] on div "Linked Orders" at bounding box center [120, 199] width 61 height 13
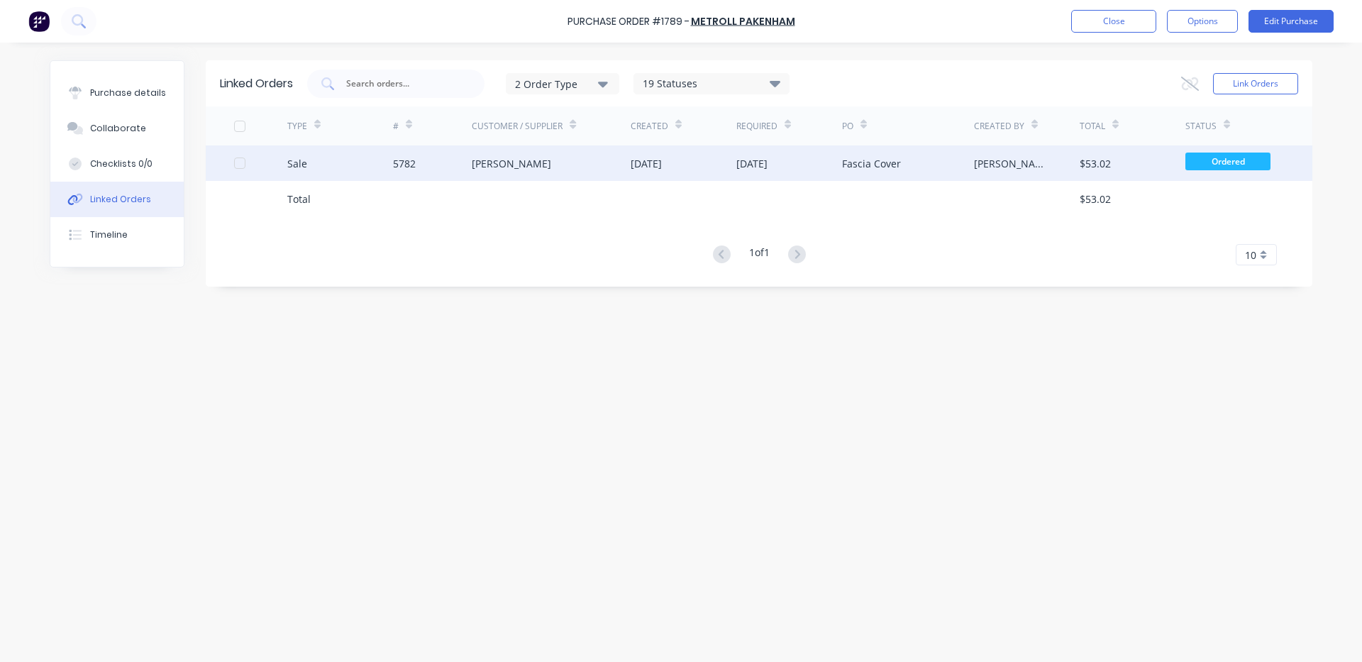
click at [541, 151] on div "[PERSON_NAME]" at bounding box center [551, 162] width 159 height 35
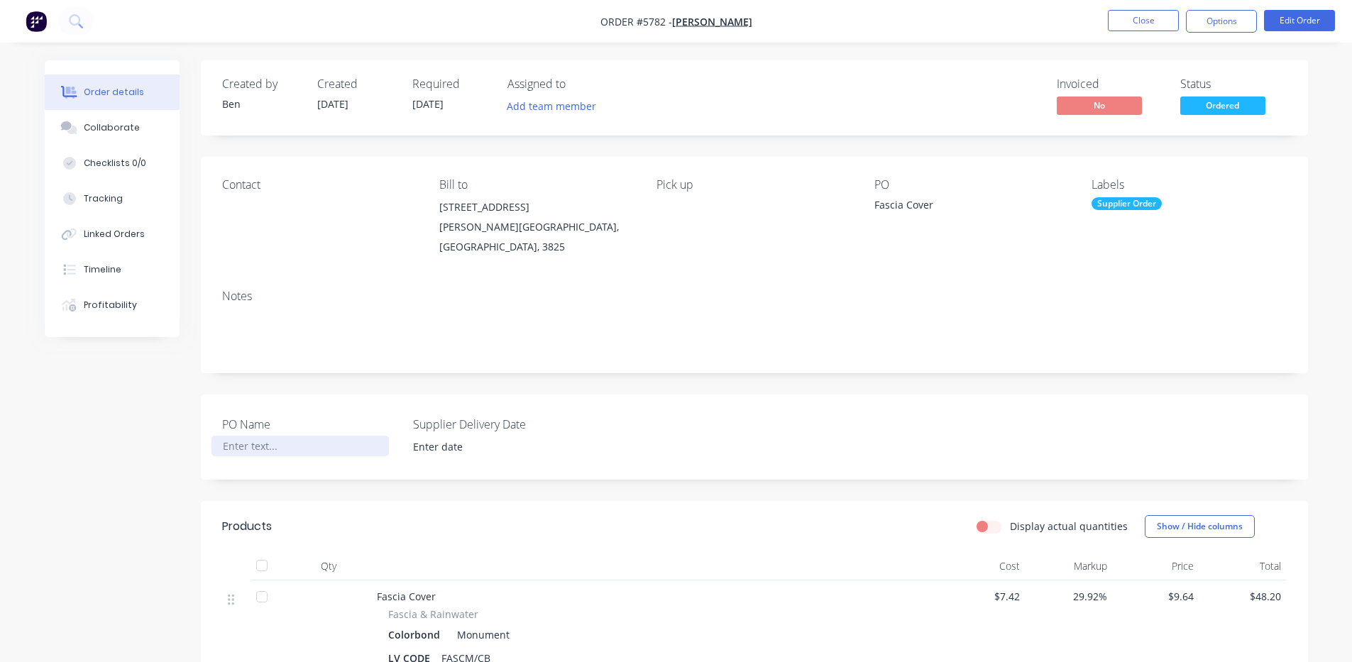
click at [285, 436] on div at bounding box center [299, 446] width 177 height 21
click at [285, 436] on div "Metroll" at bounding box center [299, 446] width 177 height 21
click at [454, 436] on input at bounding box center [491, 446] width 177 height 21
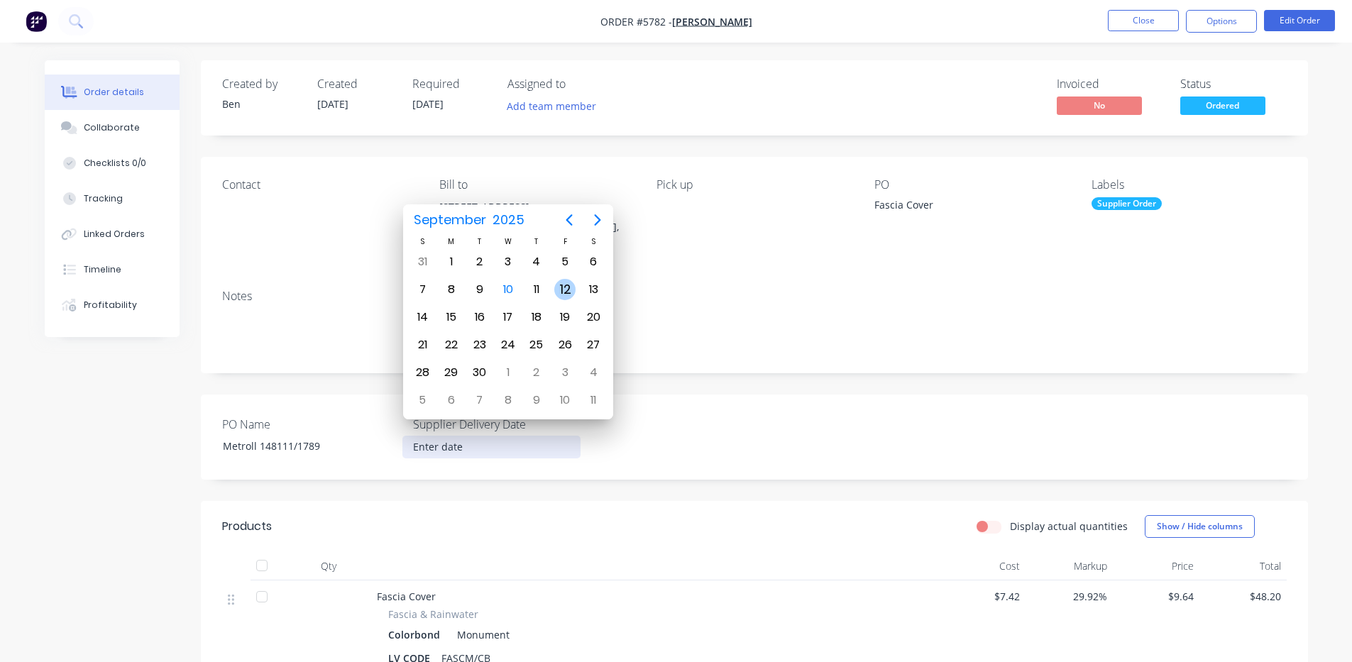
click at [566, 289] on div "12" at bounding box center [564, 289] width 21 height 21
type input "[DATE]"
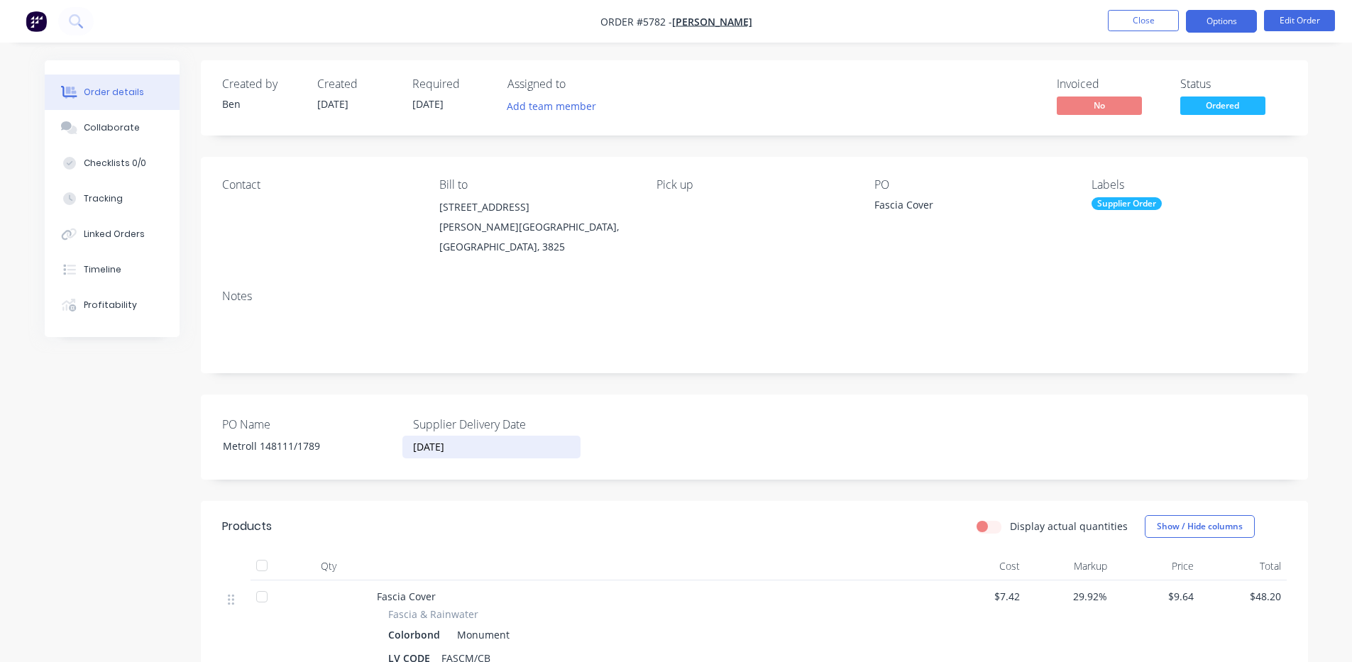
click at [1197, 21] on button "Options" at bounding box center [1221, 21] width 71 height 23
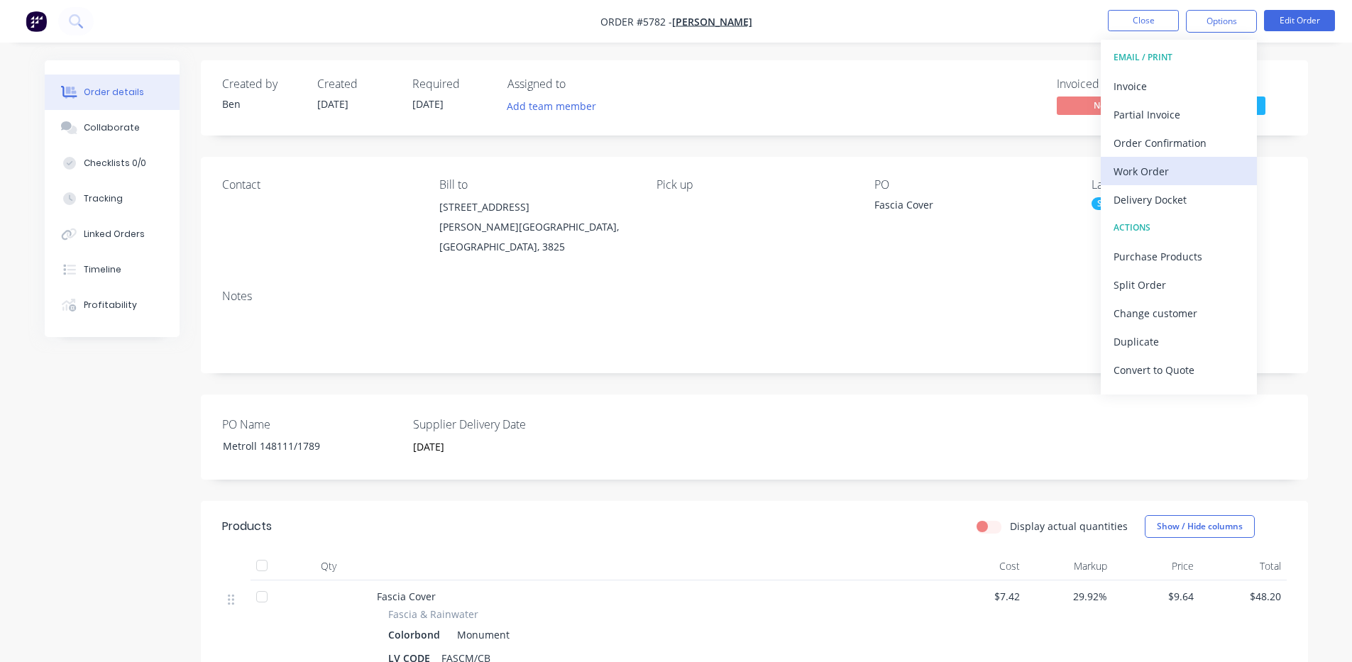
click at [1167, 174] on div "Work Order" at bounding box center [1178, 171] width 131 height 21
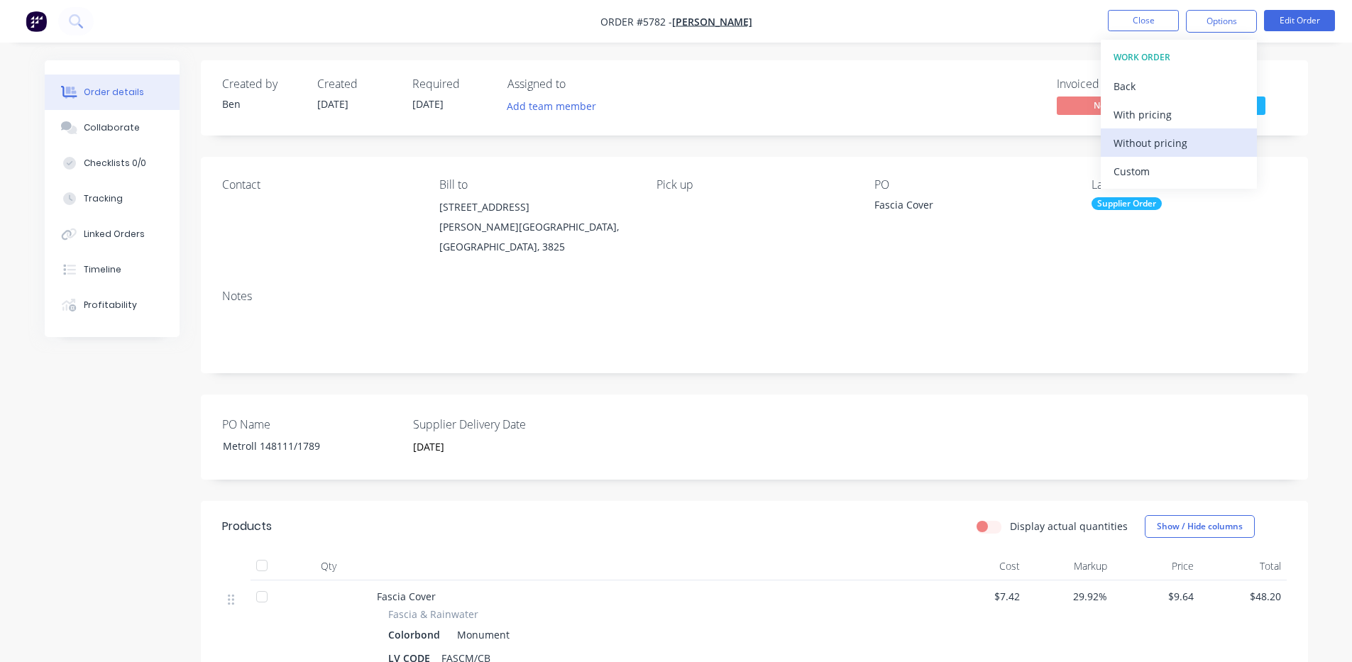
click at [1171, 140] on div "Without pricing" at bounding box center [1178, 143] width 131 height 21
